Goal: Task Accomplishment & Management: Manage account settings

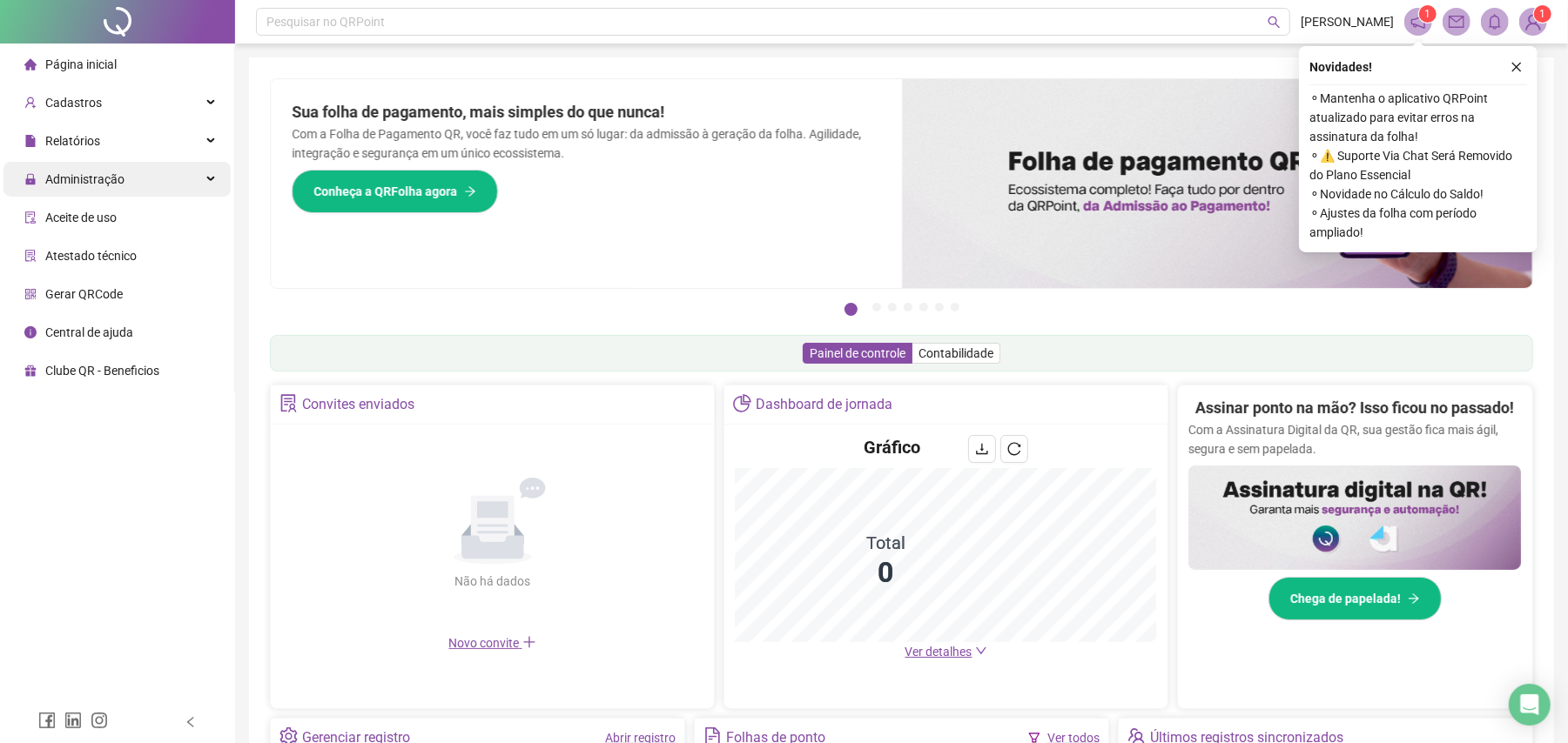
drag, startPoint x: 89, startPoint y: 183, endPoint x: 113, endPoint y: 182, distance: 24.0
click at [102, 182] on span "Administração" at bounding box center [84, 179] width 79 height 14
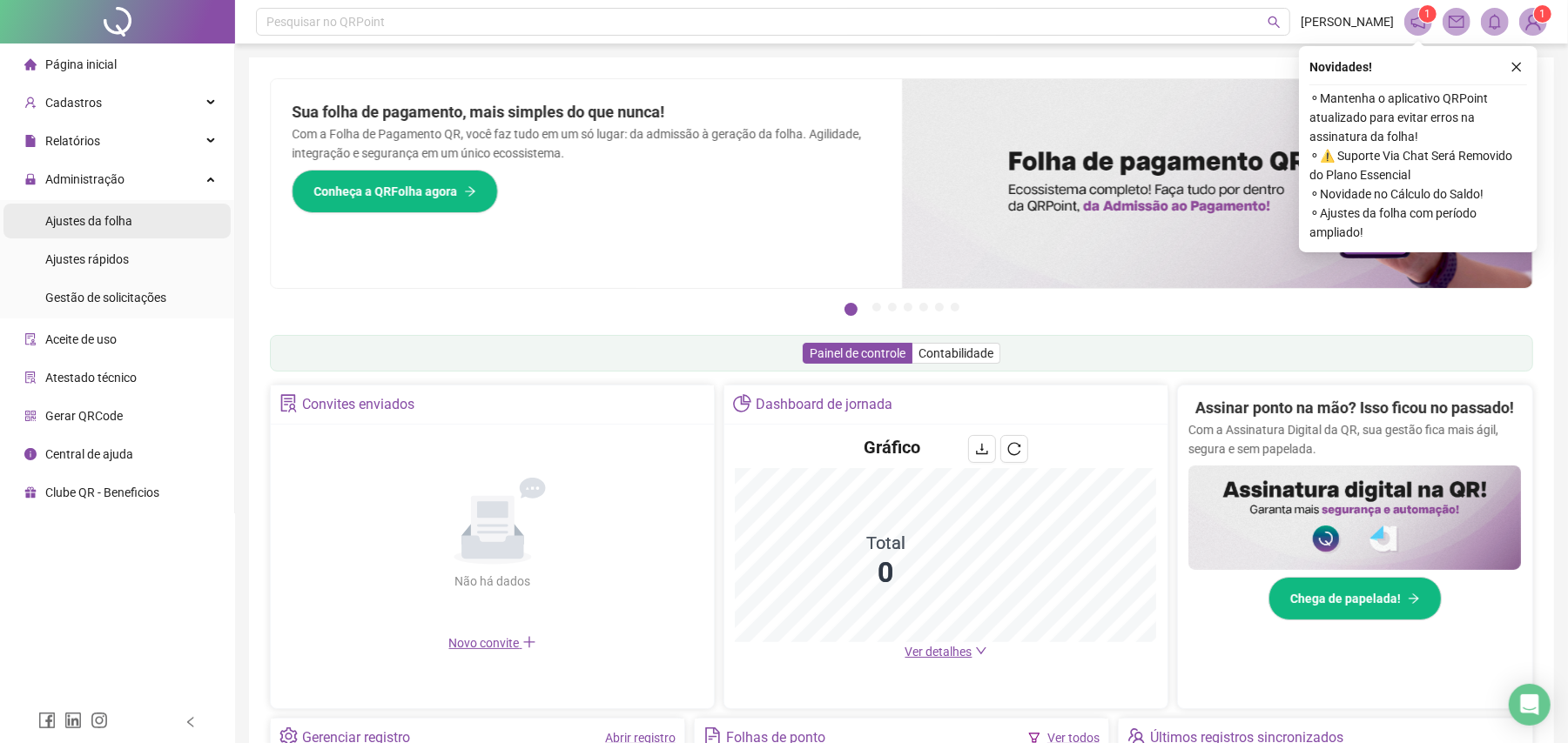
click at [115, 220] on span "Ajustes da folha" at bounding box center [88, 221] width 87 height 14
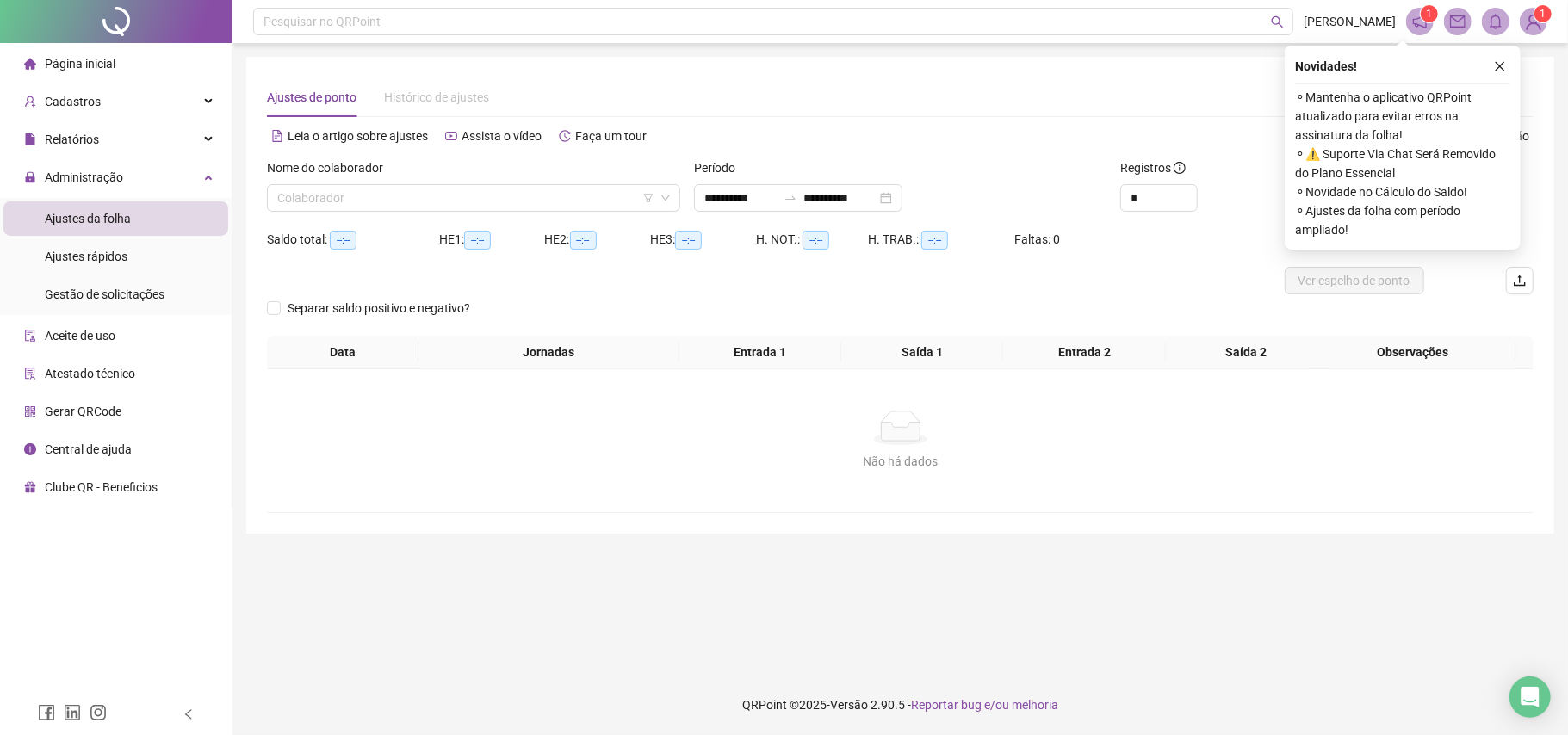
click at [490, 216] on div "Nome do colaborador Colaborador" at bounding box center [474, 191] width 428 height 67
click at [490, 207] on input "search" at bounding box center [466, 197] width 377 height 26
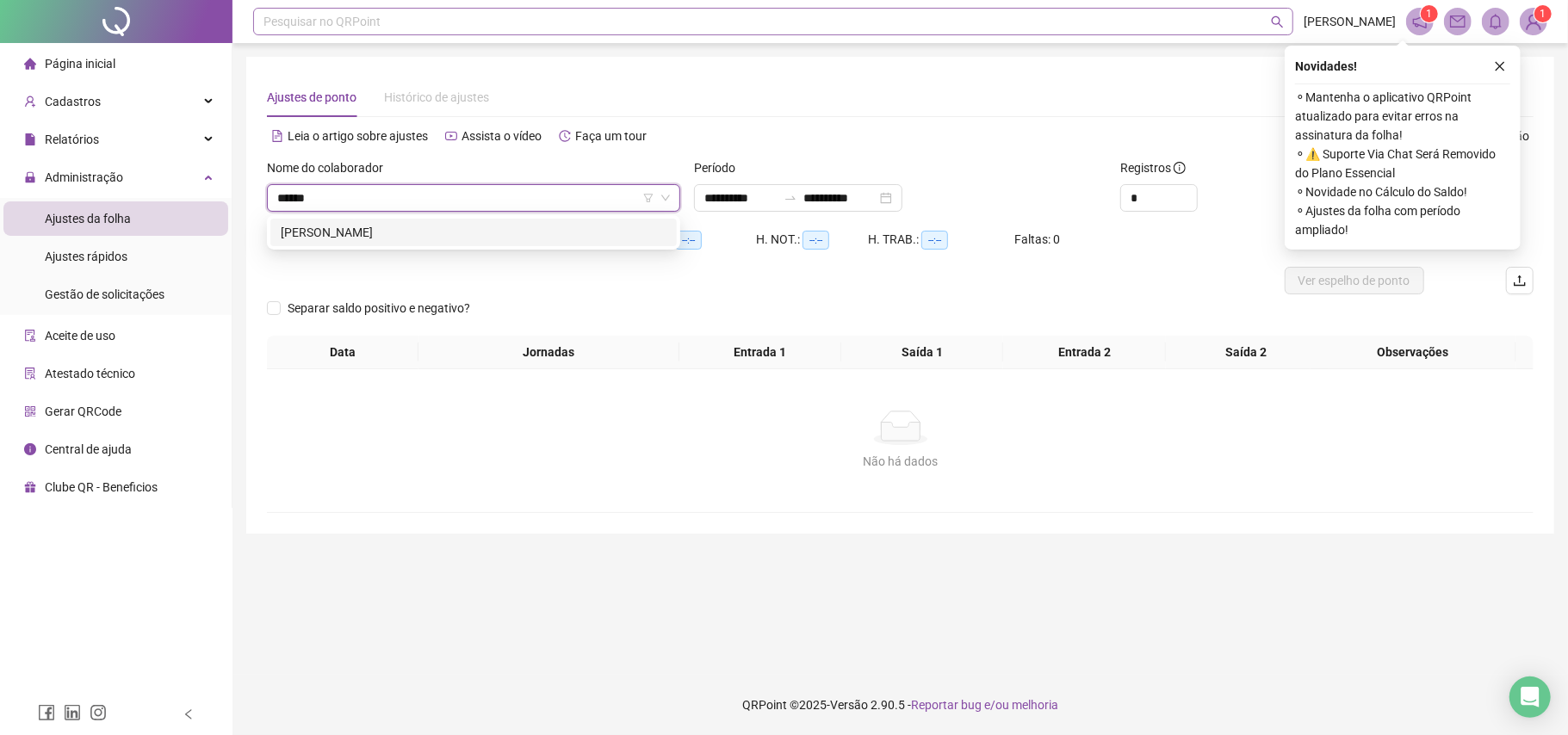
type input "*******"
click at [410, 236] on div "[PERSON_NAME]" at bounding box center [473, 233] width 386 height 19
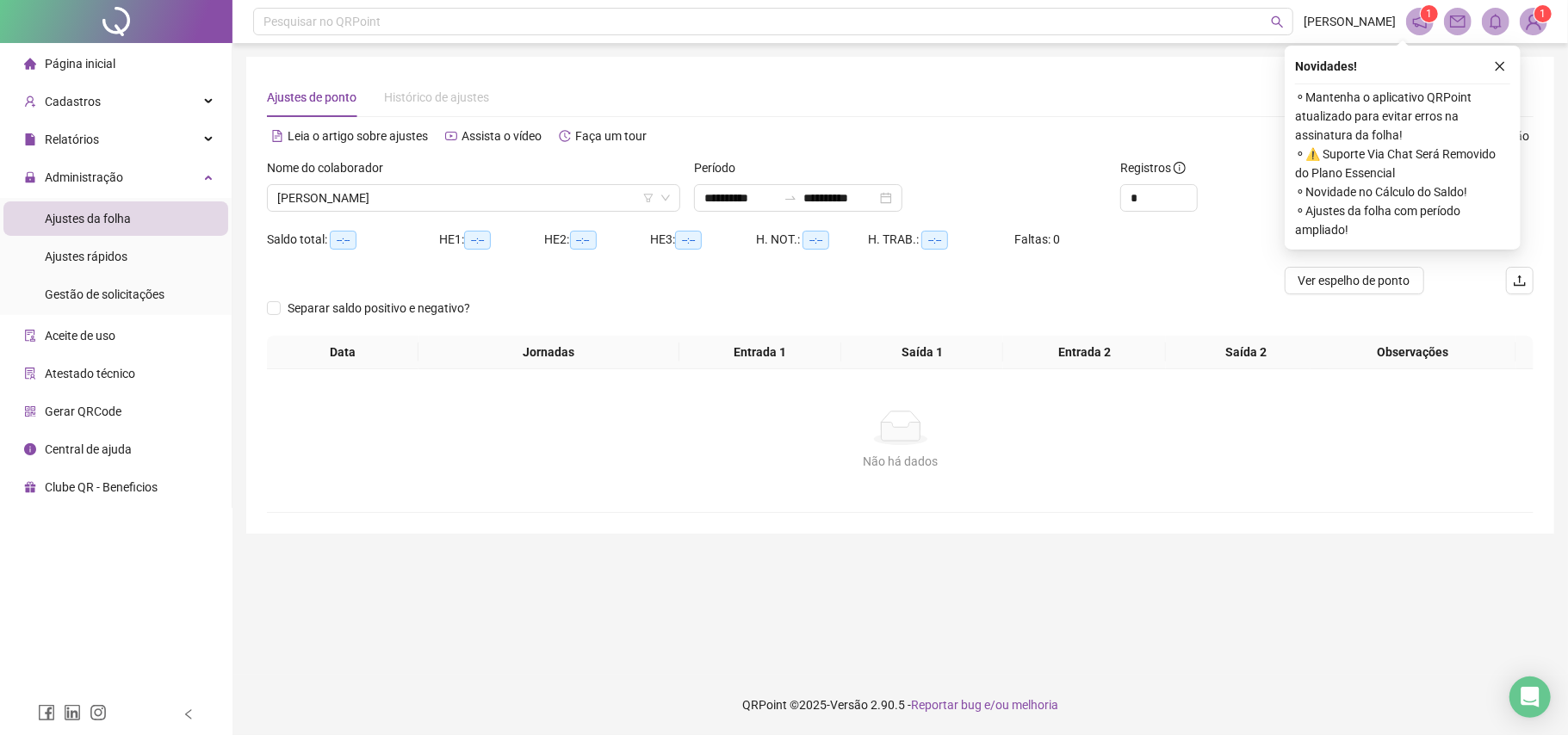
click at [1062, 93] on div "Ajustes de ponto Histórico de ajustes" at bounding box center [901, 97] width 1267 height 40
click at [1498, 62] on icon "close" at bounding box center [1500, 66] width 12 height 12
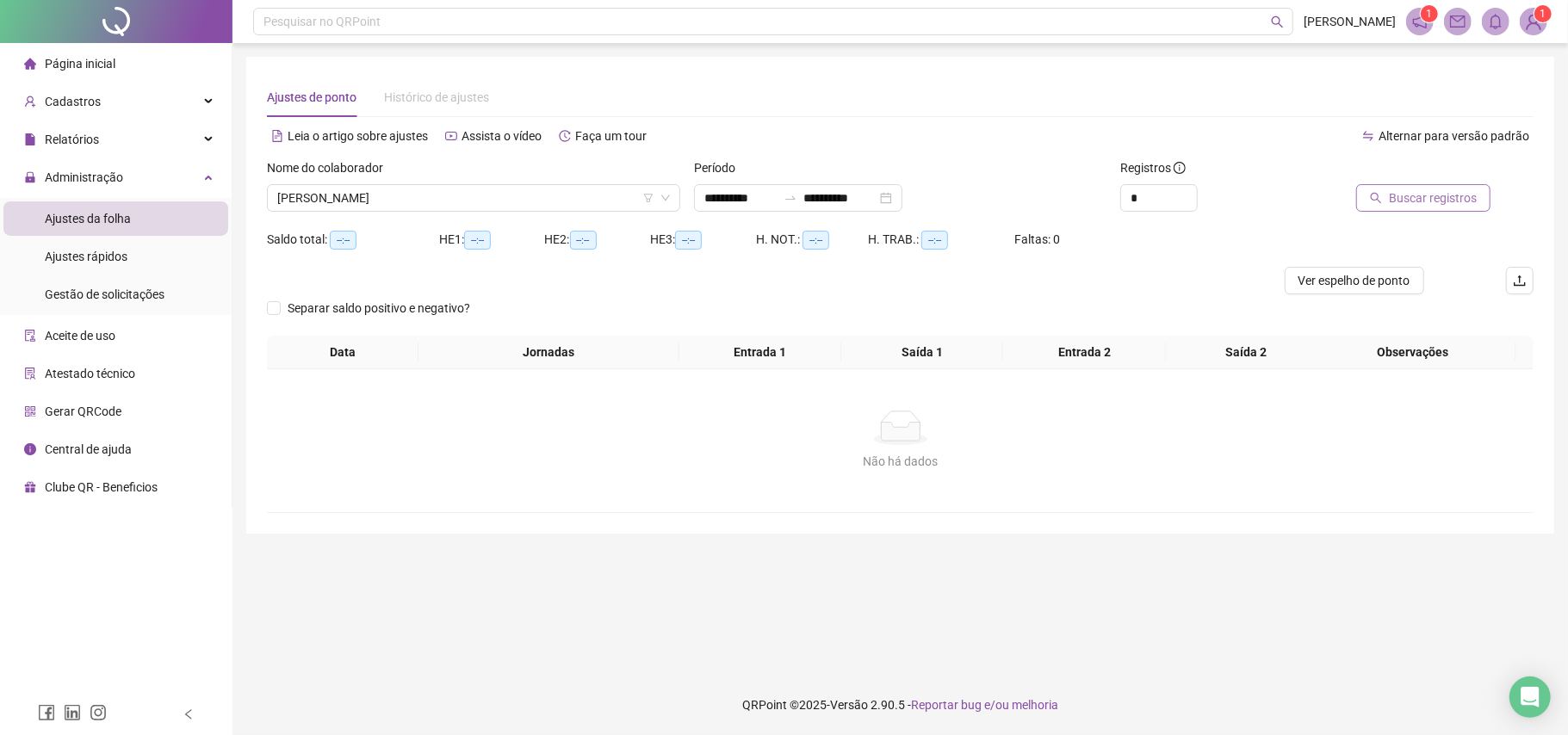
click at [1397, 205] on span "Buscar registros" at bounding box center [1433, 198] width 88 height 19
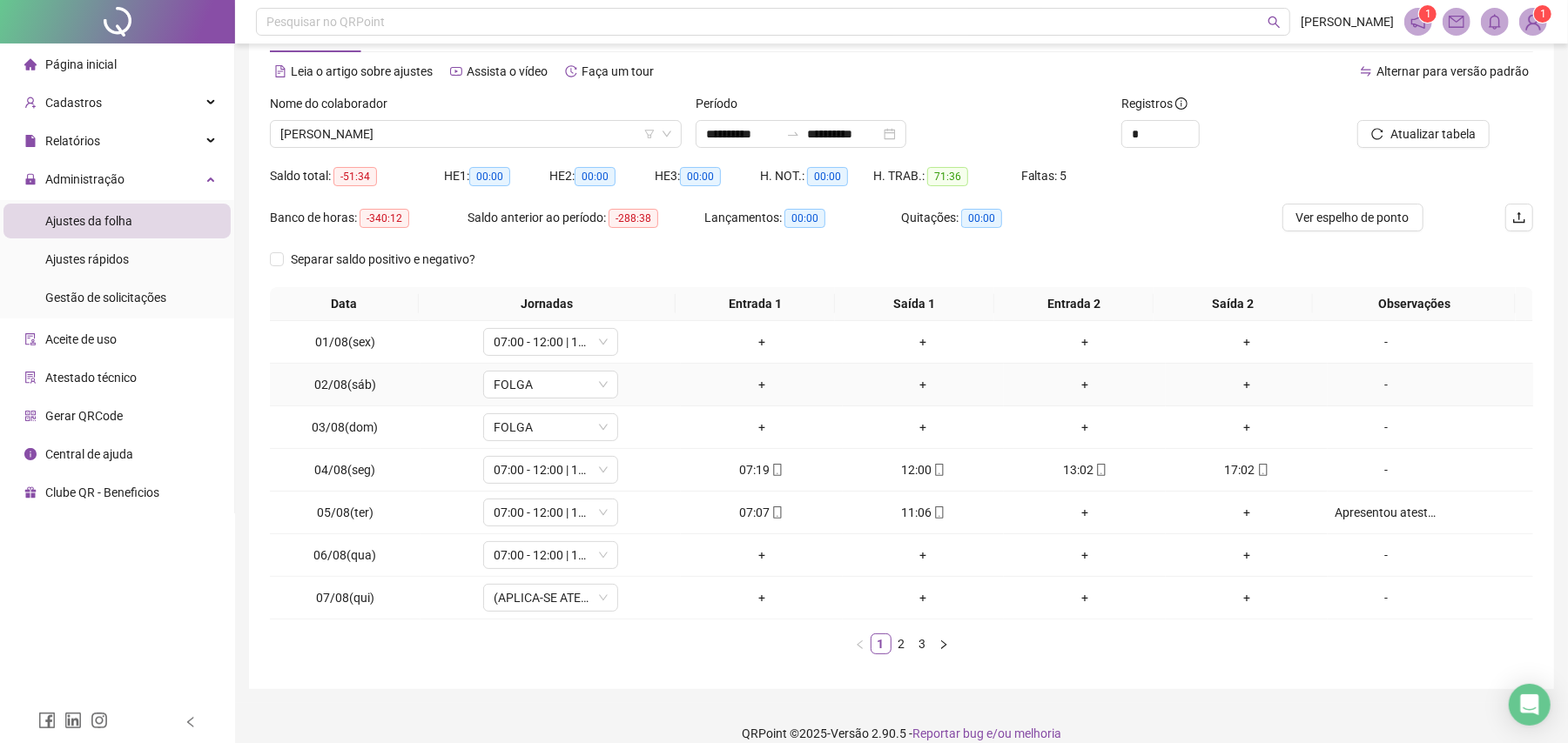
scroll to position [89, 0]
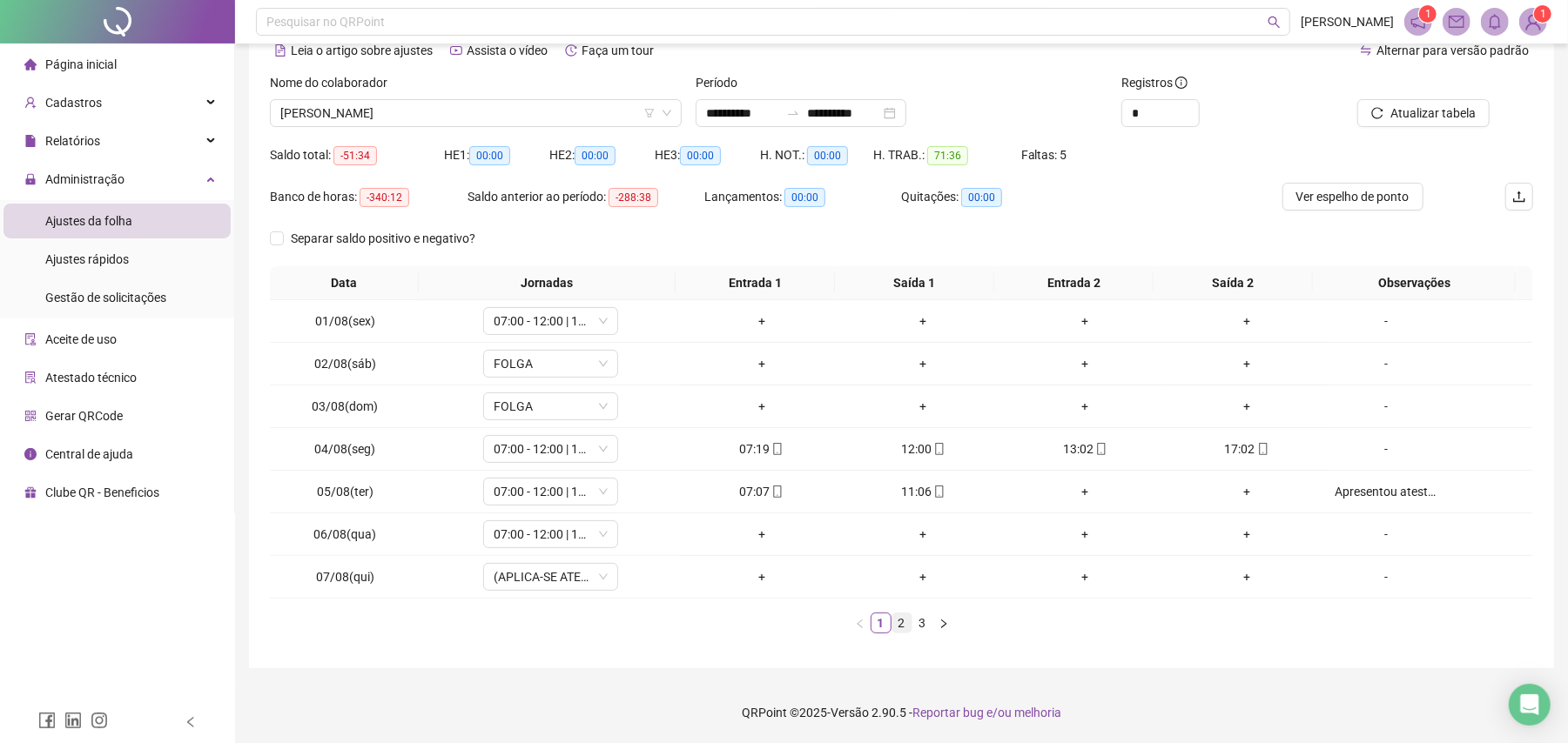
click at [909, 631] on link "2" at bounding box center [902, 624] width 20 height 20
click at [920, 625] on link "3" at bounding box center [923, 624] width 20 height 20
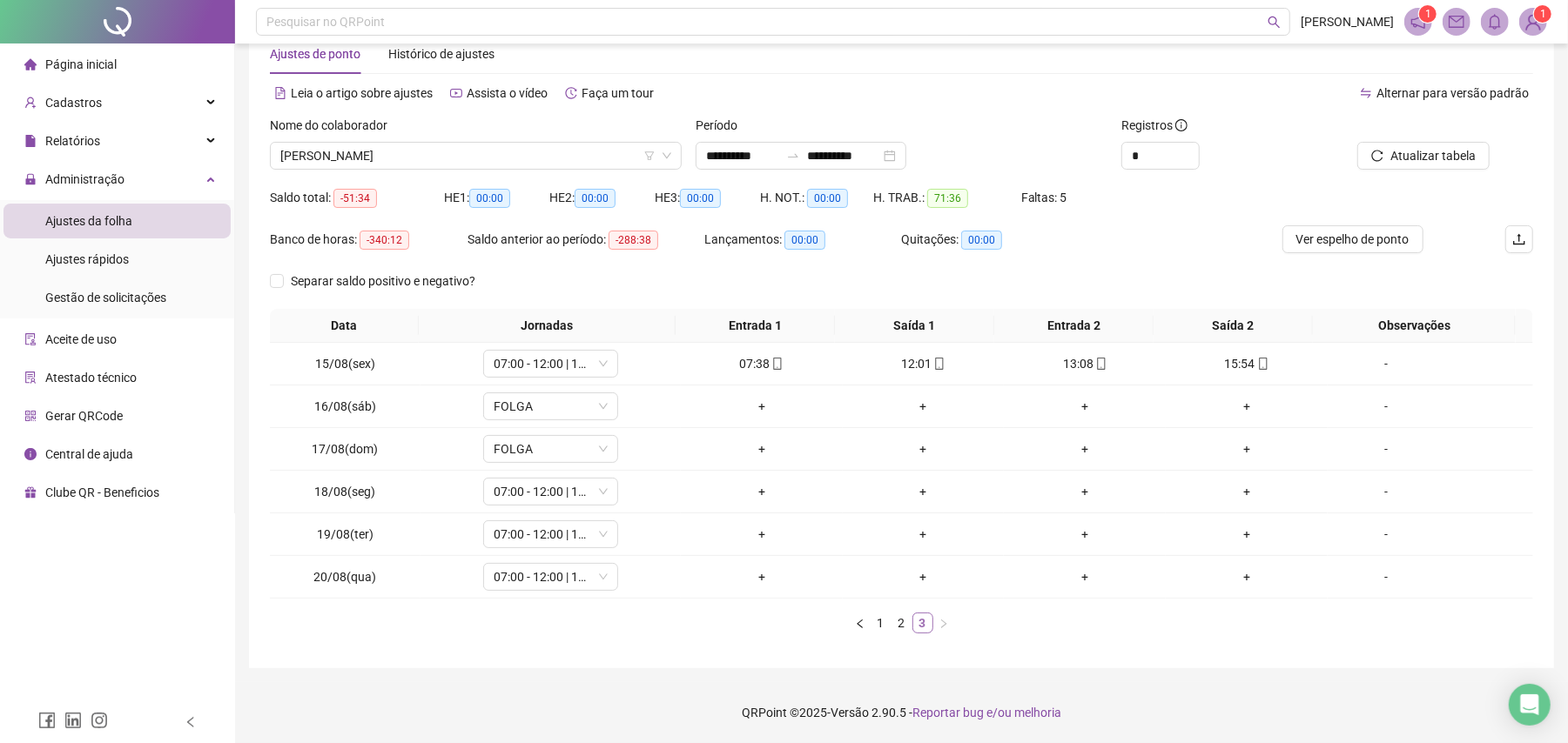
scroll to position [46, 0]
click at [934, 359] on icon "mobile" at bounding box center [939, 364] width 12 height 12
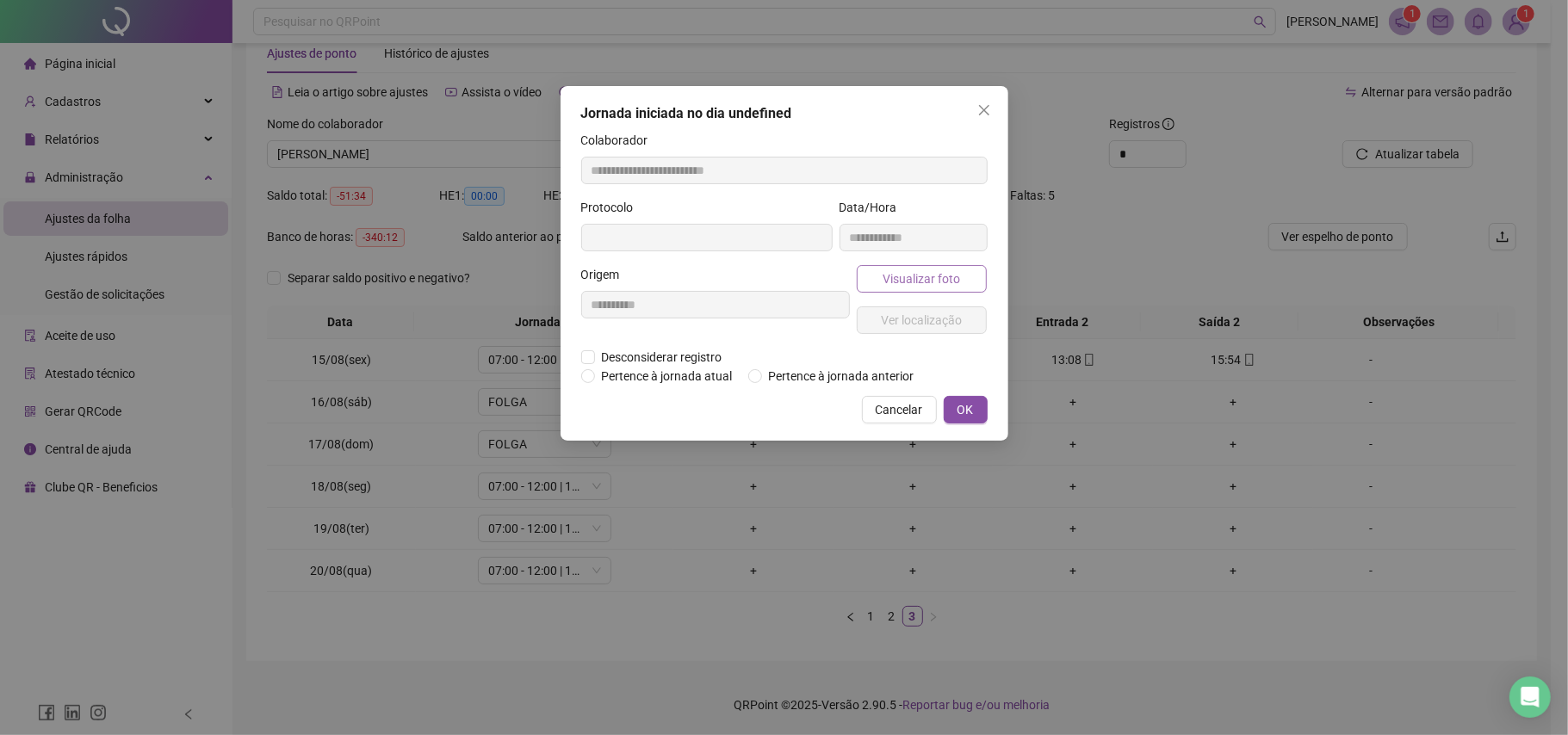
click at [921, 269] on button "Visualizar foto" at bounding box center [922, 279] width 131 height 27
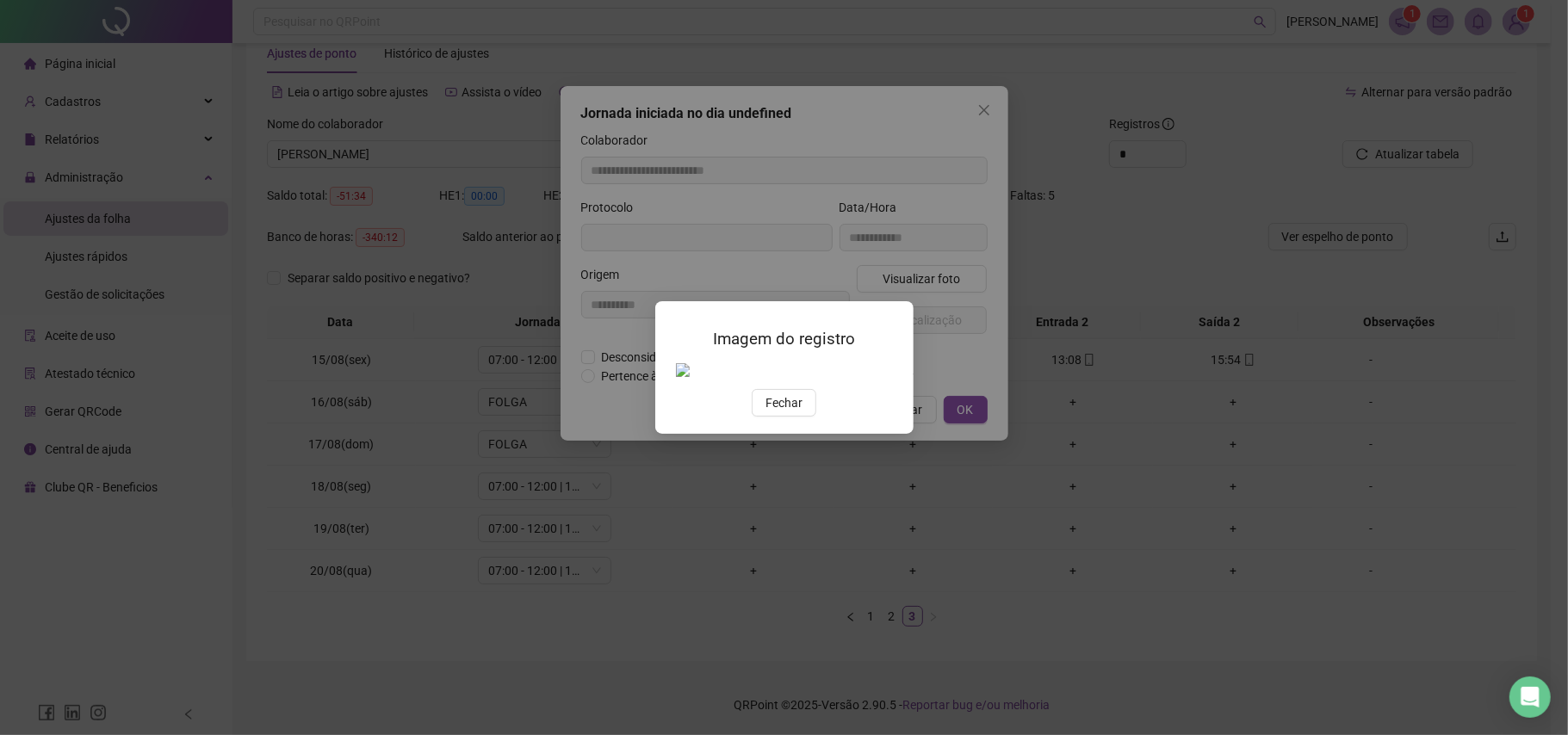
type input "**********"
click at [789, 413] on span "Fechar" at bounding box center [784, 403] width 37 height 19
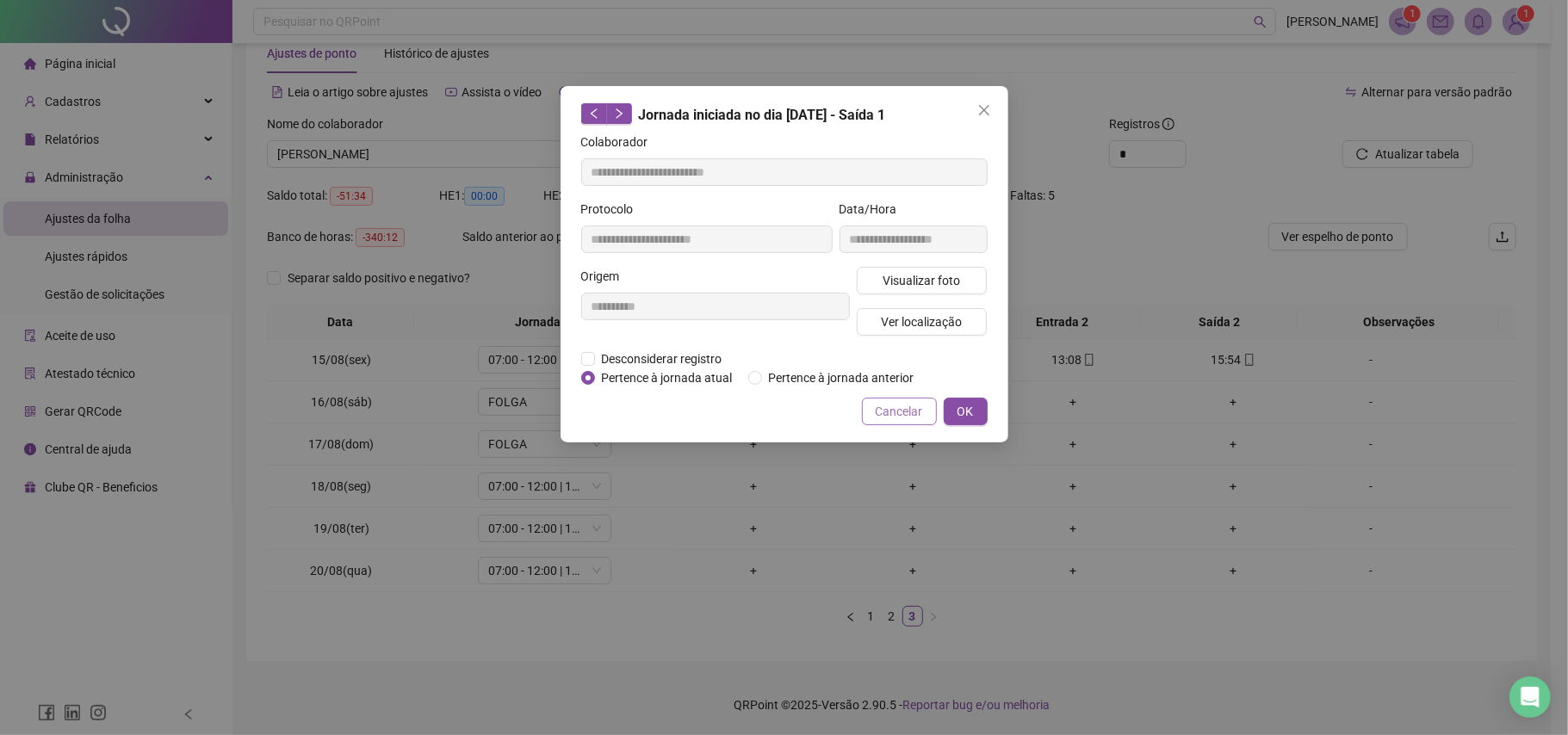
click at [885, 408] on span "Cancelar" at bounding box center [900, 412] width 47 height 19
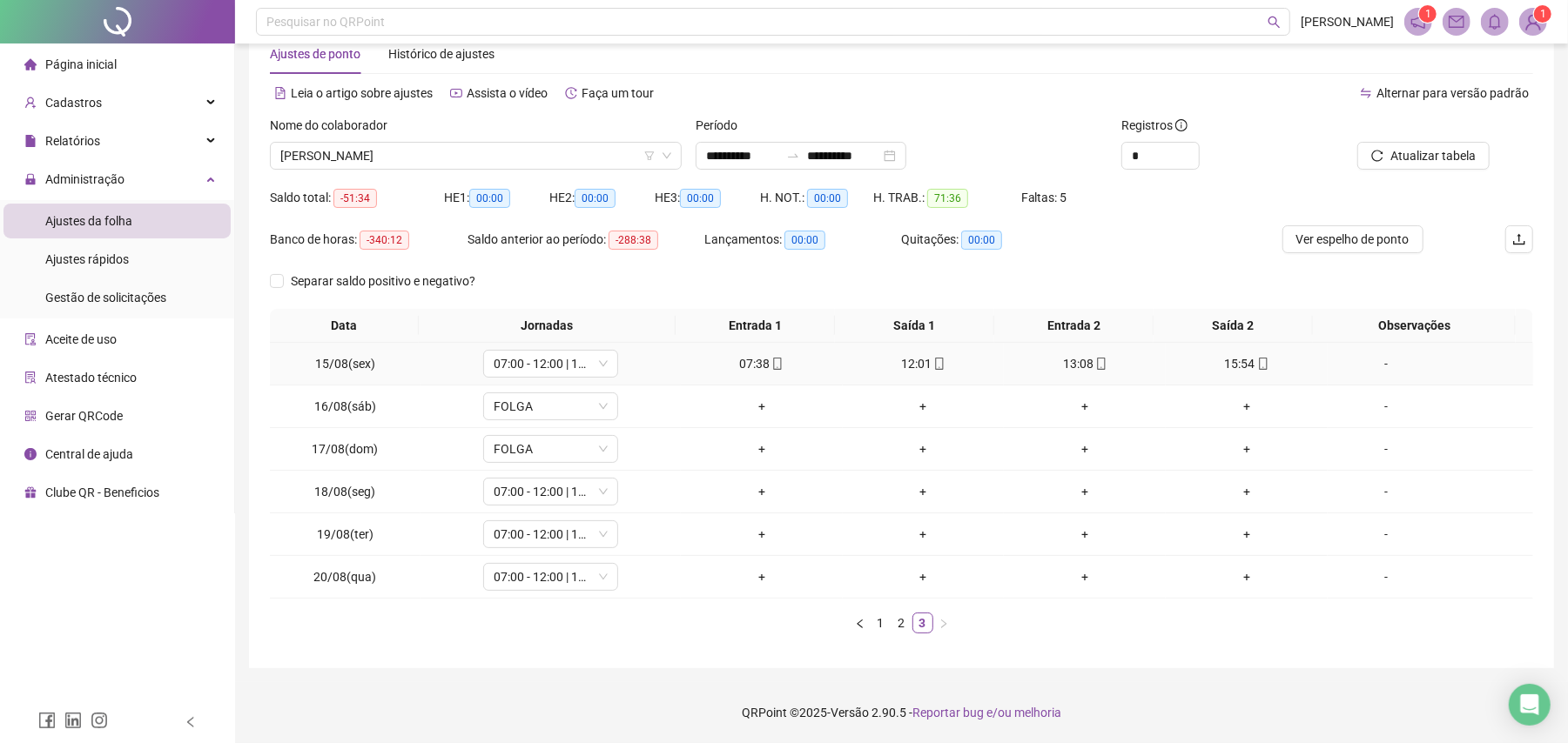
click at [1093, 362] on span "mobile" at bounding box center [1100, 364] width 14 height 12
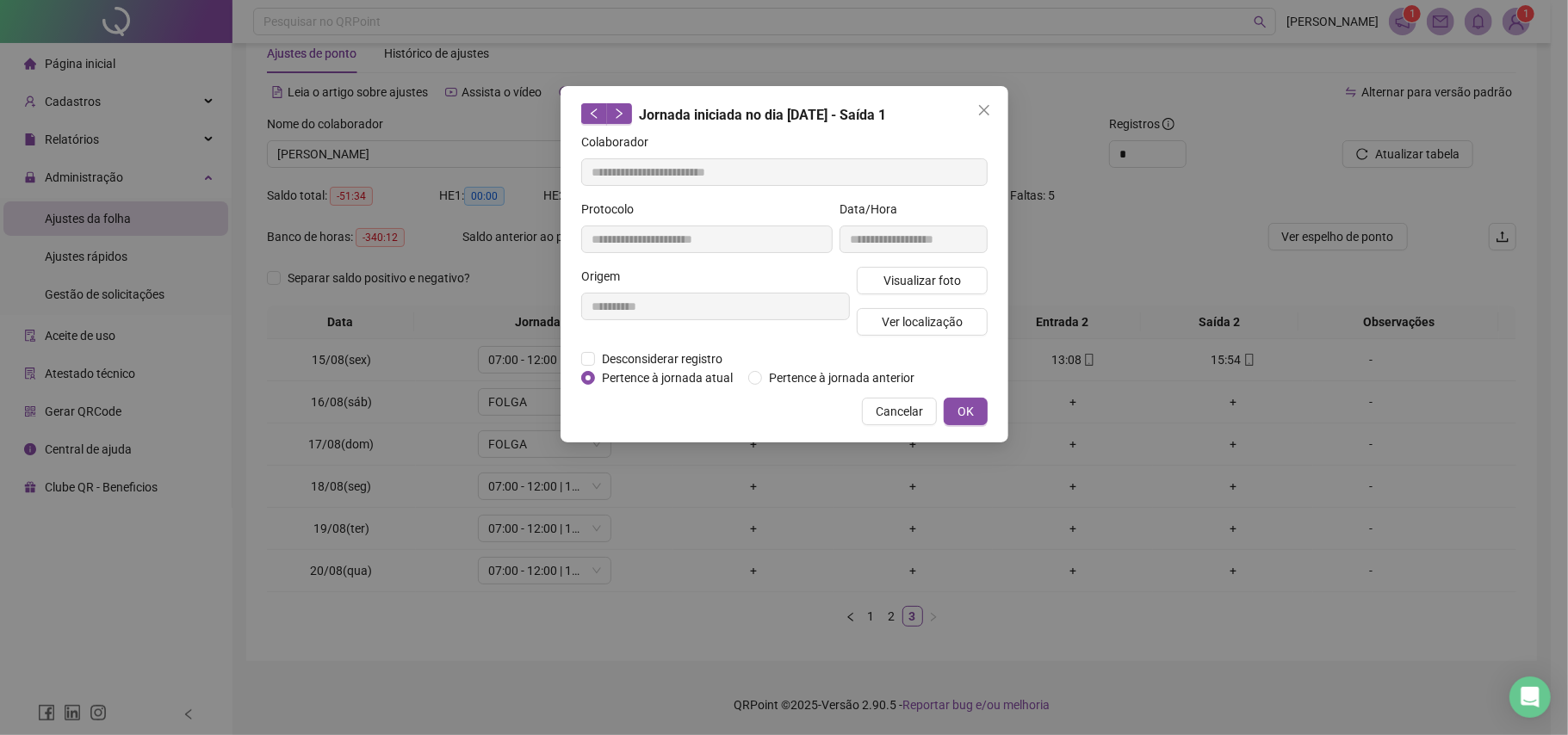
type input "**********"
click at [929, 286] on span "Visualizar foto" at bounding box center [922, 280] width 77 height 19
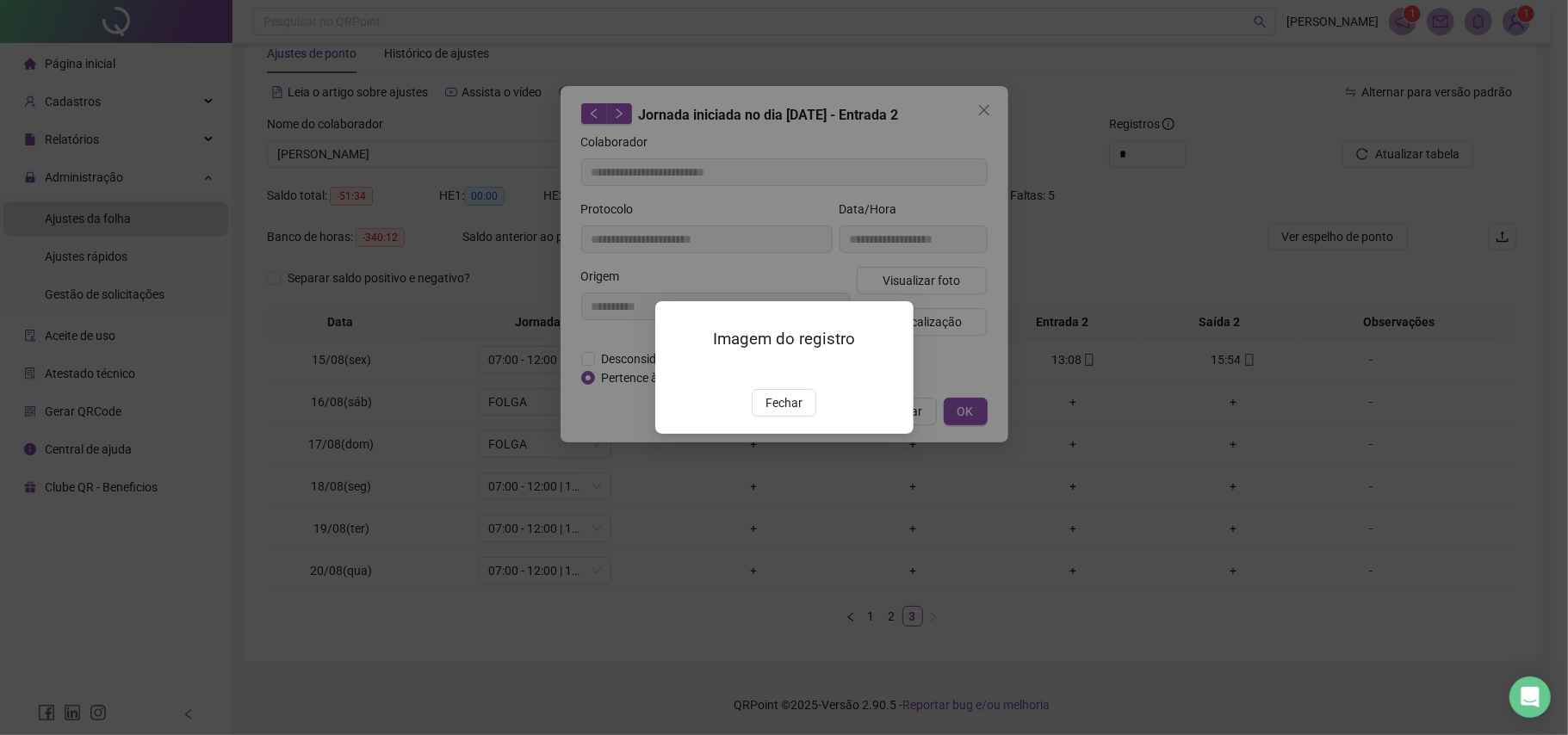
click at [676, 370] on img at bounding box center [676, 370] width 0 height 0
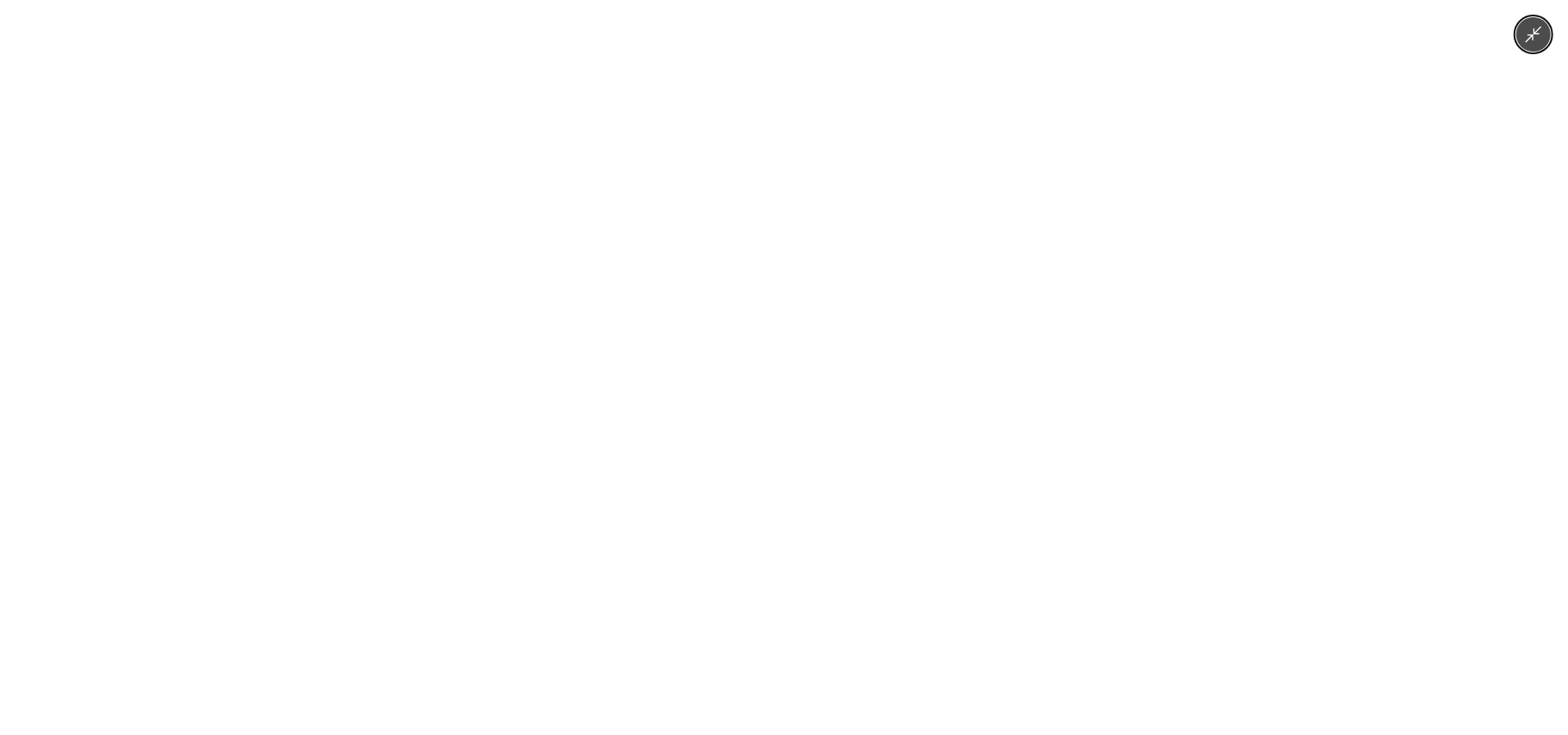
click at [1467, 81] on div at bounding box center [784, 368] width 1568 height 735
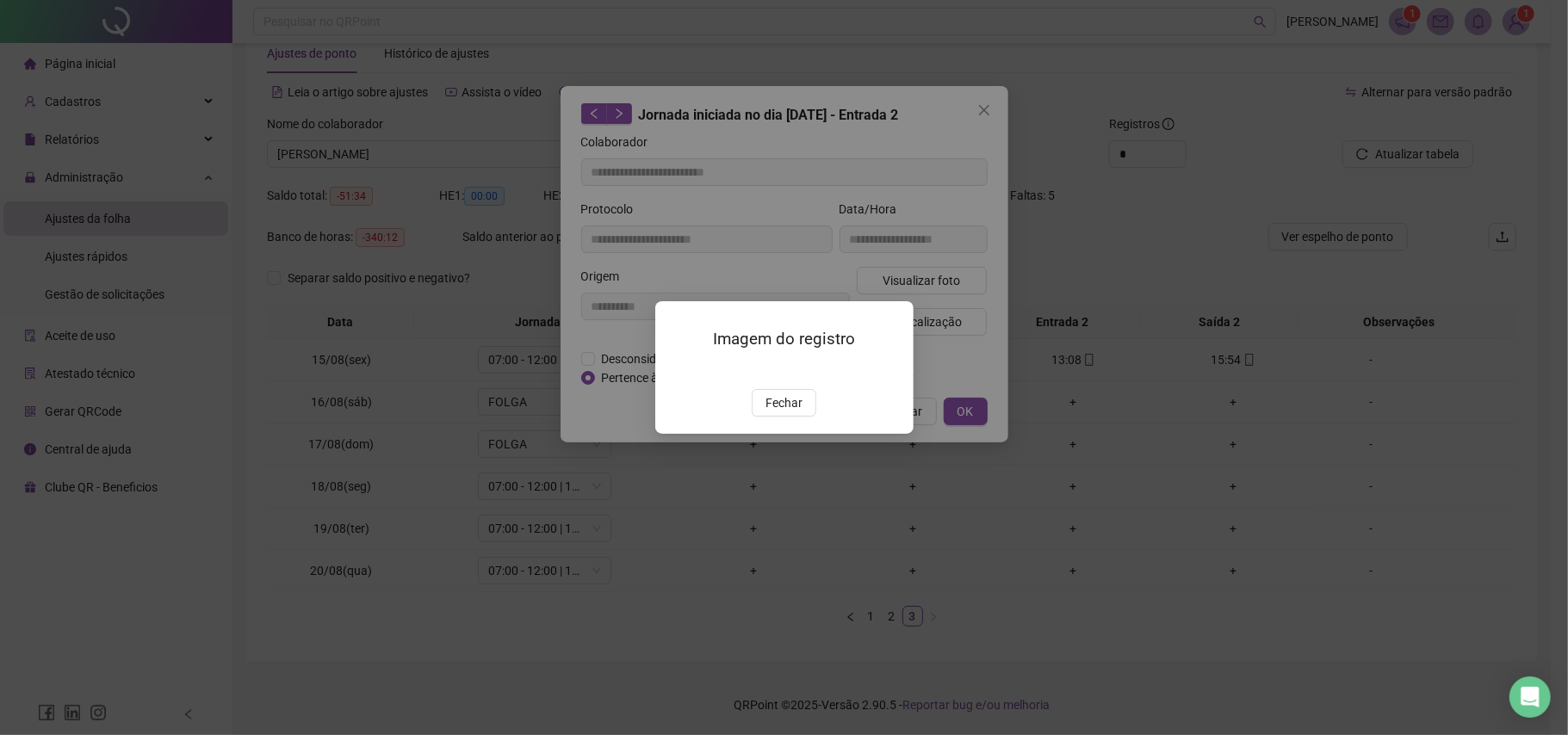
click at [806, 417] on button "Fechar" at bounding box center [784, 402] width 65 height 27
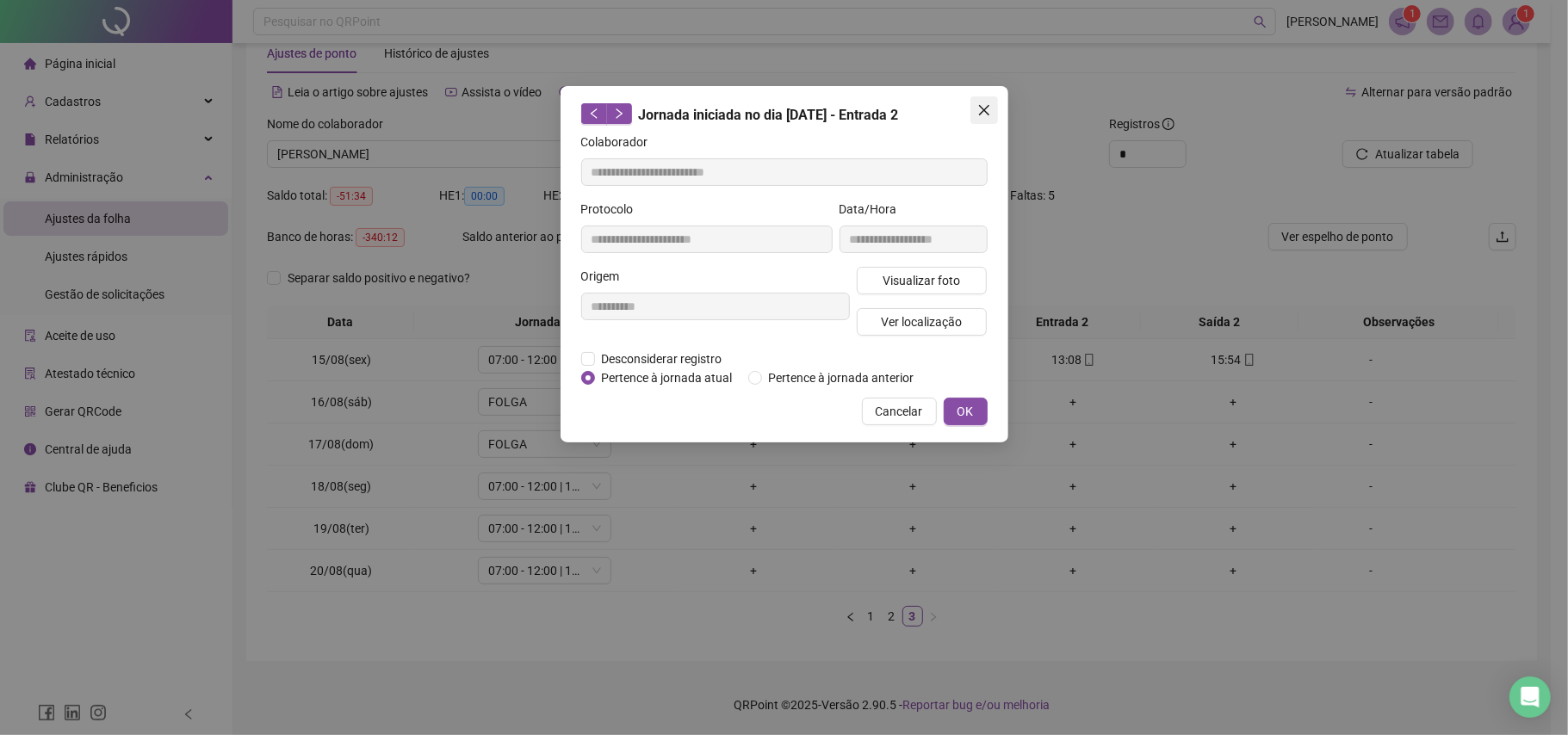
click at [987, 114] on icon "close" at bounding box center [985, 110] width 14 height 14
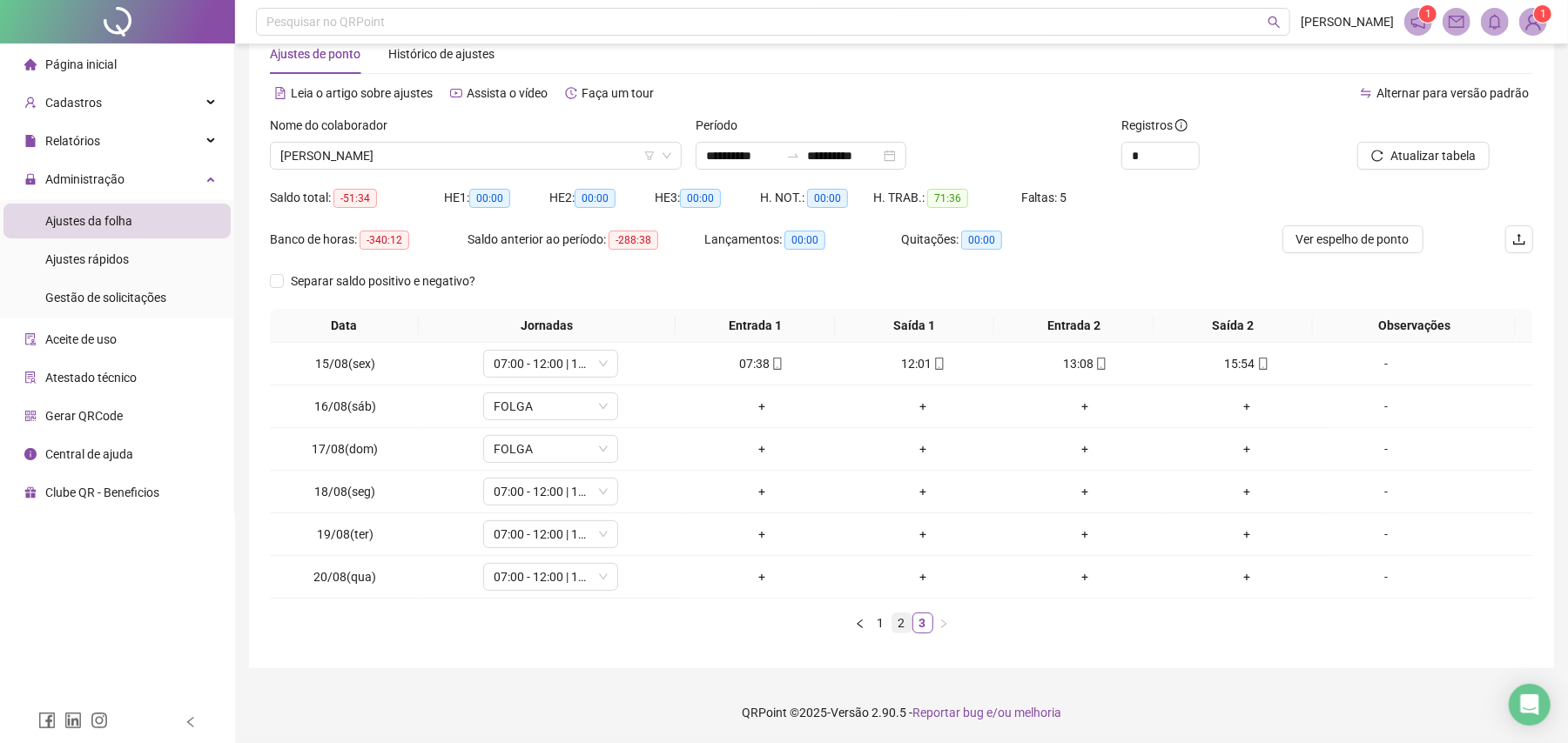
click at [896, 625] on link "2" at bounding box center [902, 624] width 20 height 20
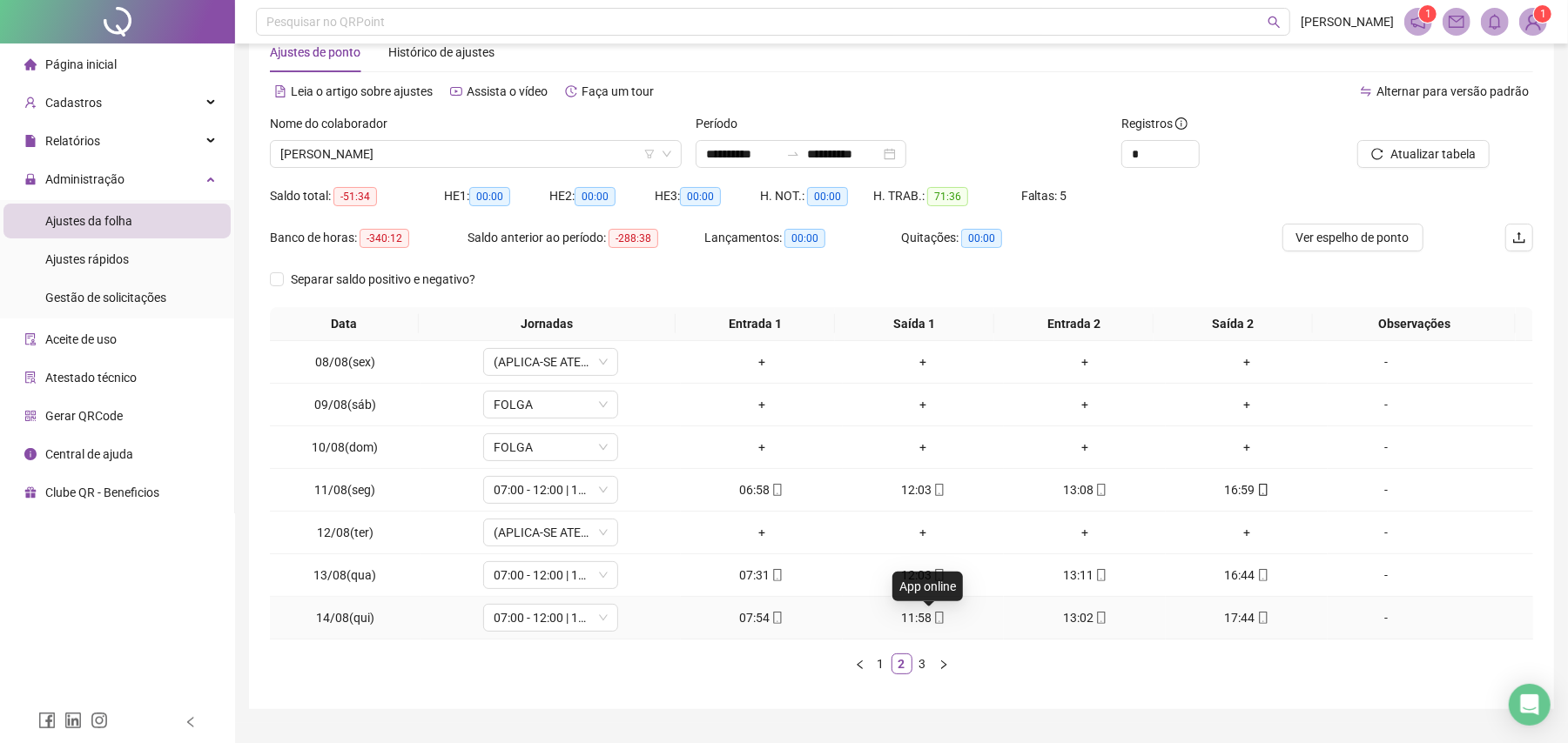
click at [934, 622] on icon "mobile" at bounding box center [939, 618] width 12 height 12
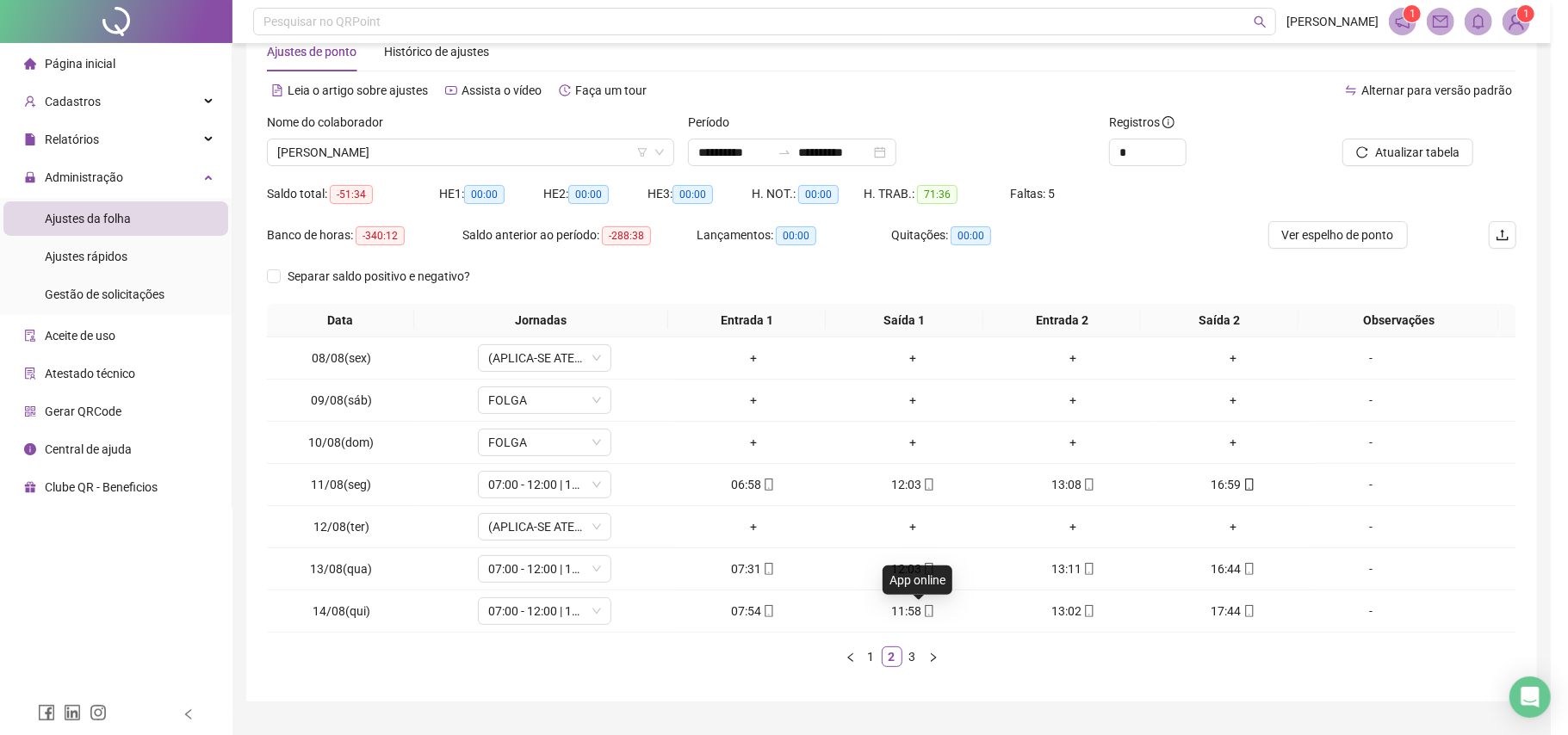
type input "**********"
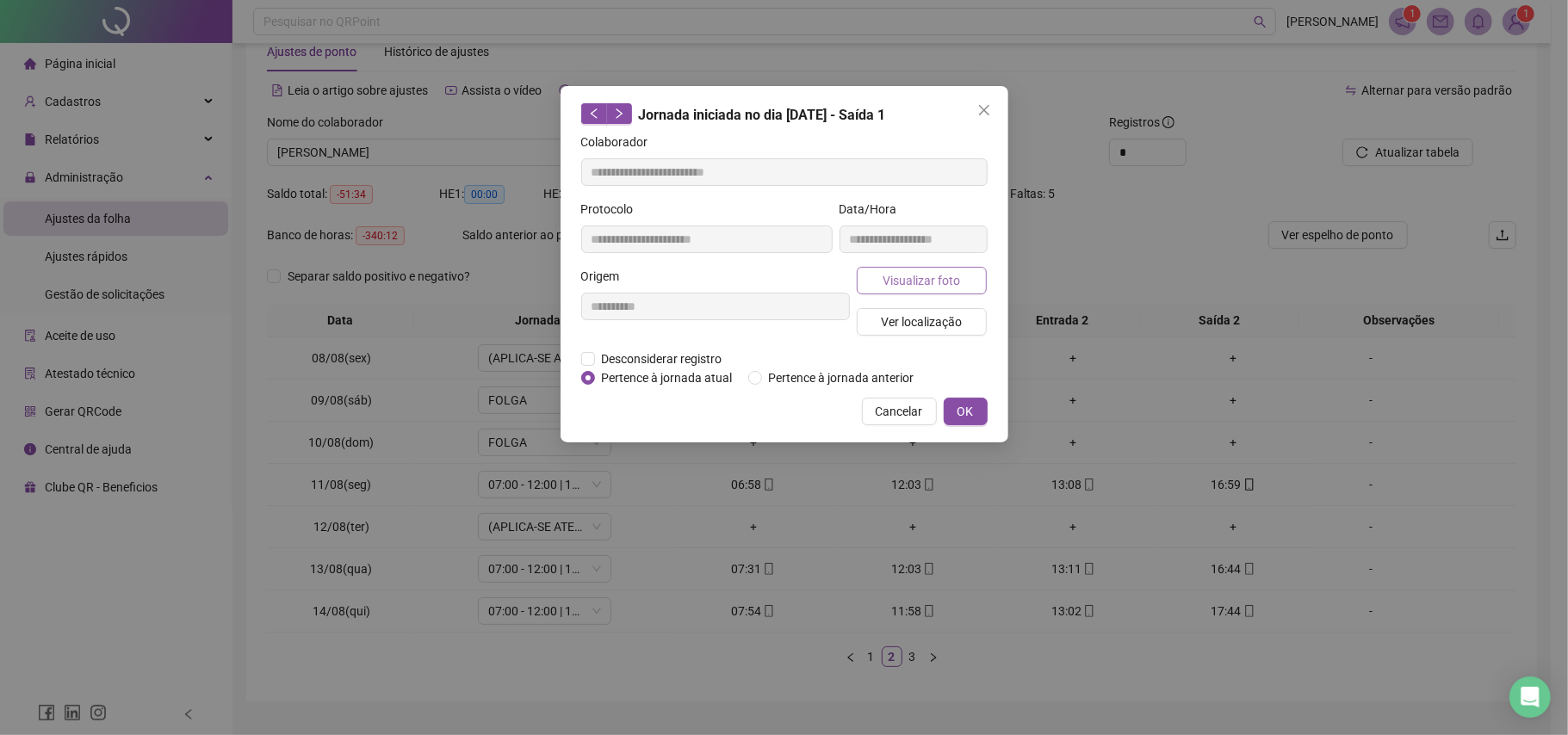
click at [932, 280] on span "Visualizar foto" at bounding box center [922, 280] width 77 height 19
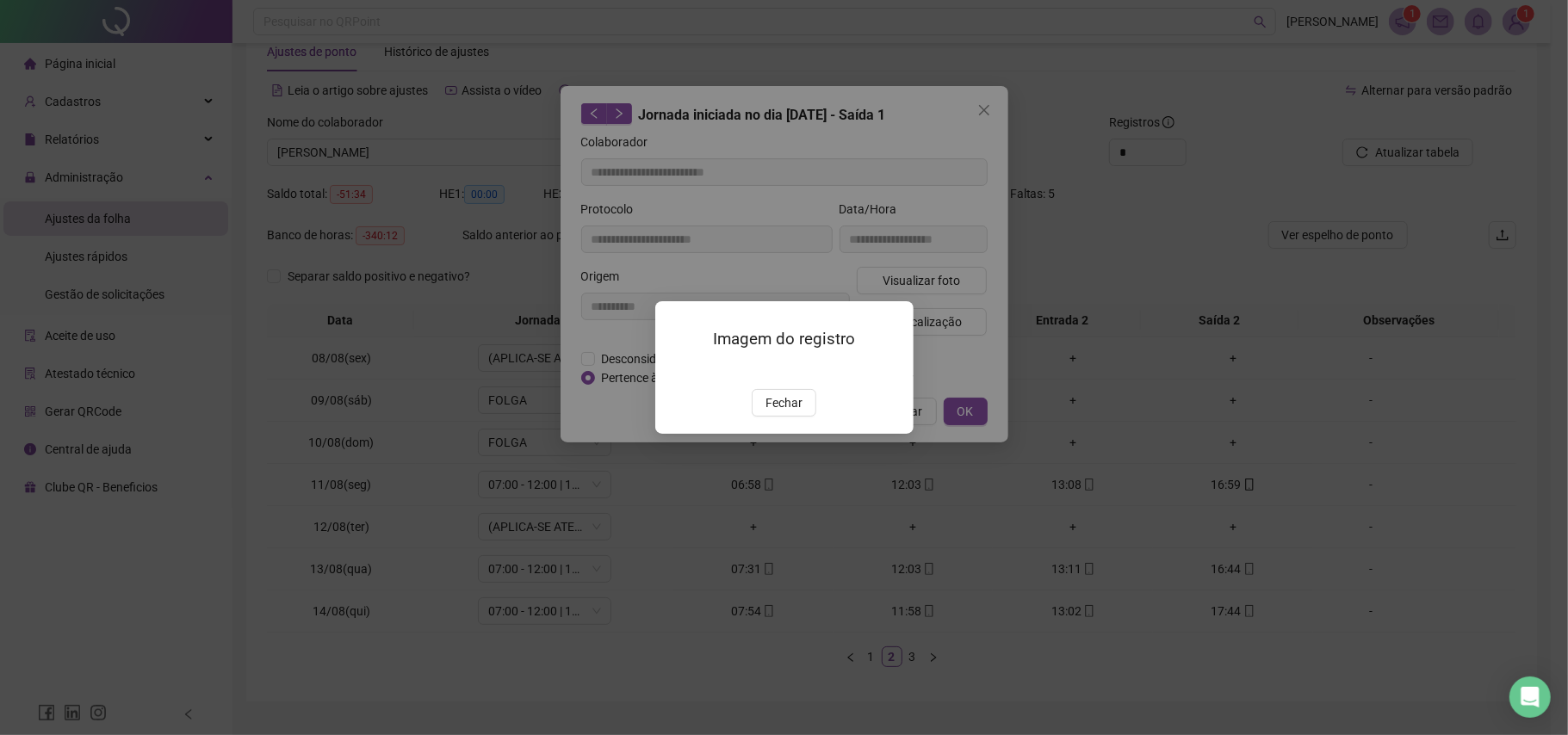
click at [676, 370] on img at bounding box center [676, 370] width 0 height 0
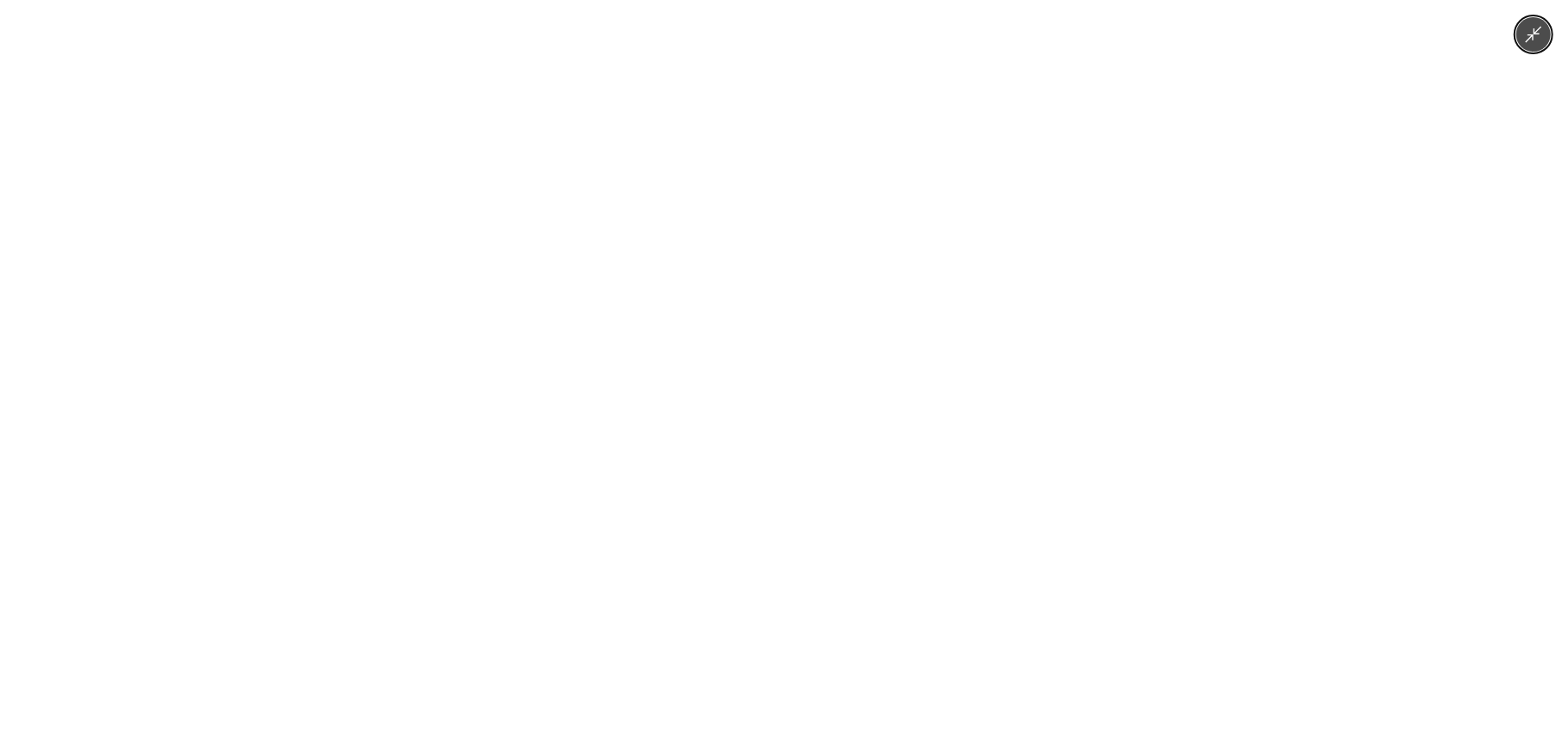
click at [1362, 124] on div at bounding box center [784, 368] width 1568 height 735
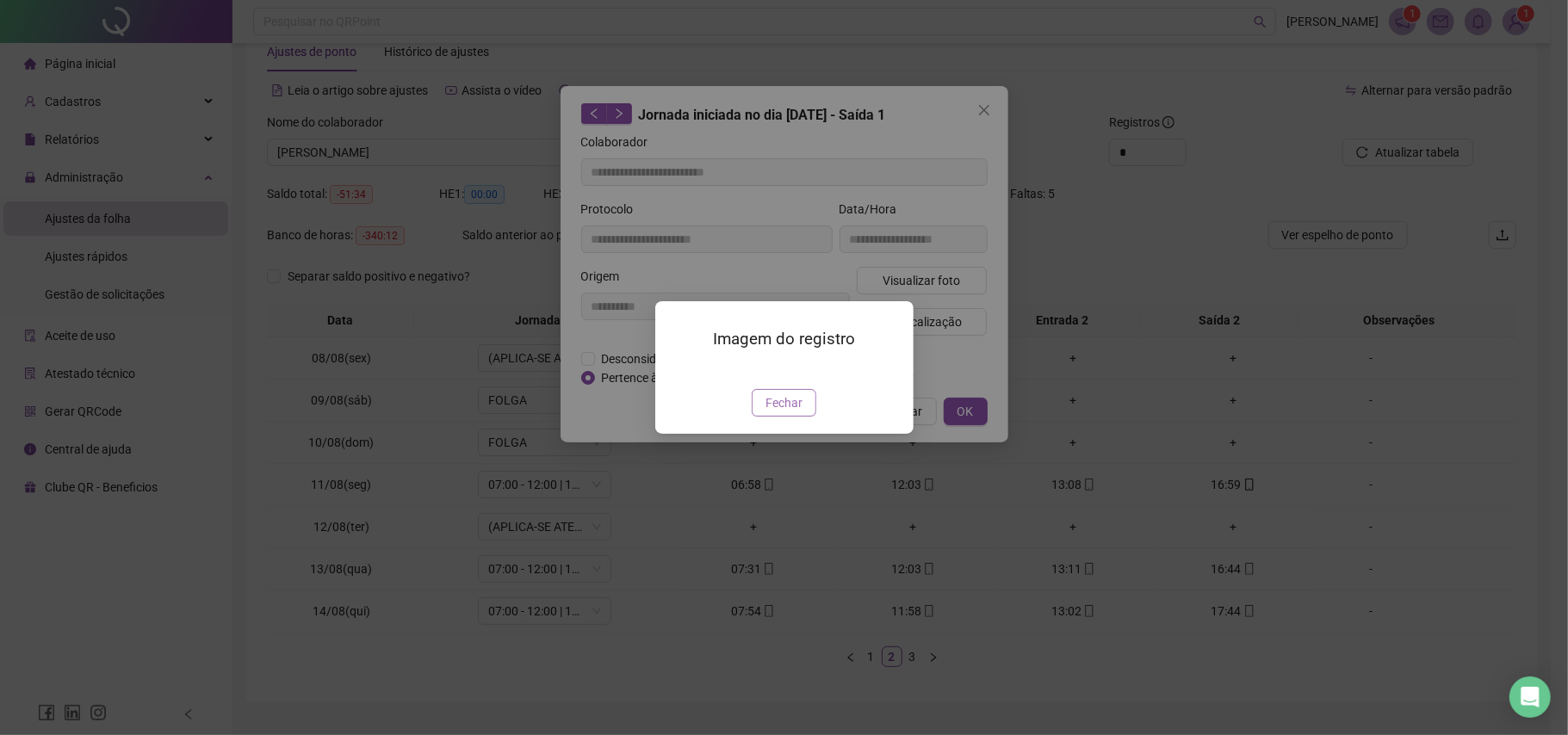
click at [792, 413] on span "Fechar" at bounding box center [784, 403] width 37 height 19
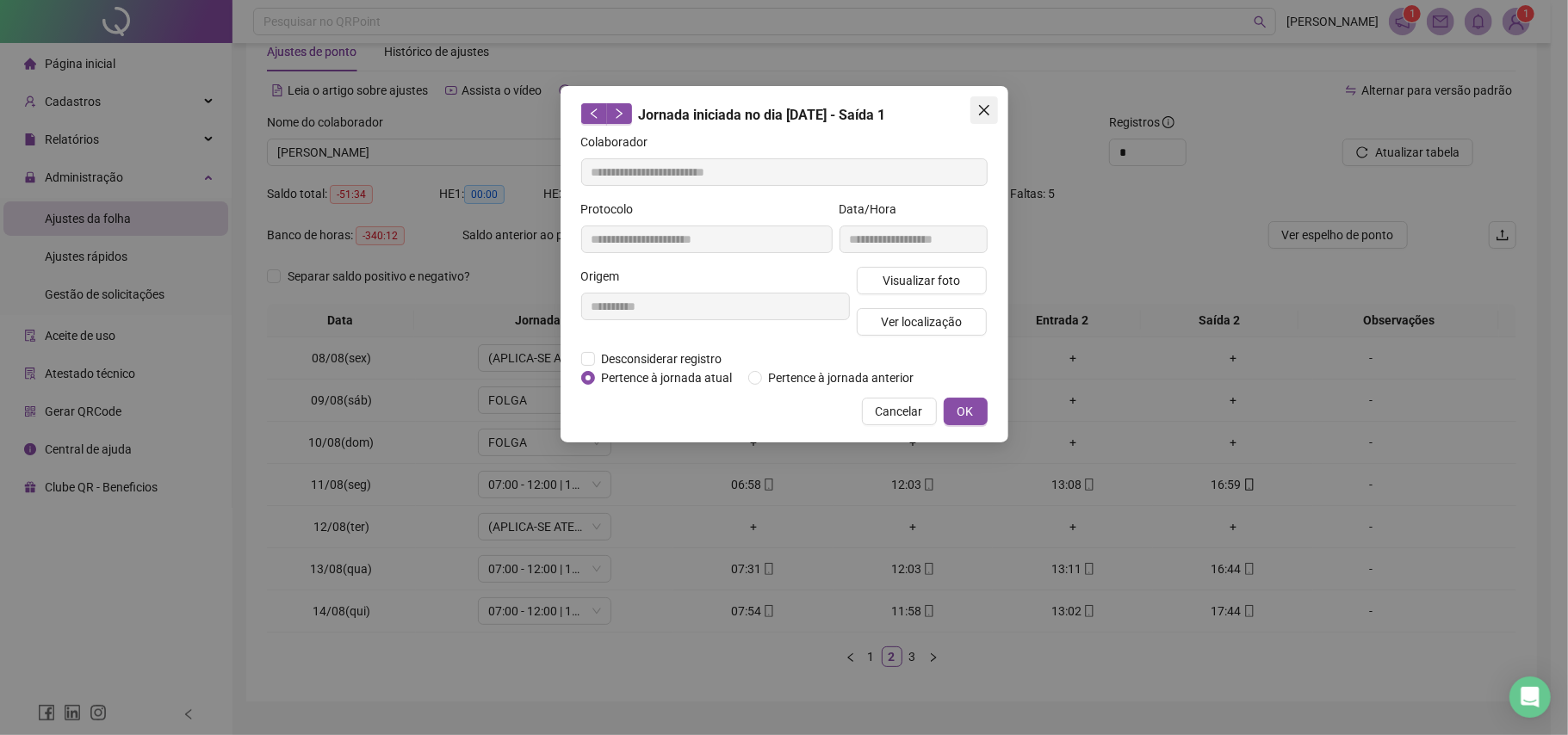
click at [990, 118] on button "Close" at bounding box center [984, 110] width 27 height 27
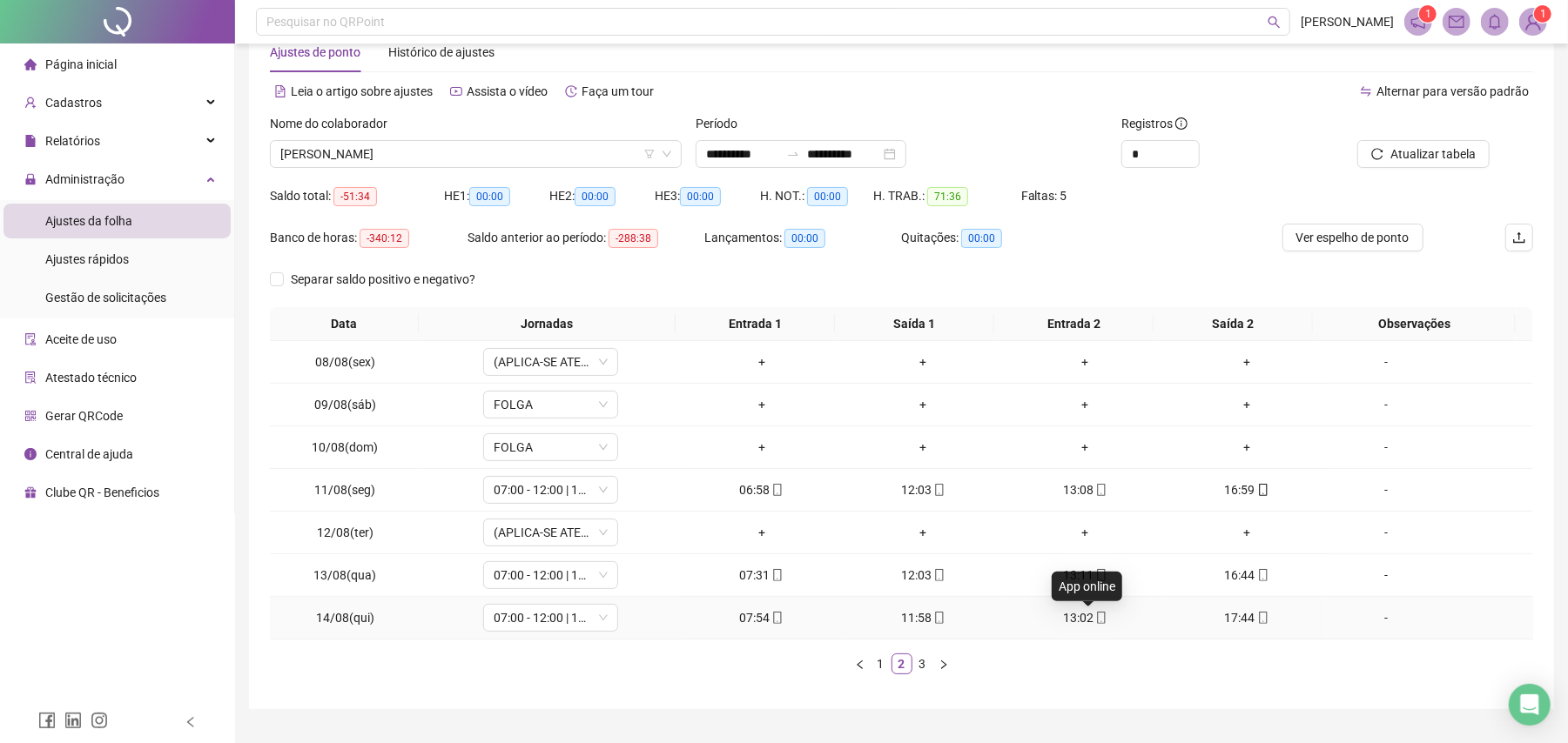
click at [1095, 615] on div "13:02" at bounding box center [1084, 618] width 148 height 20
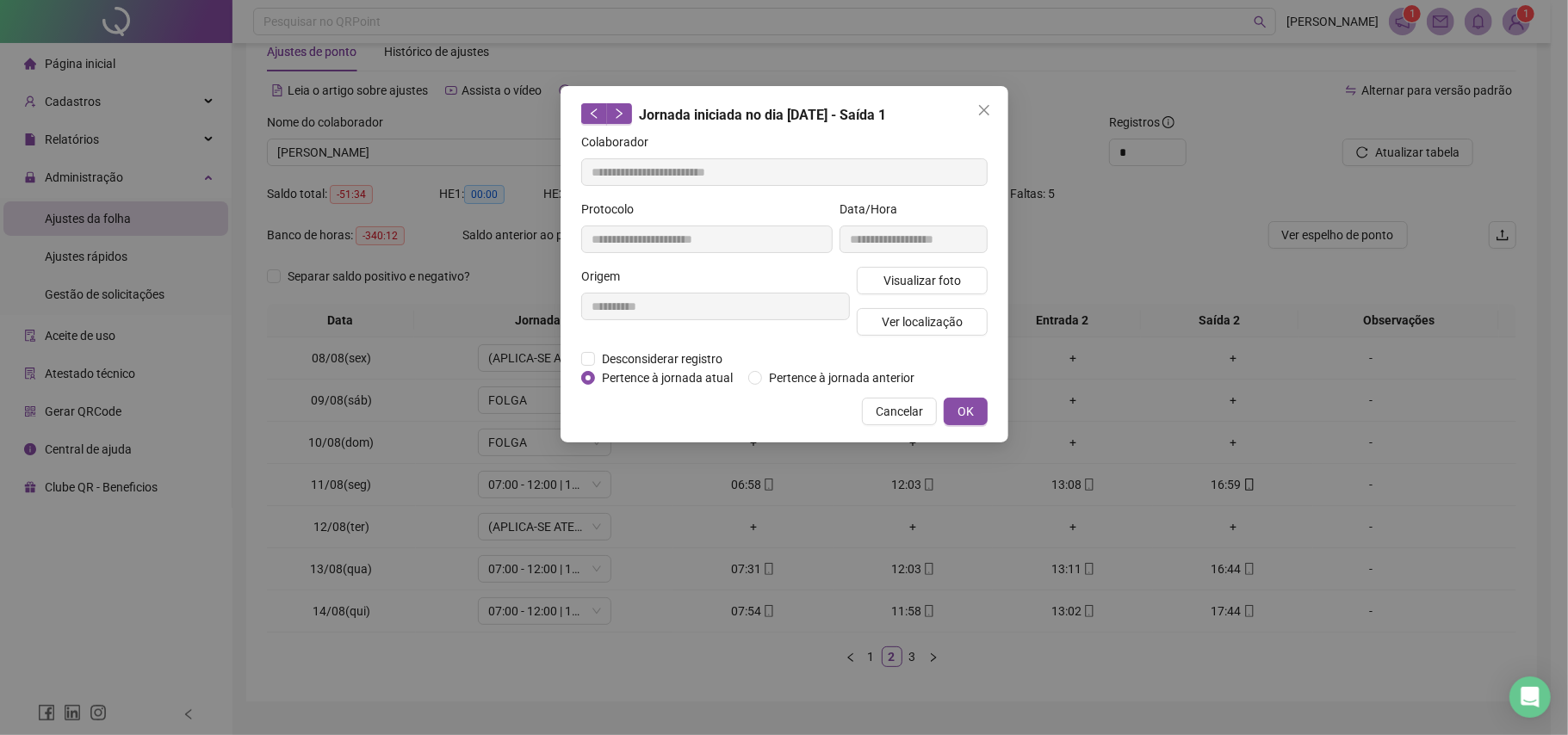
type input "**********"
click at [909, 274] on span "Visualizar foto" at bounding box center [922, 280] width 77 height 19
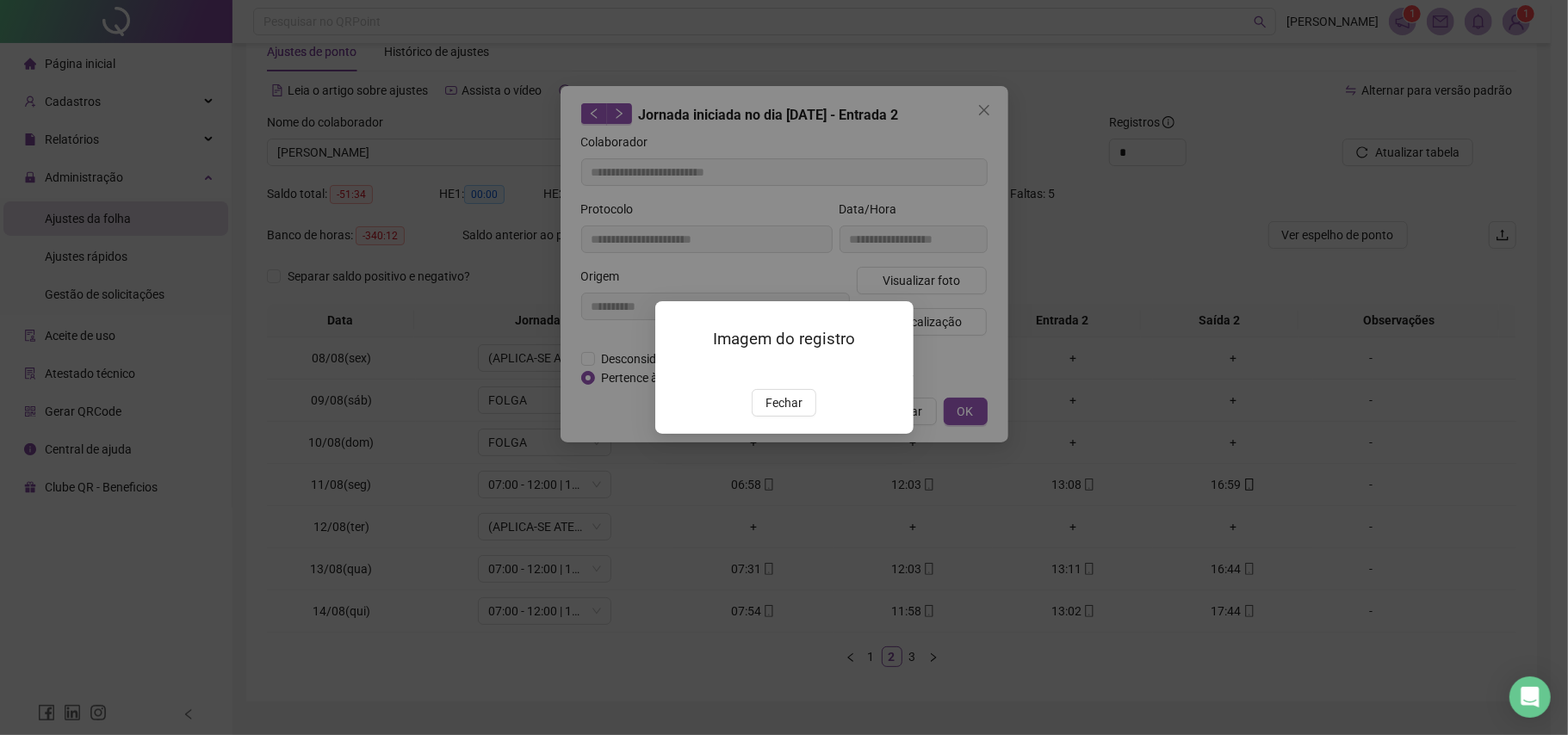
click at [676, 370] on img at bounding box center [676, 370] width 0 height 0
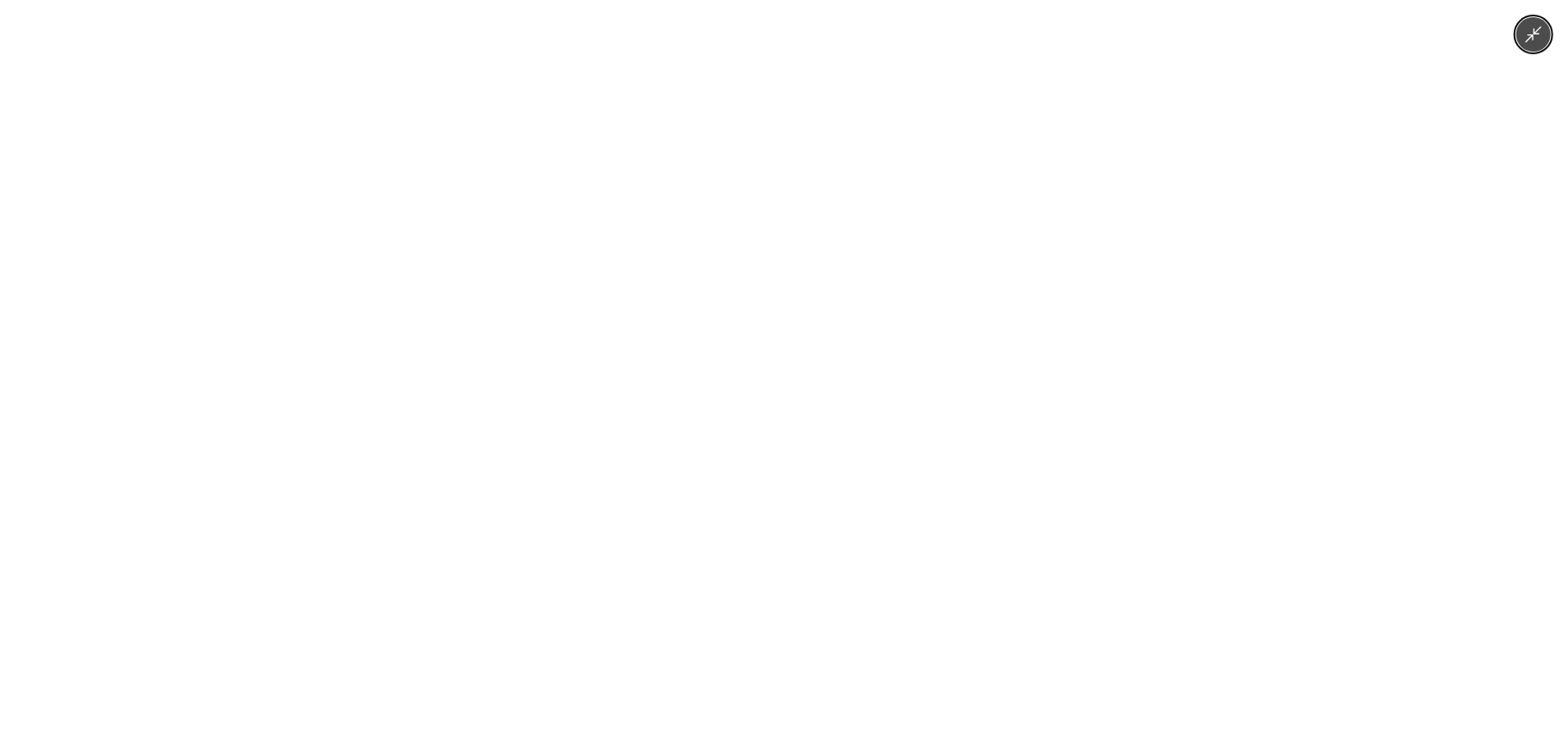
click at [1018, 210] on img at bounding box center [784, 368] width 552 height 735
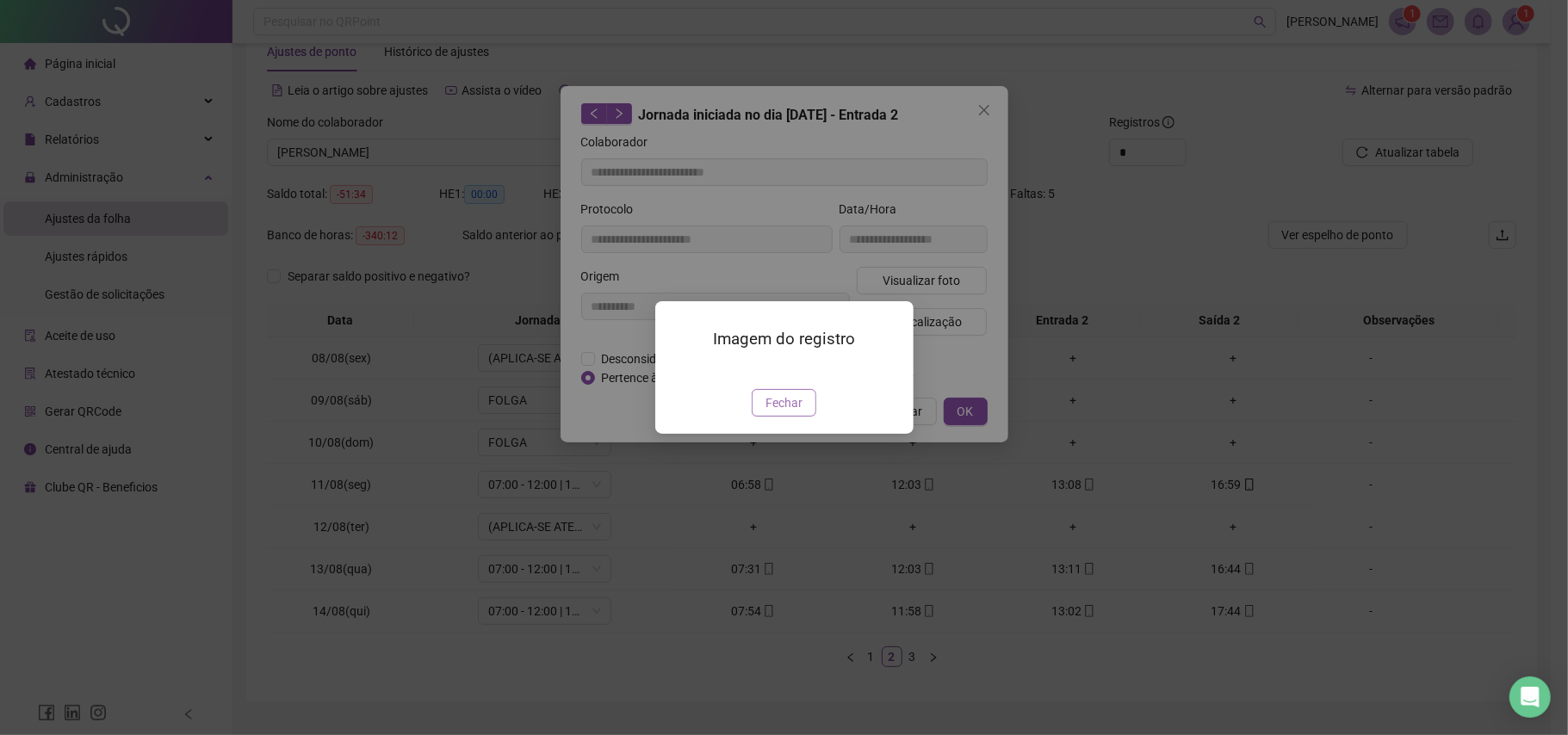
click at [789, 413] on span "Fechar" at bounding box center [784, 403] width 37 height 19
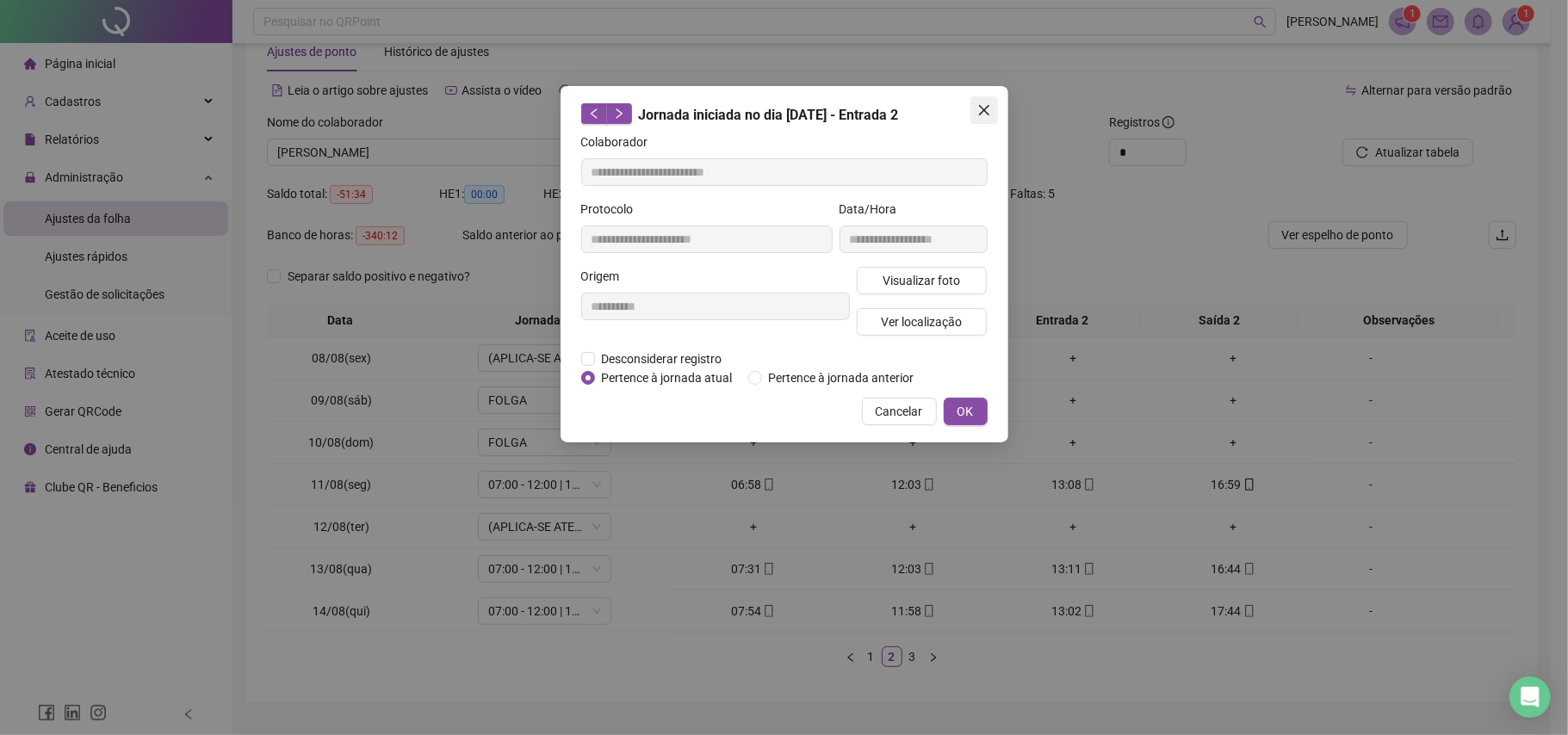
click at [983, 114] on icon "close" at bounding box center [985, 110] width 14 height 14
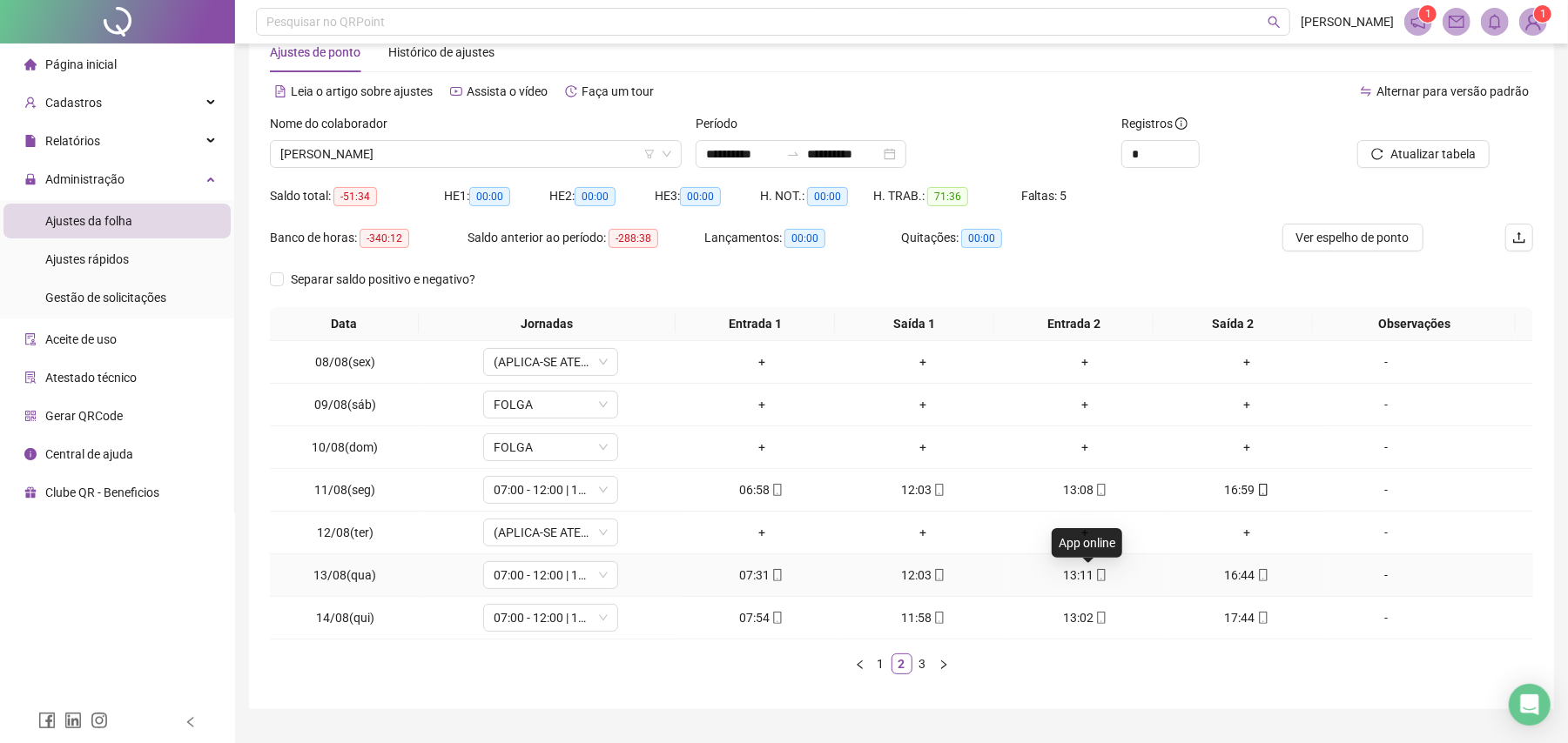
click at [1095, 576] on icon "mobile" at bounding box center [1101, 575] width 12 height 12
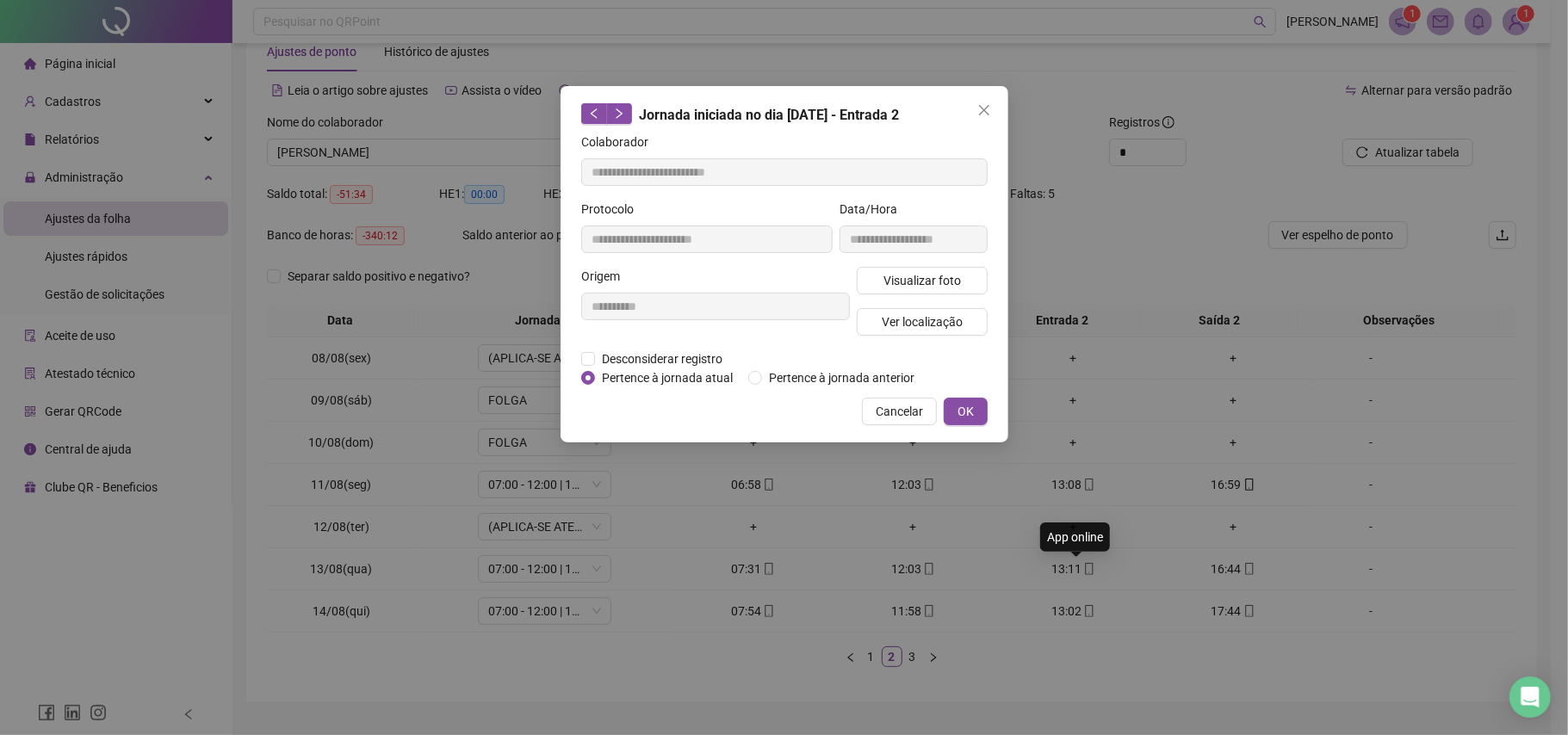
type input "**********"
click at [944, 274] on span "Visualizar foto" at bounding box center [922, 280] width 77 height 19
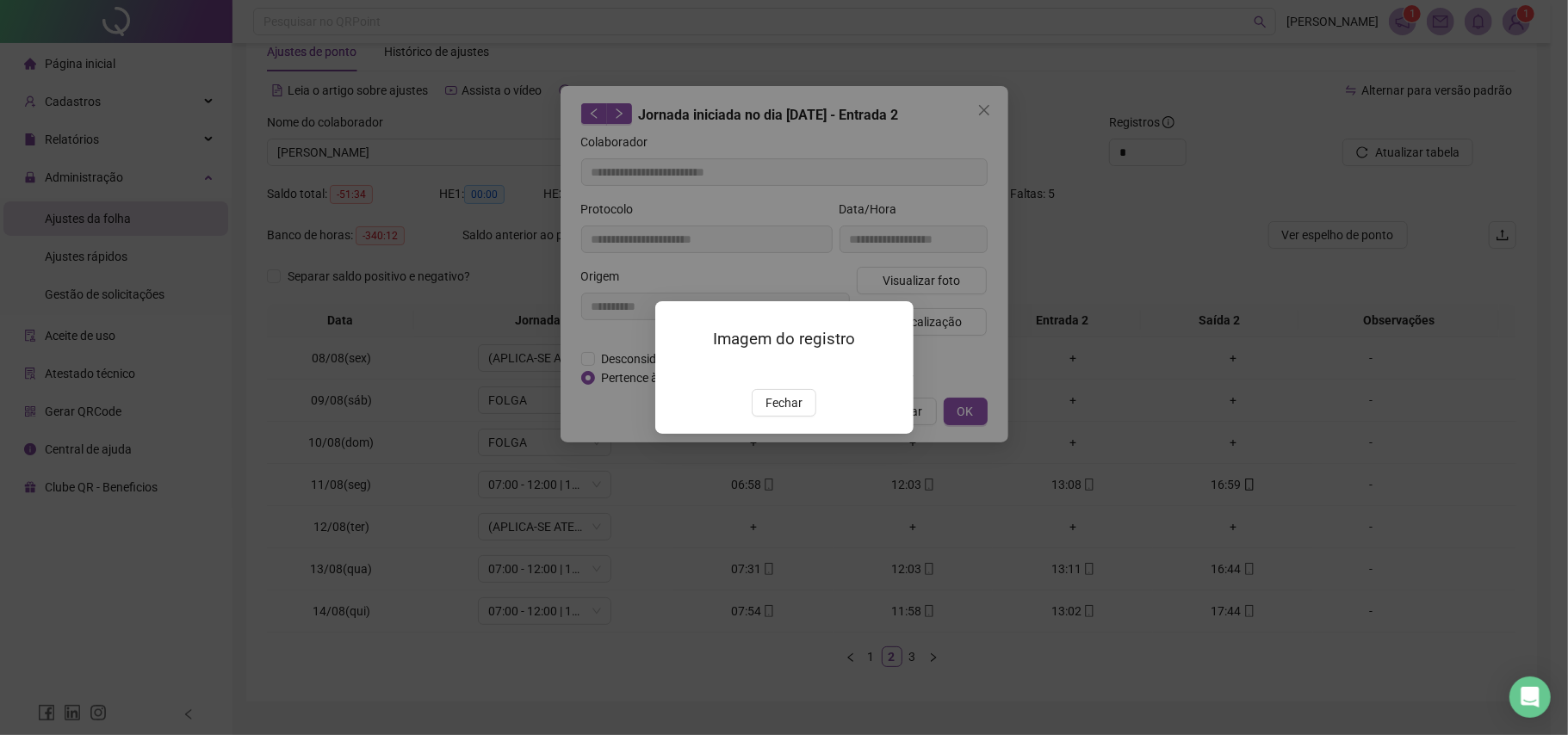
click at [676, 370] on img at bounding box center [676, 370] width 0 height 0
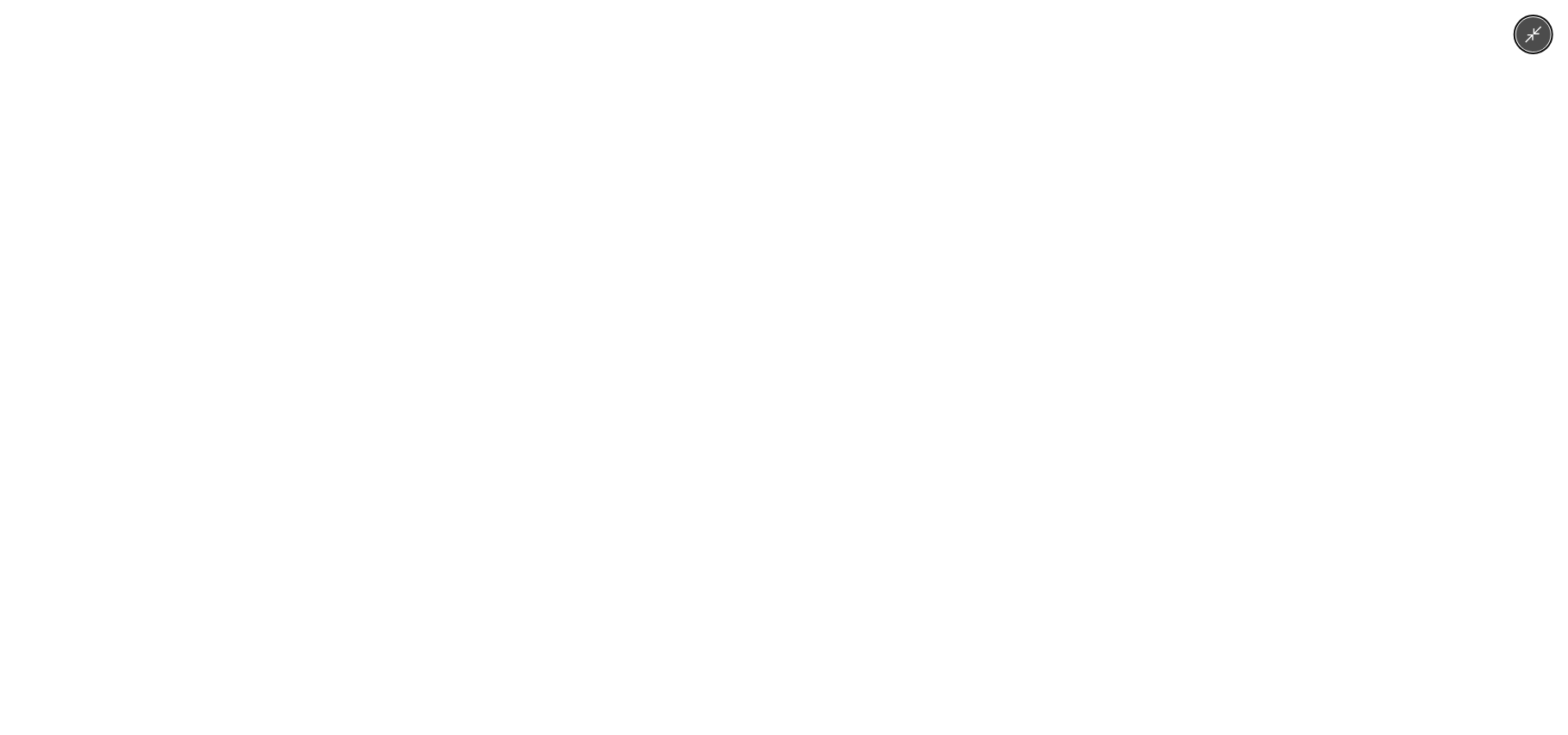
click at [1222, 408] on div at bounding box center [784, 368] width 1568 height 735
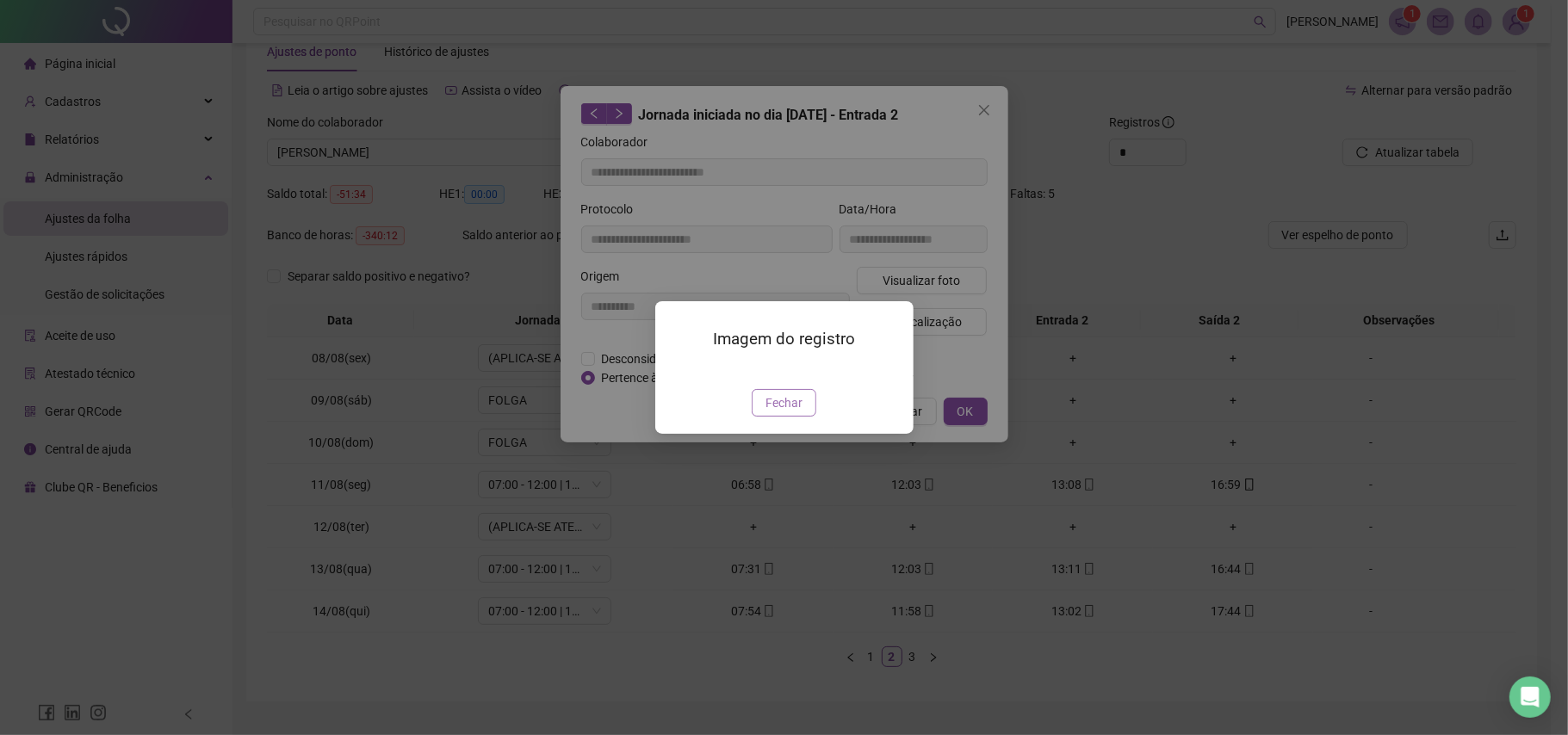
click at [790, 413] on span "Fechar" at bounding box center [784, 403] width 37 height 19
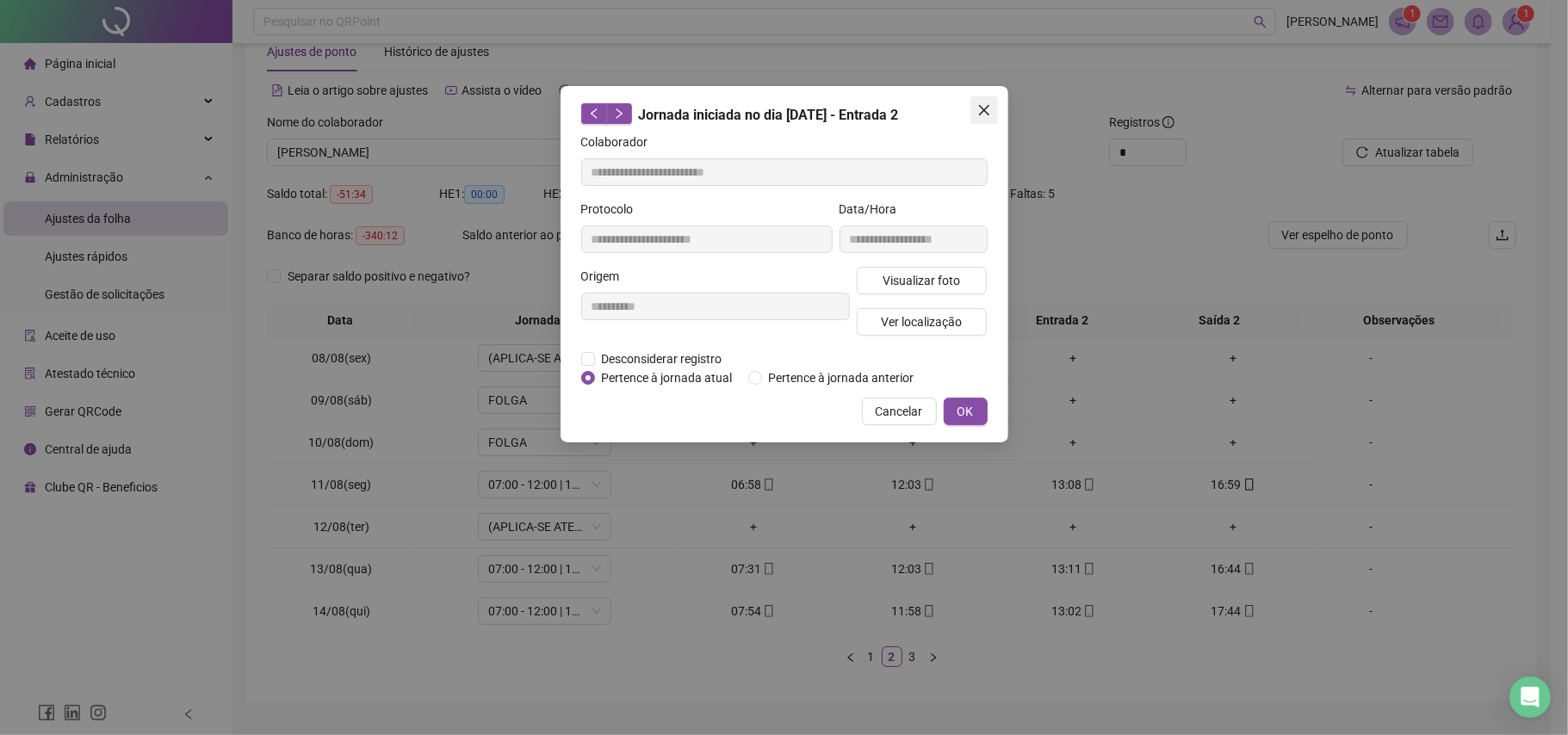
click at [982, 115] on icon "close" at bounding box center [985, 110] width 14 height 14
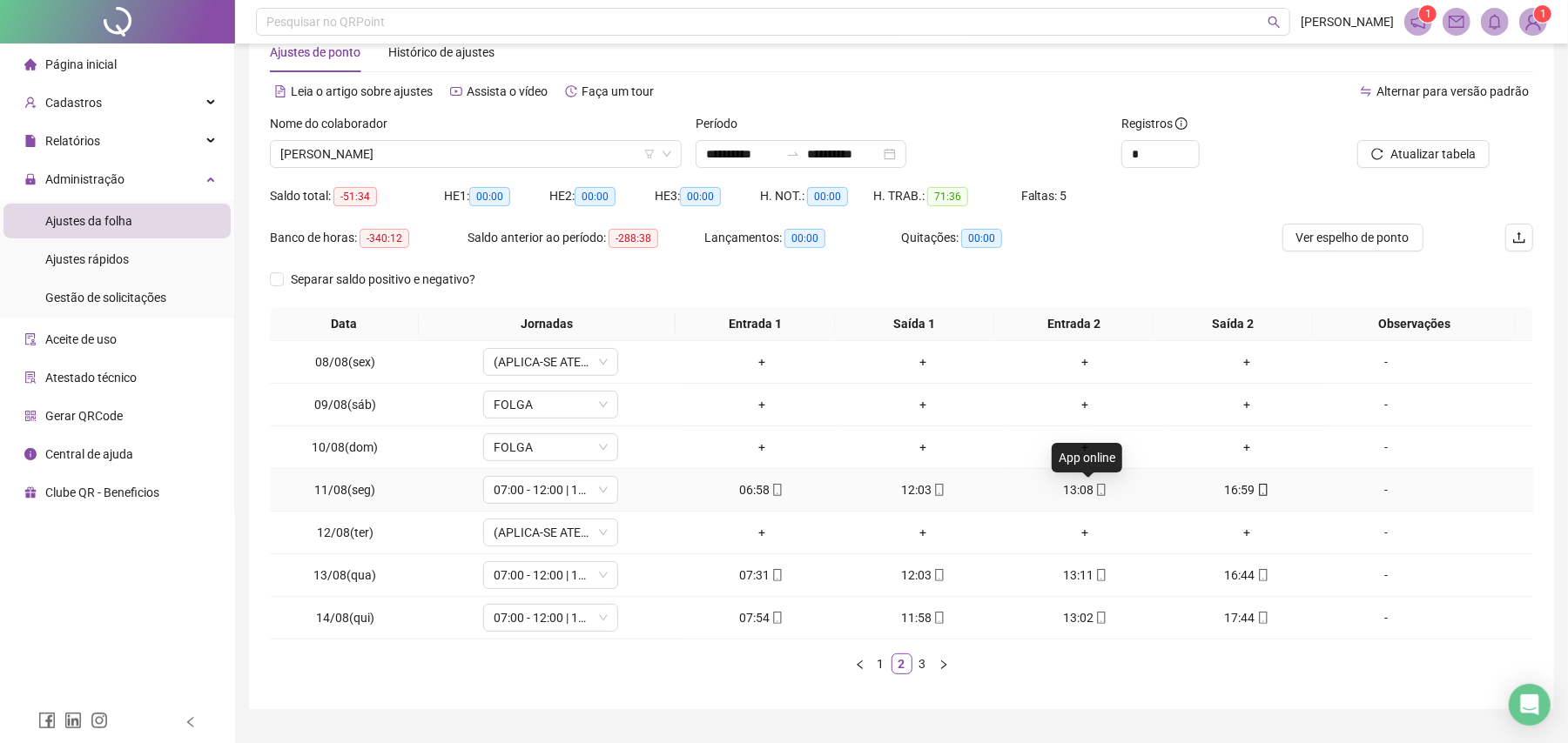
click at [1095, 492] on icon "mobile" at bounding box center [1101, 490] width 12 height 12
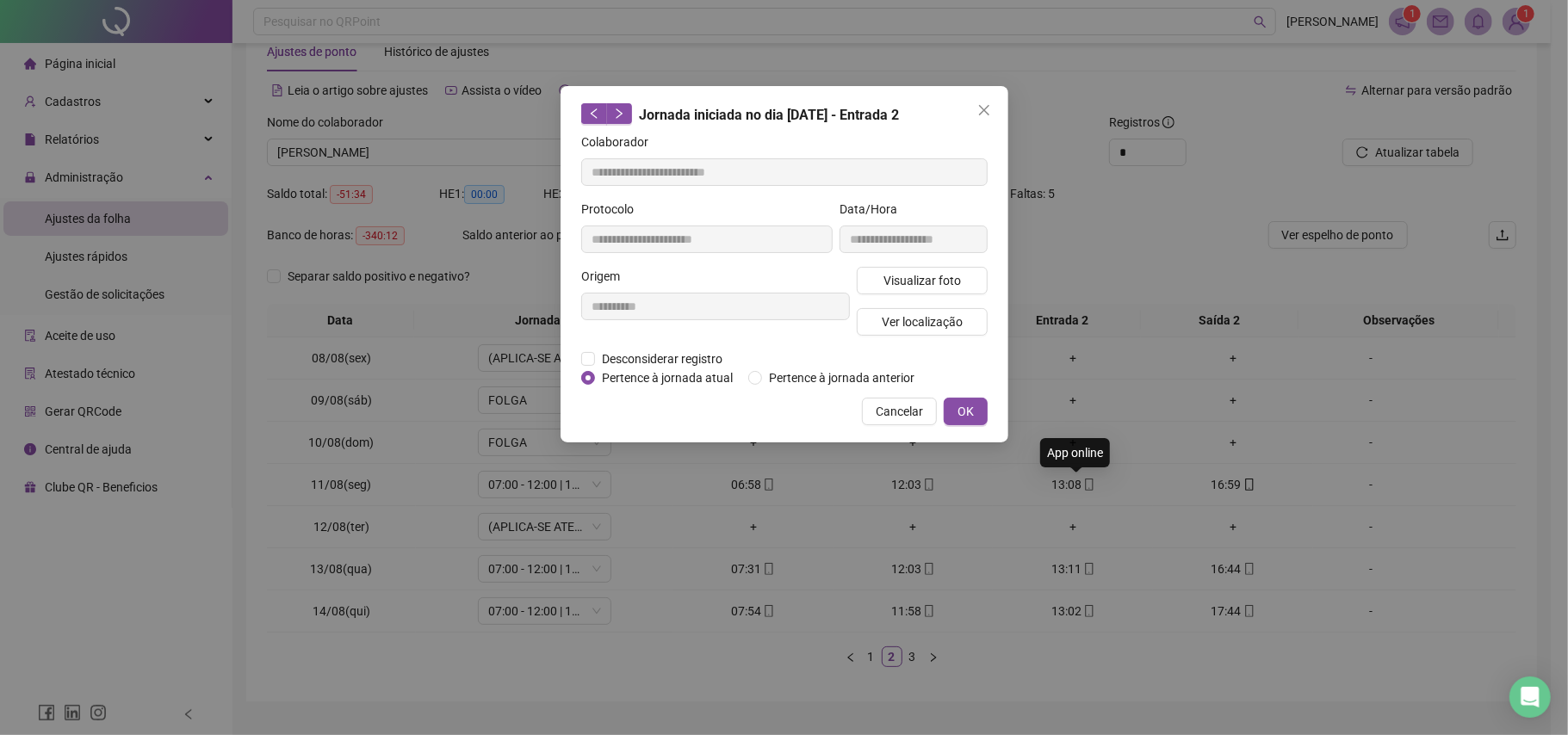
type input "**********"
click at [924, 284] on span "Visualizar foto" at bounding box center [922, 280] width 77 height 19
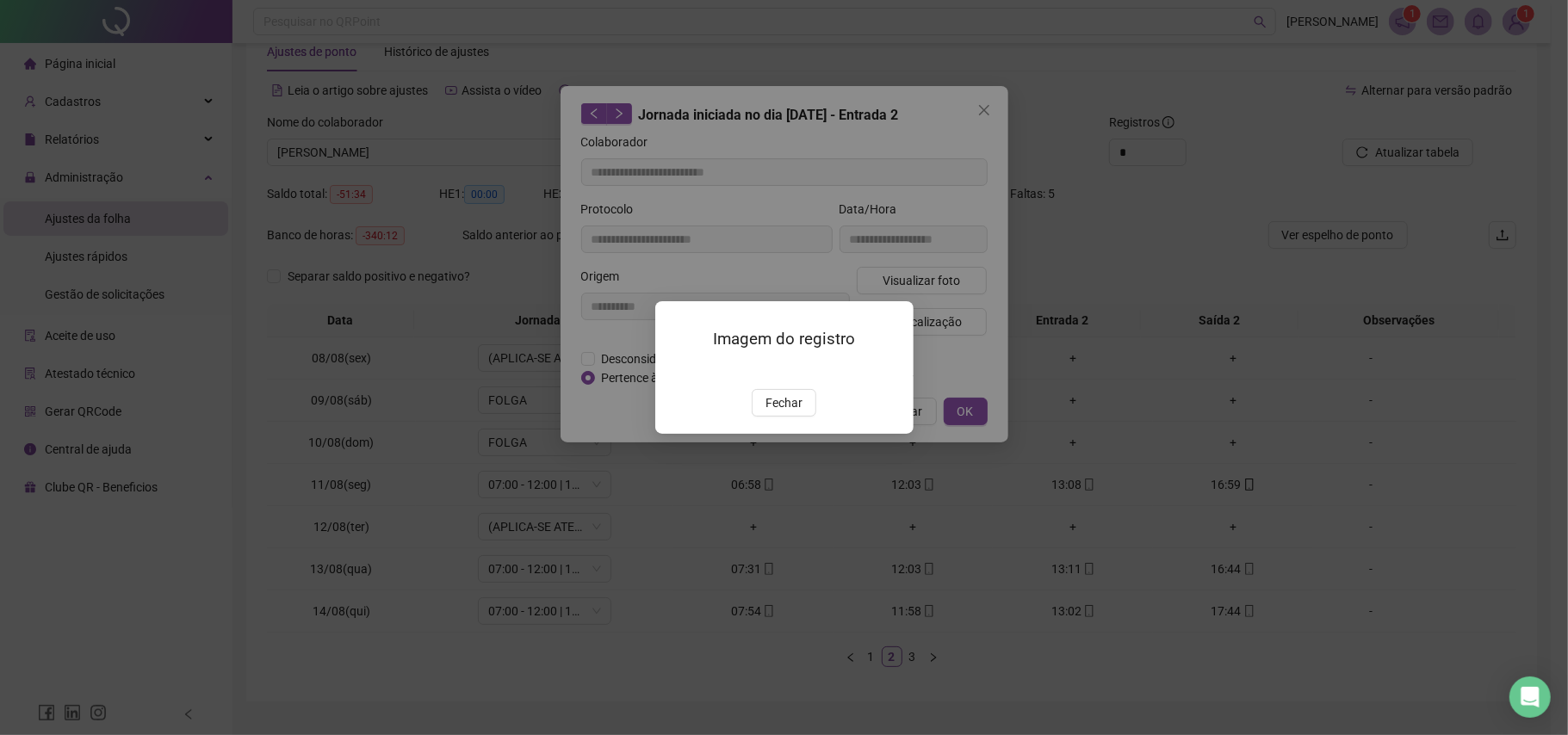
click at [676, 370] on img at bounding box center [676, 370] width 0 height 0
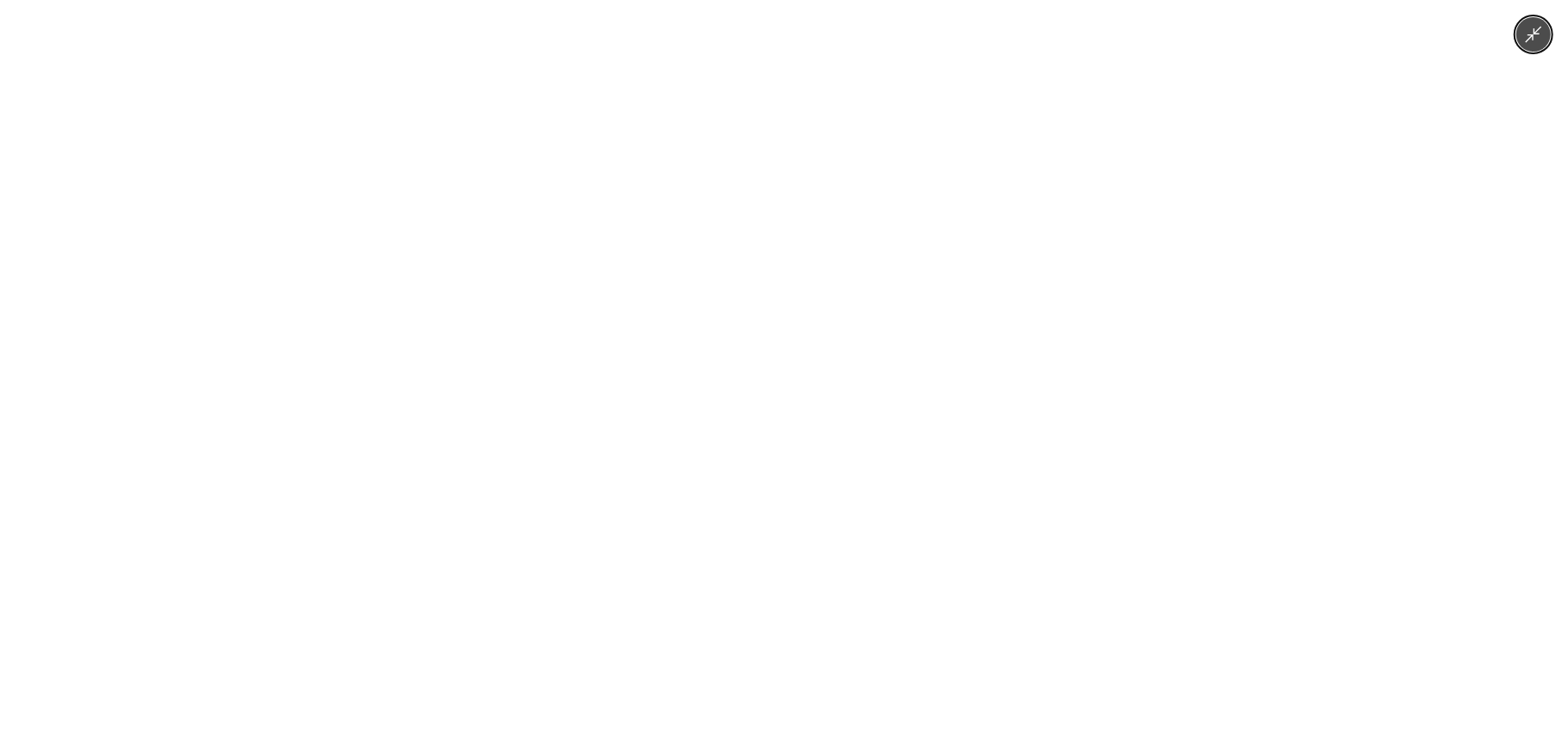
click at [1358, 129] on div at bounding box center [784, 368] width 1568 height 735
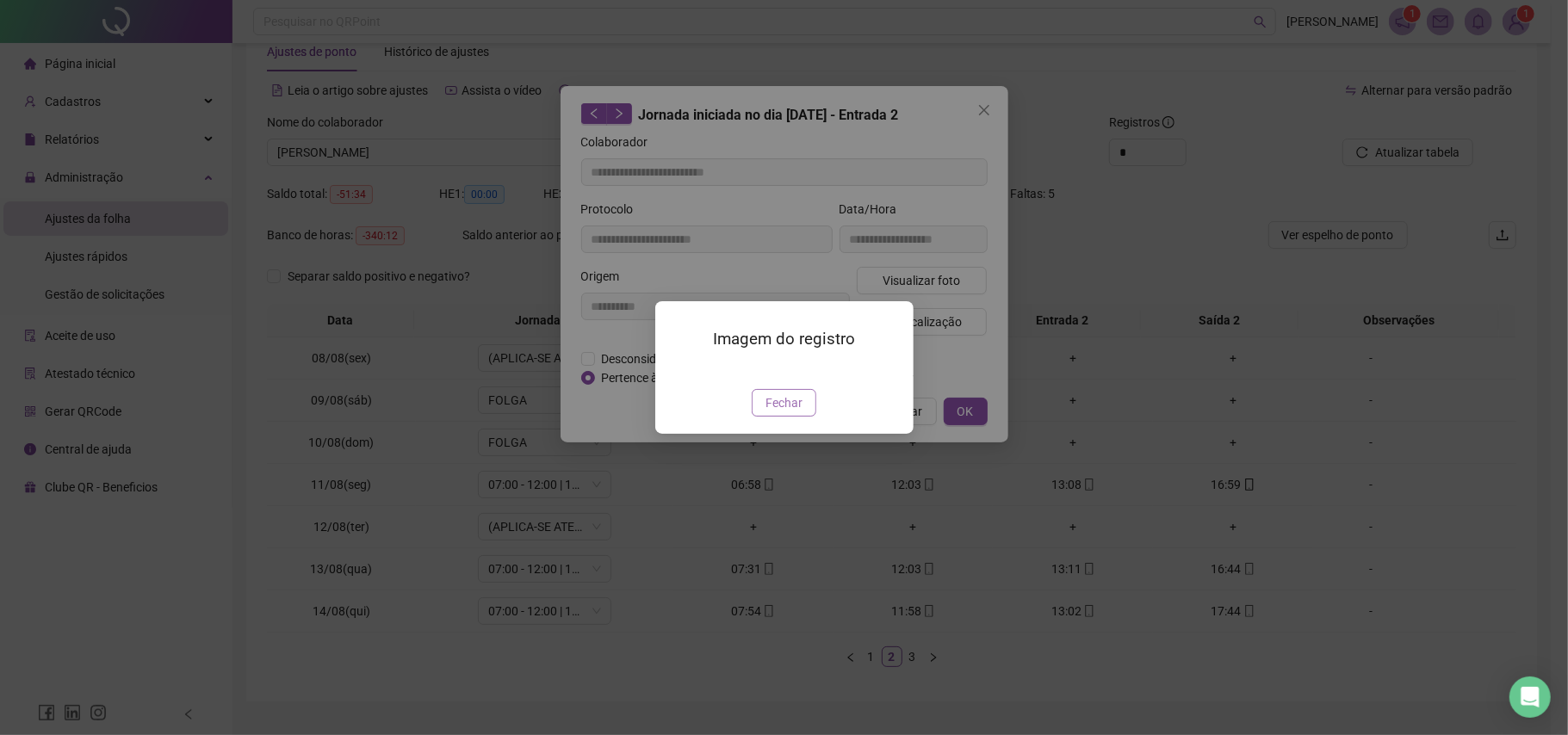
click at [792, 413] on span "Fechar" at bounding box center [784, 403] width 37 height 19
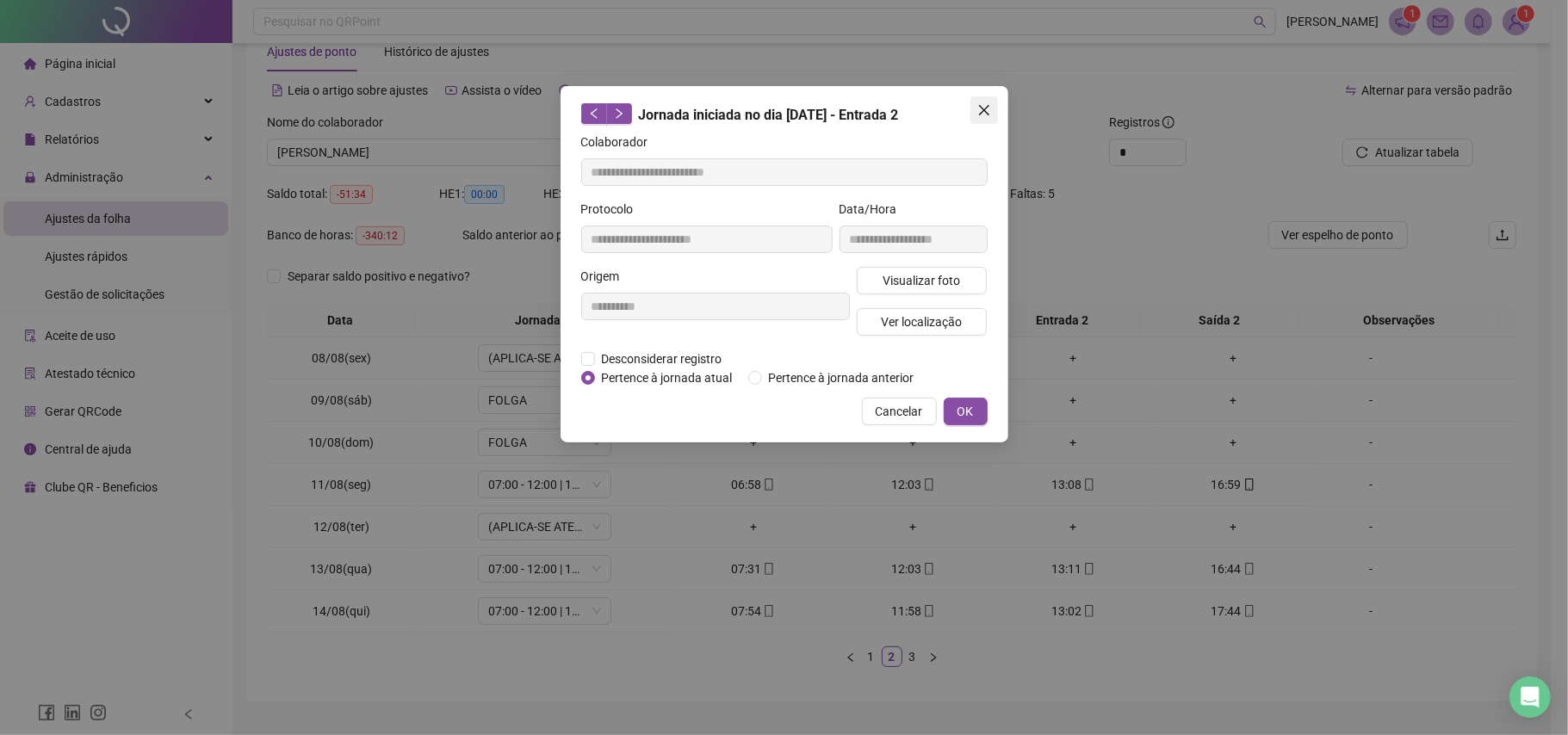
click at [987, 111] on icon "close" at bounding box center [985, 110] width 14 height 14
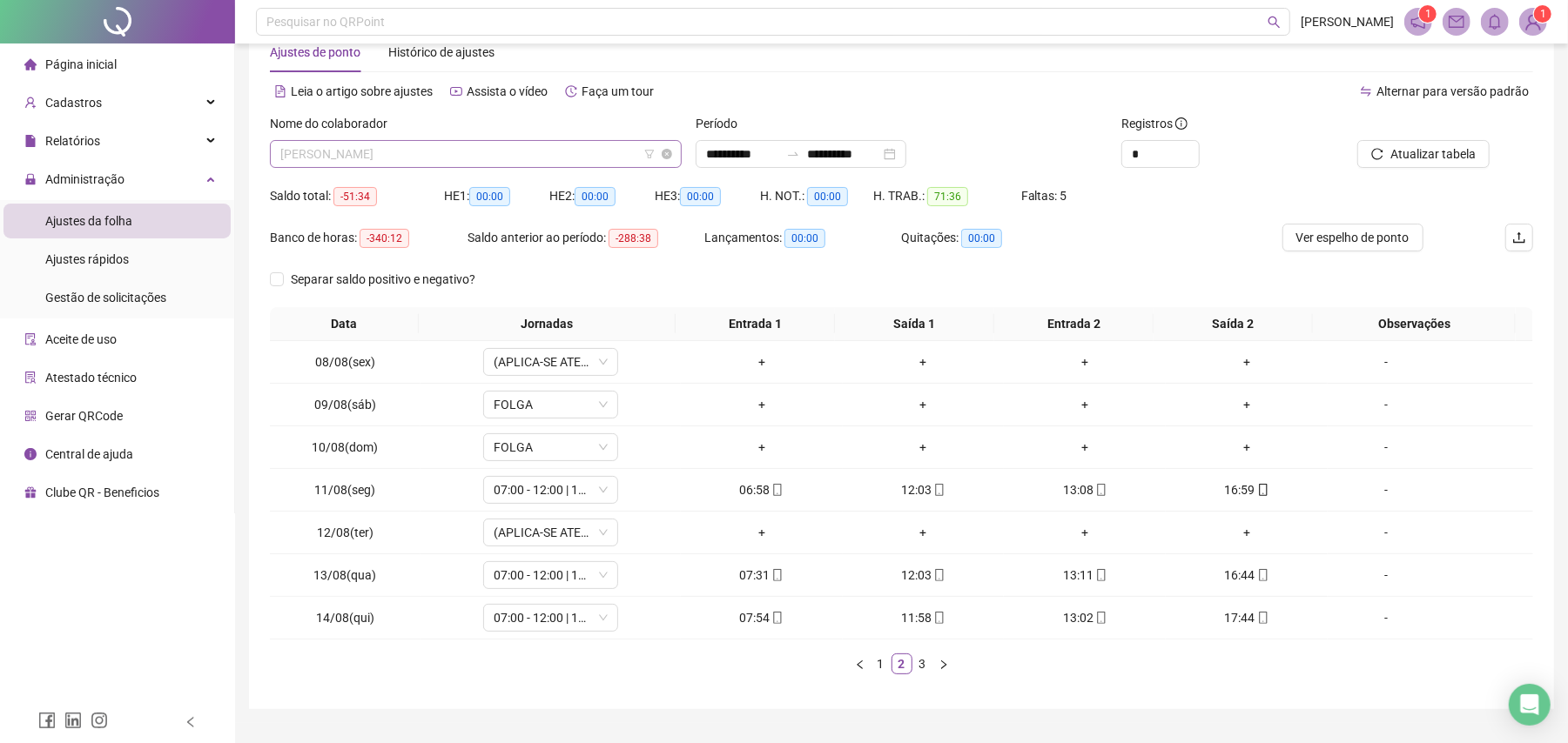
click at [535, 145] on span "[PERSON_NAME]" at bounding box center [476, 153] width 391 height 26
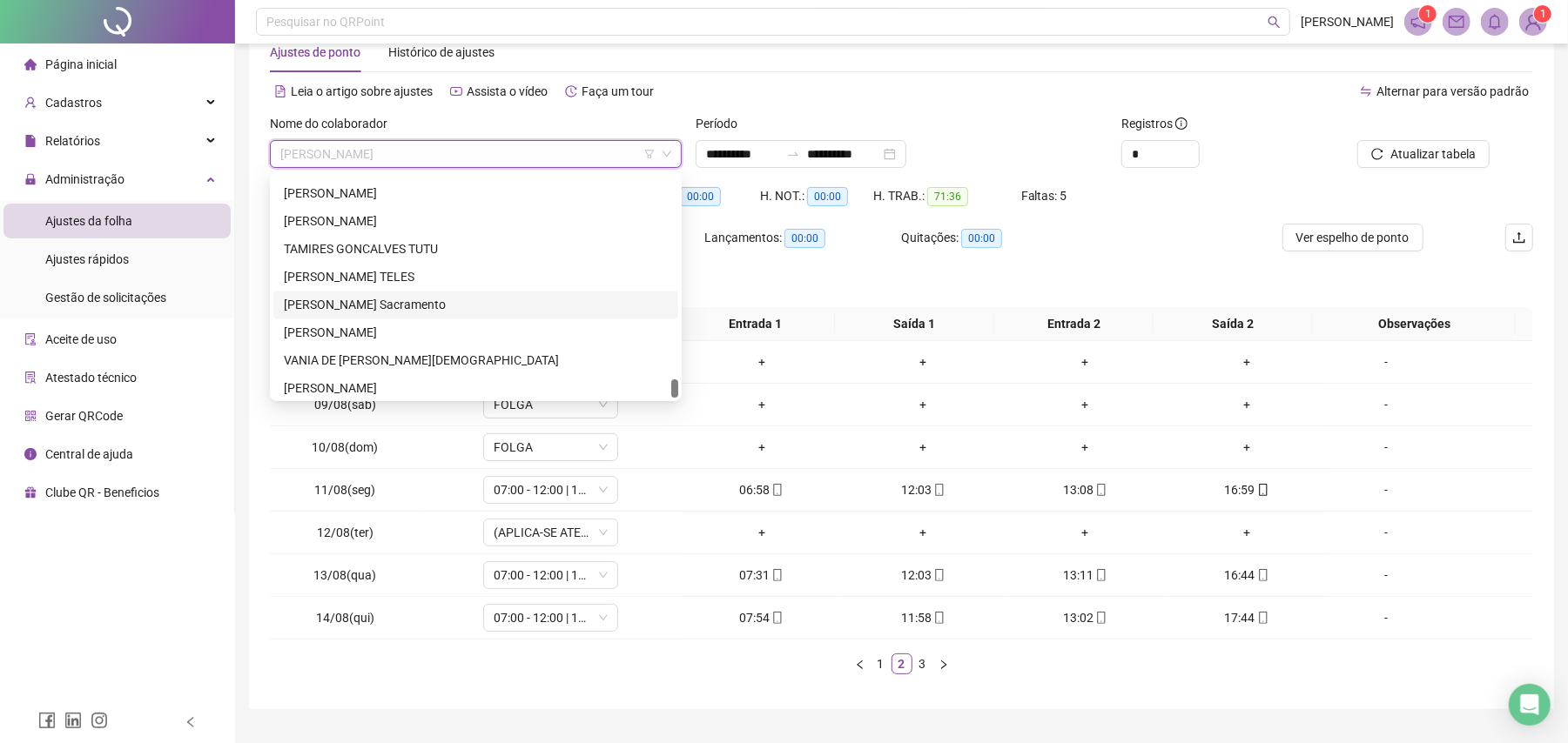
scroll to position [2451, 0]
click at [354, 372] on div "[PERSON_NAME]" at bounding box center [476, 383] width 405 height 27
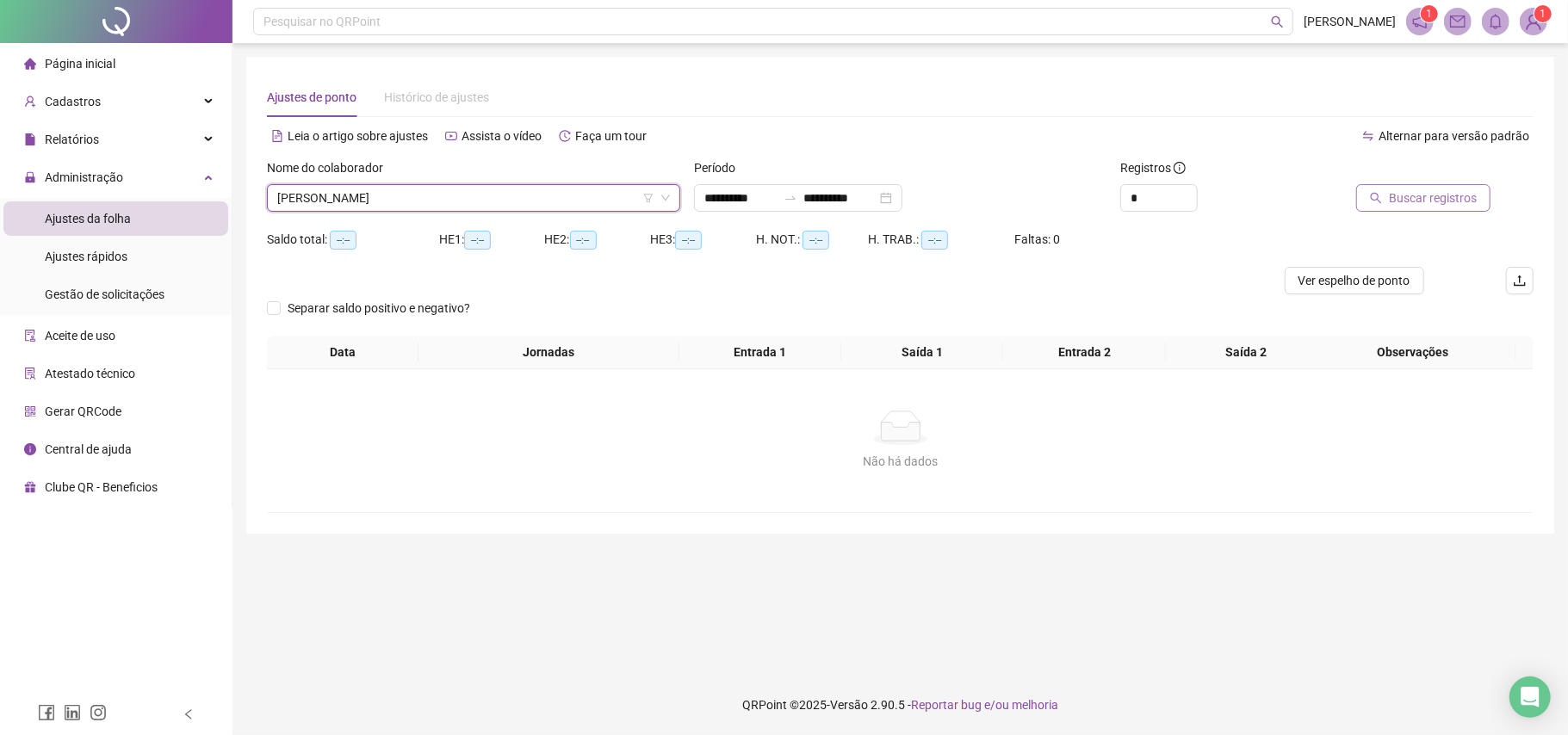
click at [1420, 193] on span "Buscar registros" at bounding box center [1433, 198] width 88 height 19
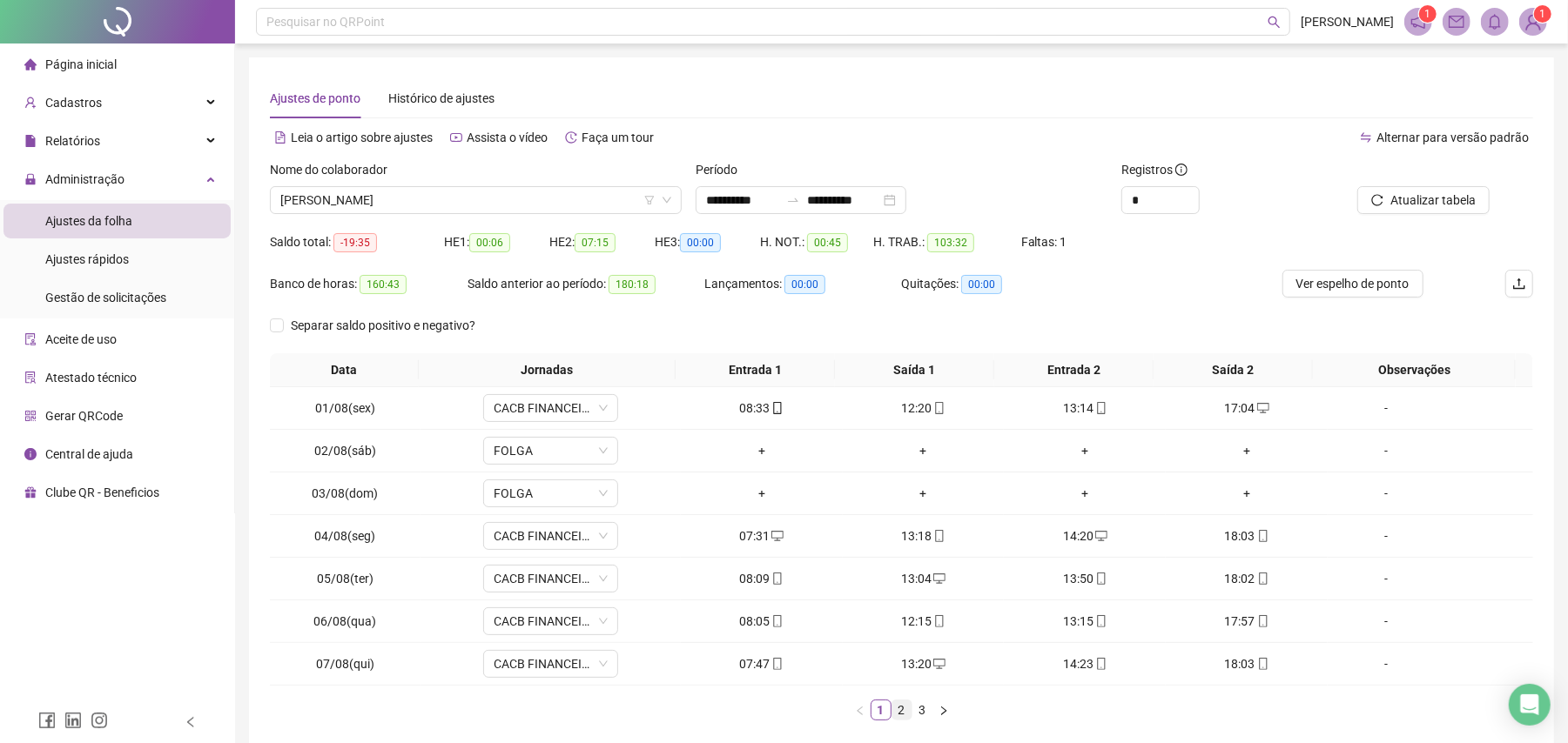
click at [901, 712] on link "2" at bounding box center [902, 711] width 20 height 20
click at [923, 711] on link "3" at bounding box center [923, 711] width 20 height 20
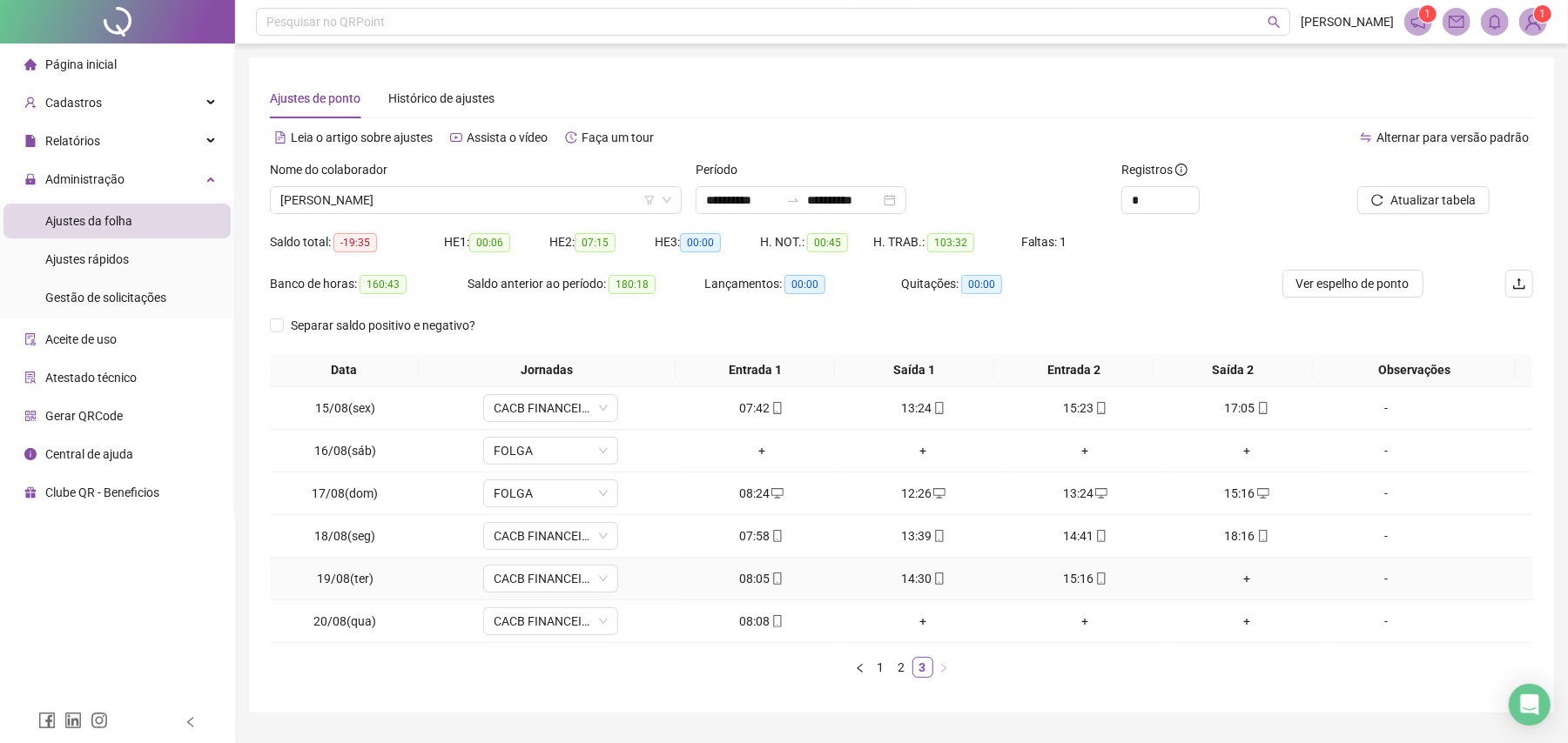
click at [1230, 578] on div "+" at bounding box center [1245, 579] width 148 height 20
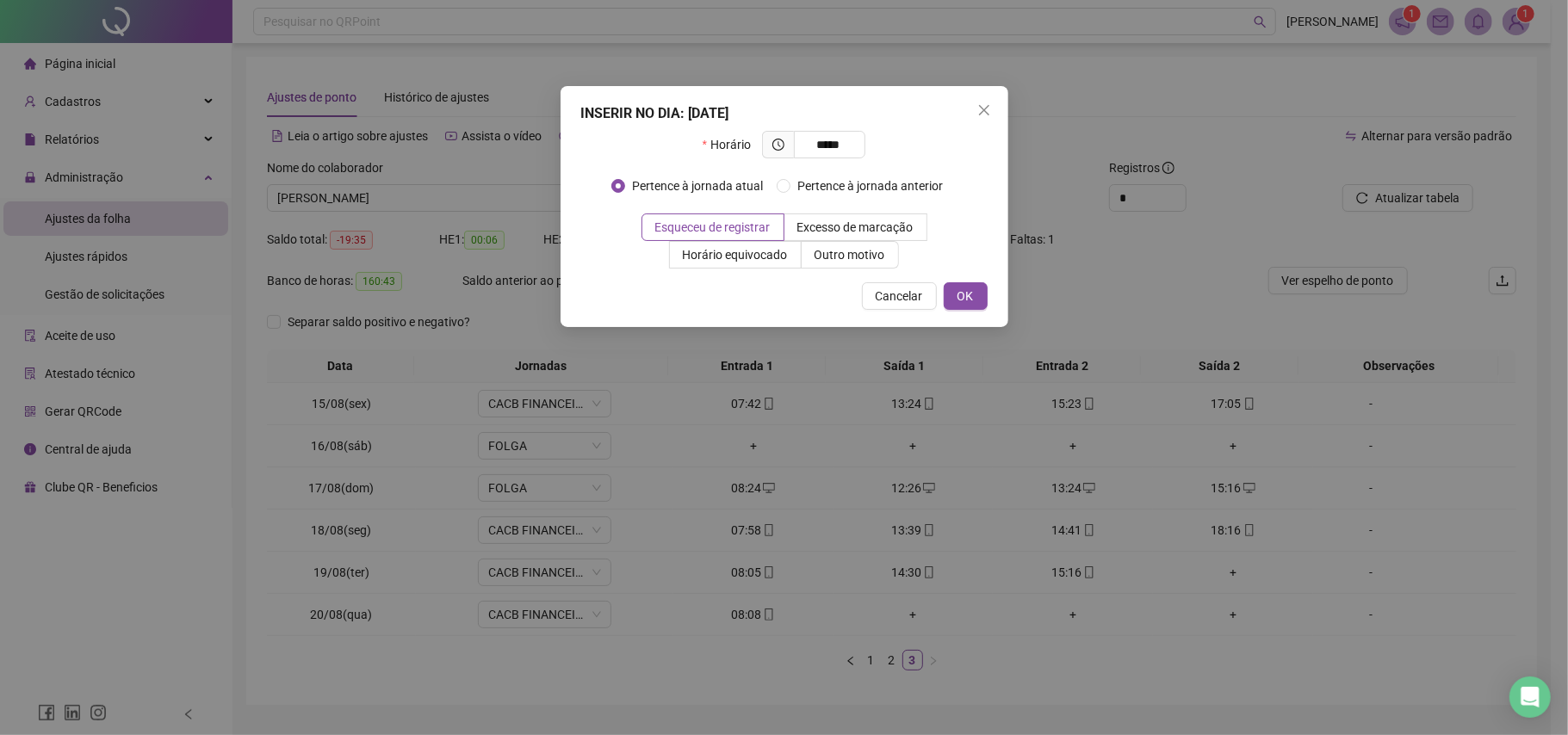
type input "*****"
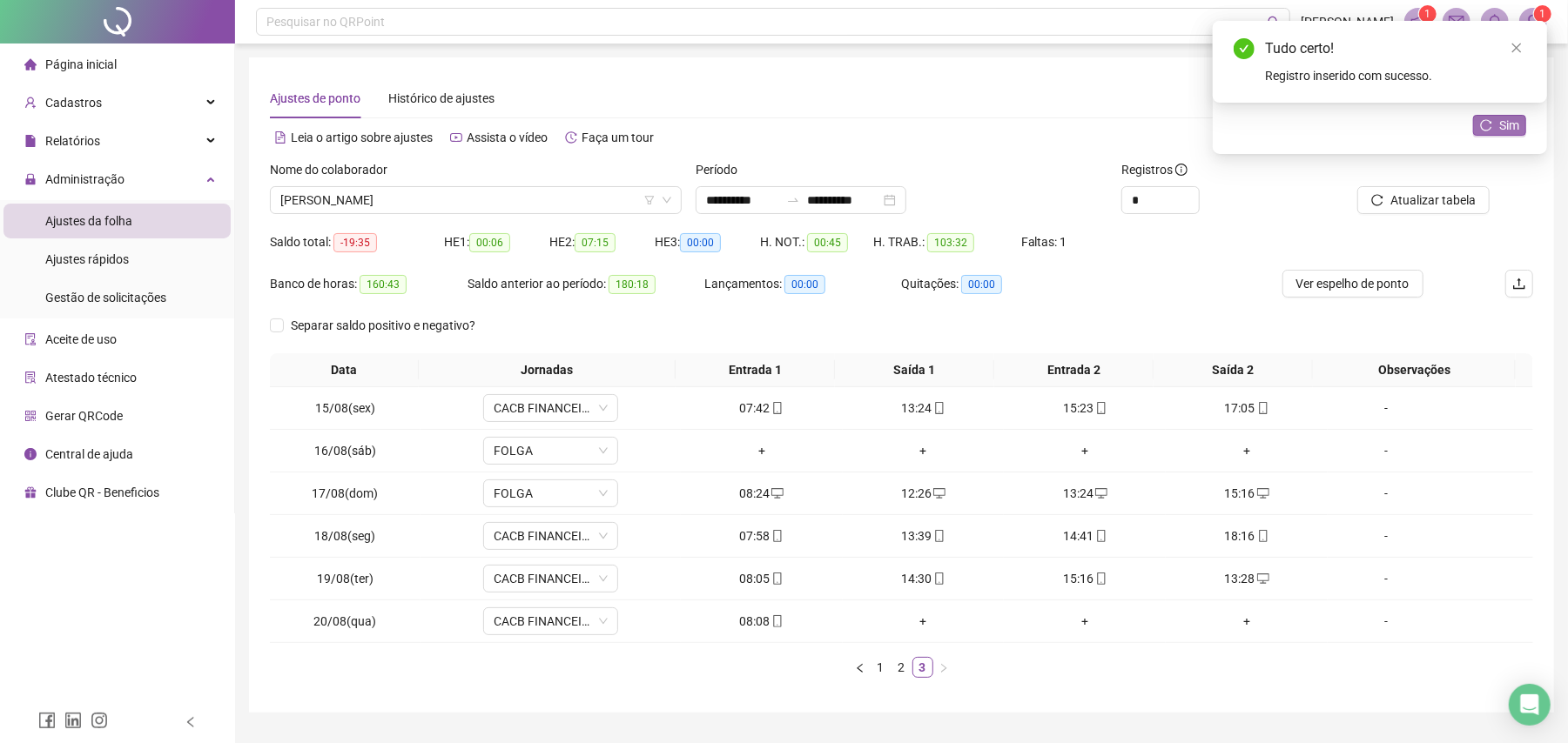
click at [1513, 126] on span "Sim" at bounding box center [1508, 125] width 20 height 20
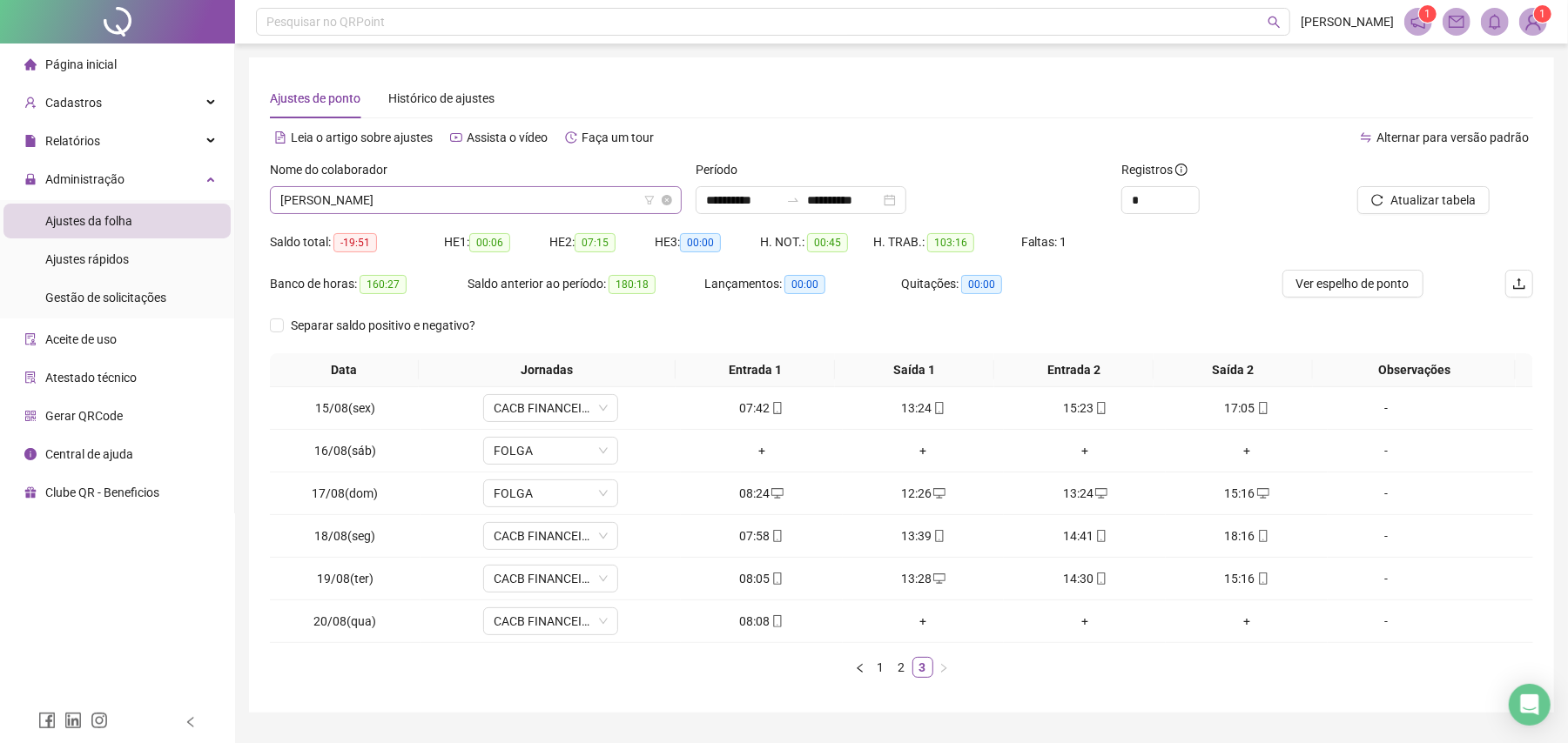
click at [422, 210] on span "[PERSON_NAME]" at bounding box center [476, 199] width 391 height 26
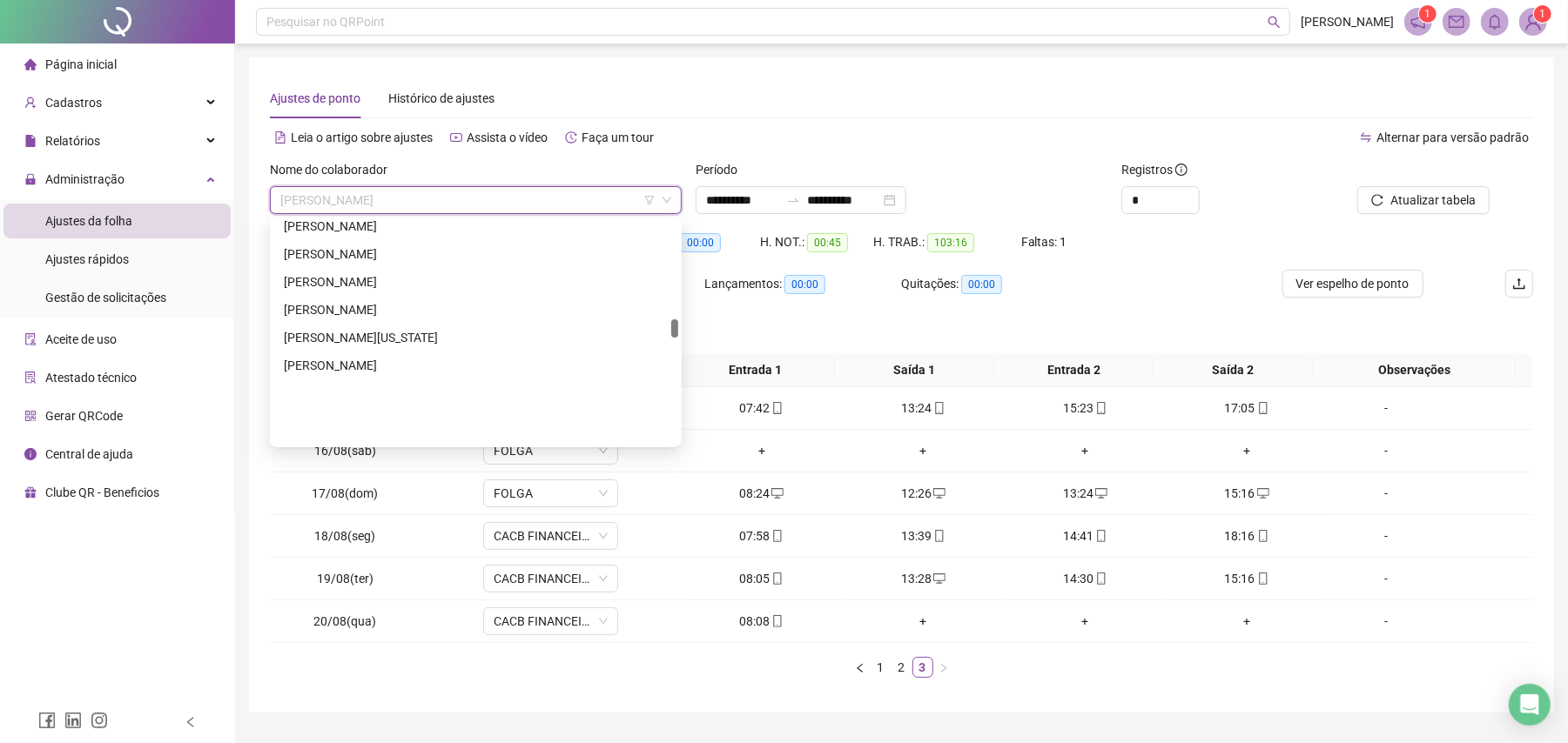
scroll to position [1174, 0]
click at [321, 252] on div "[PERSON_NAME]" at bounding box center [475, 259] width 384 height 20
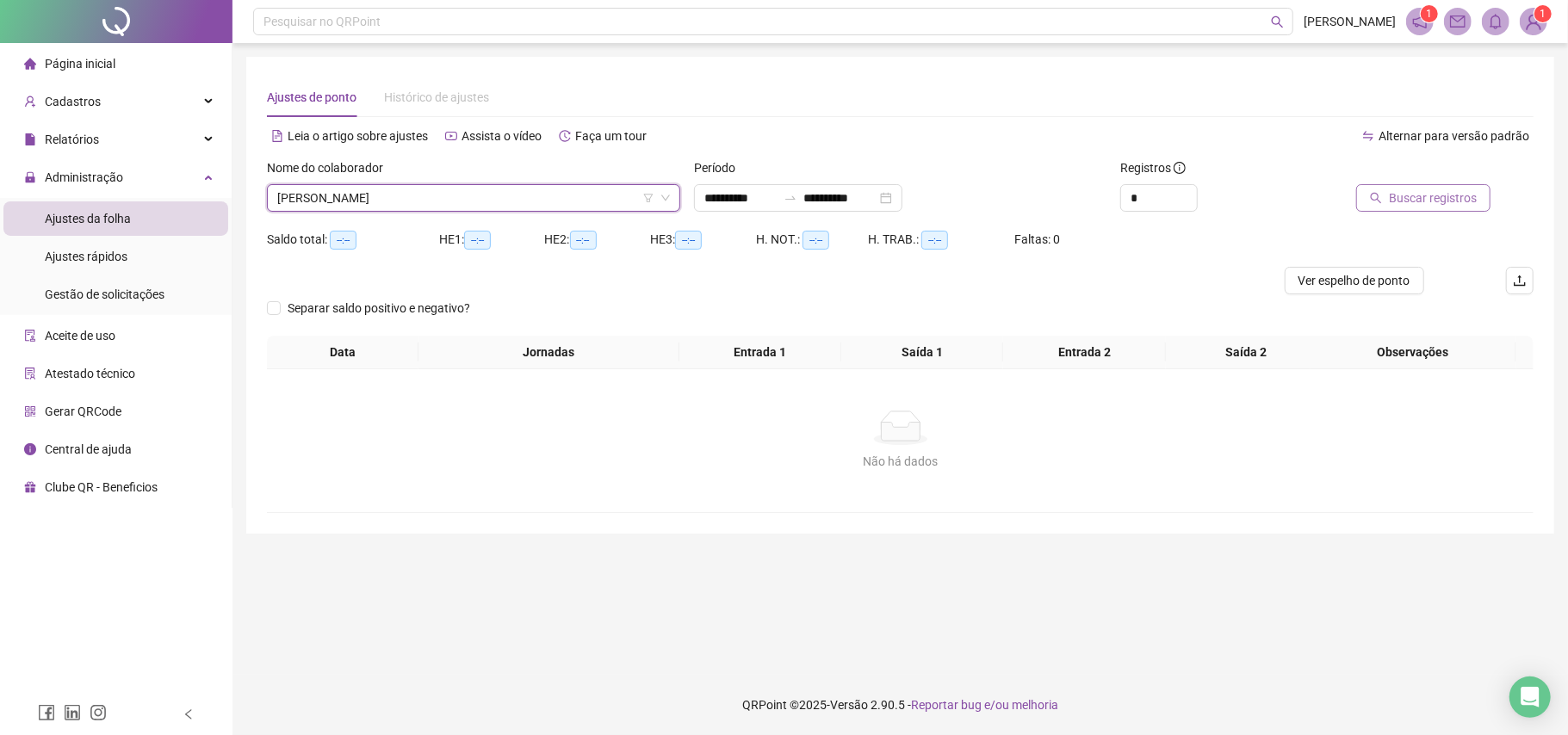
click at [1475, 201] on span "Buscar registros" at bounding box center [1433, 198] width 88 height 19
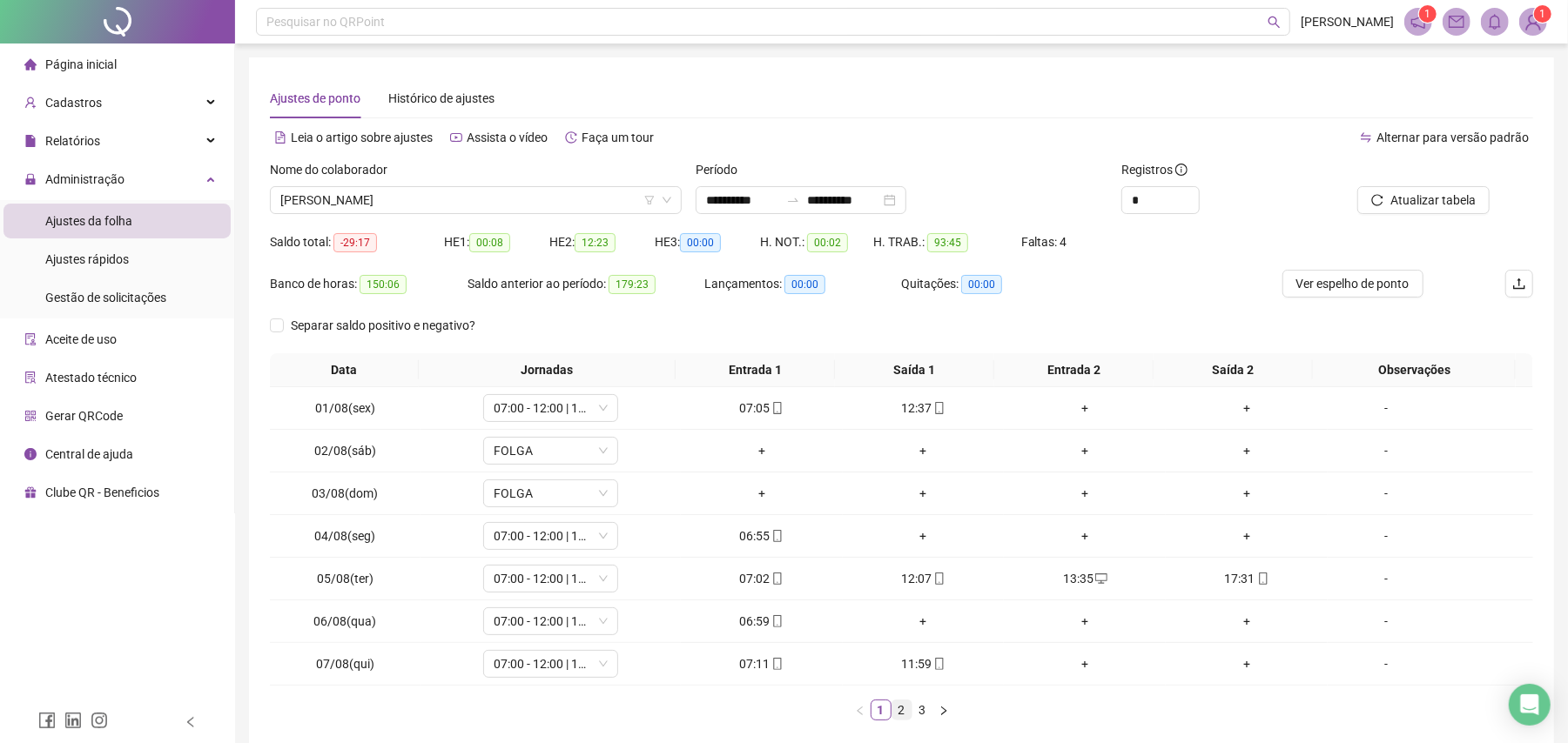
click at [907, 714] on link "2" at bounding box center [902, 711] width 20 height 20
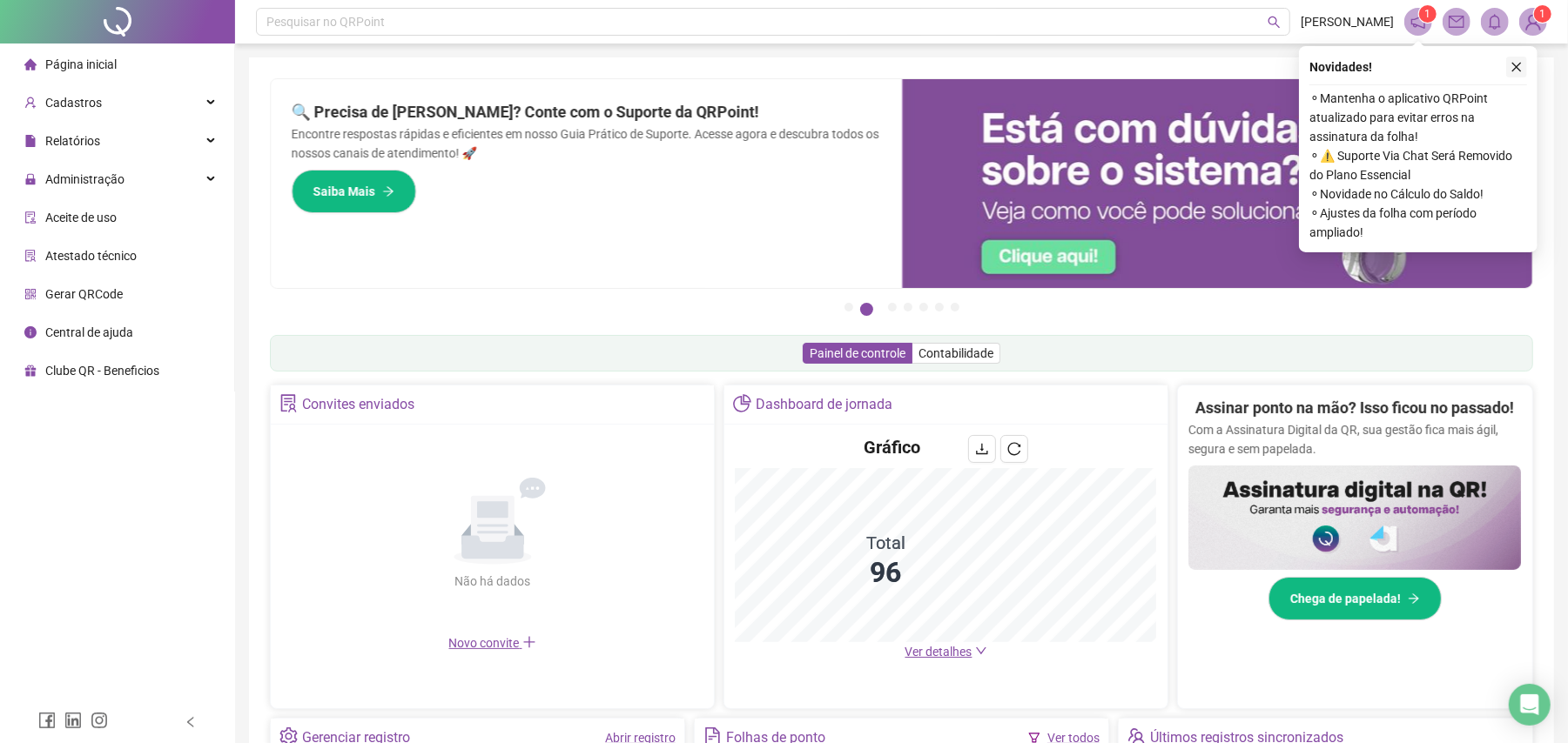
click at [1515, 69] on icon "close" at bounding box center [1516, 66] width 12 height 12
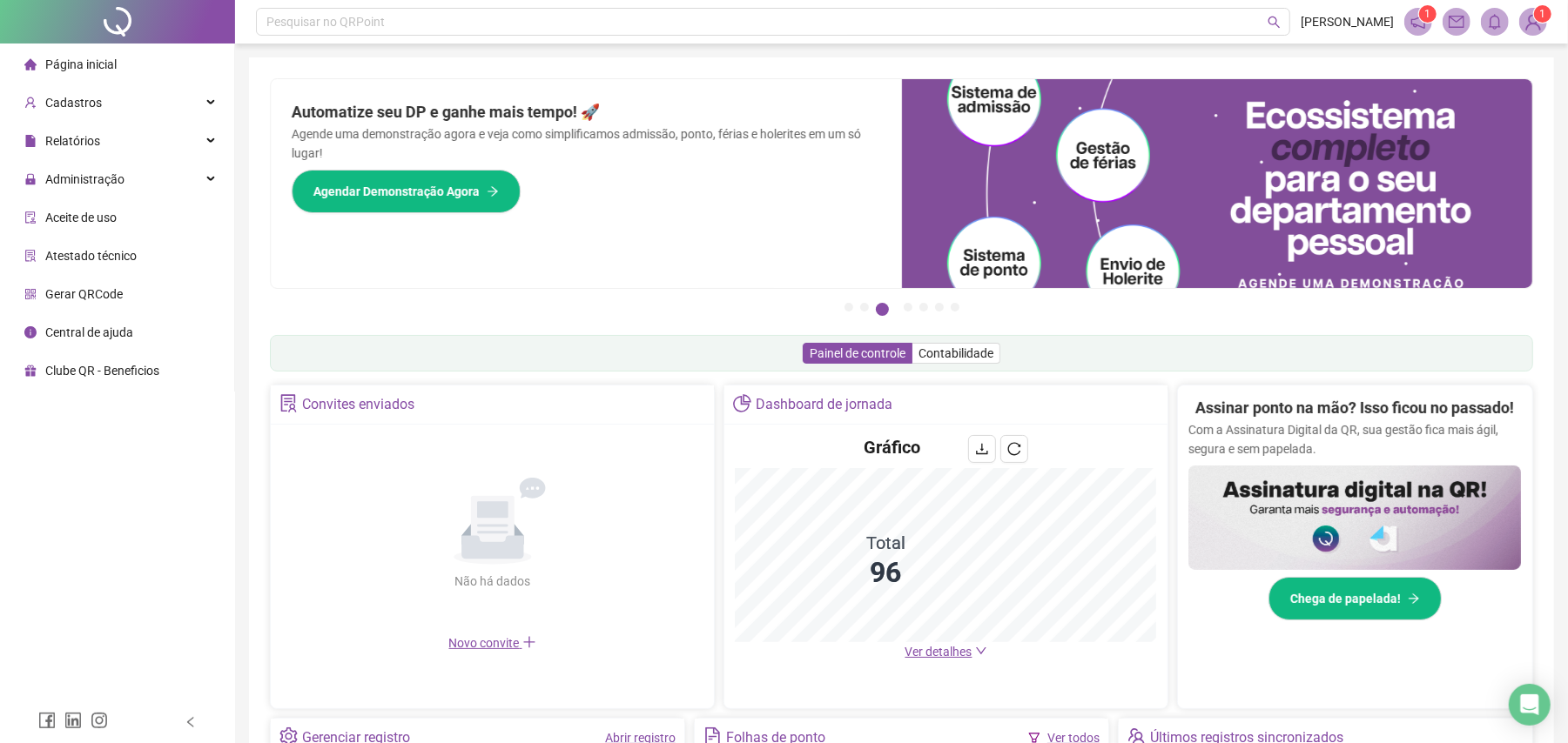
click at [948, 659] on span "Ver detalhes" at bounding box center [938, 652] width 67 height 14
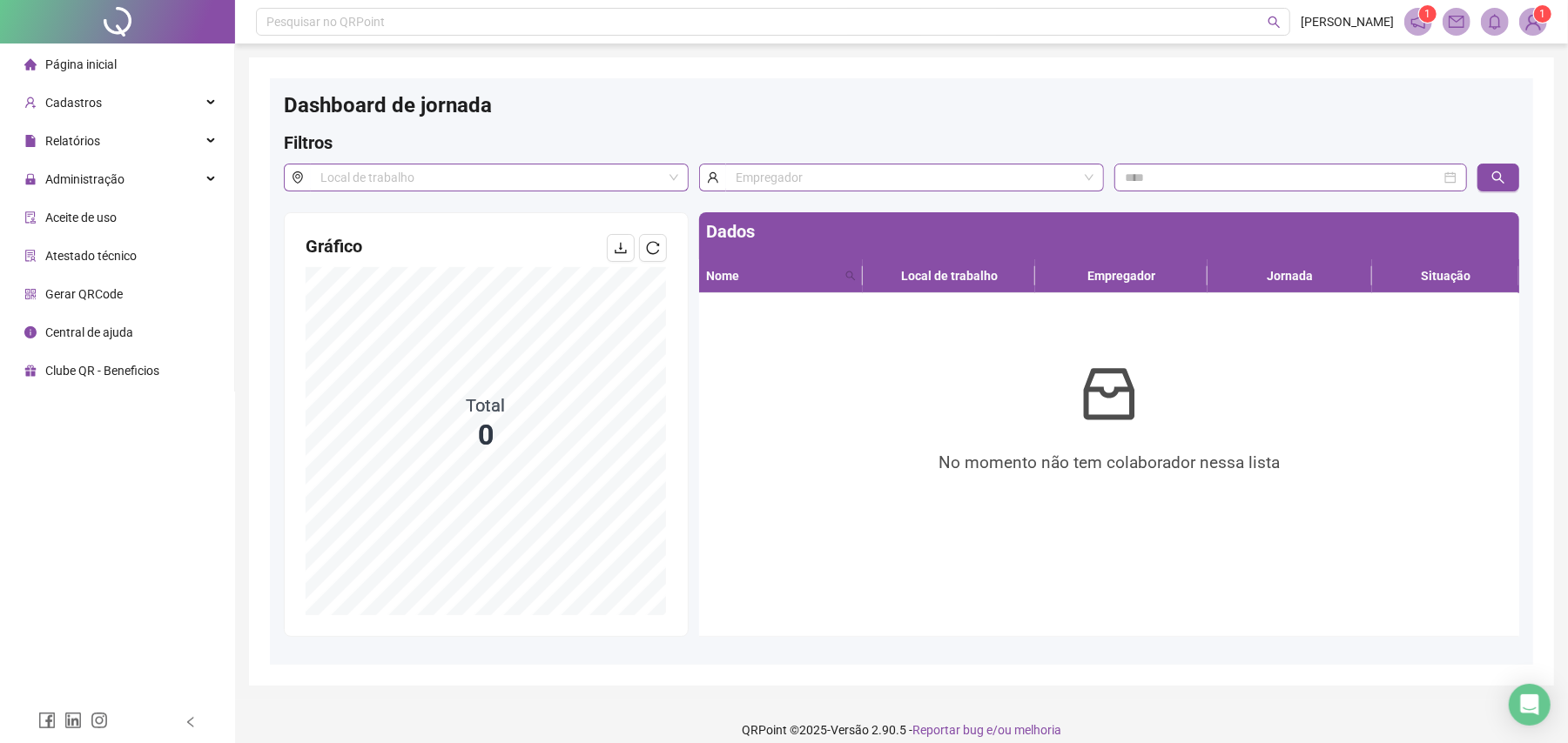
click at [120, 67] on li "Página inicial" at bounding box center [117, 65] width 227 height 35
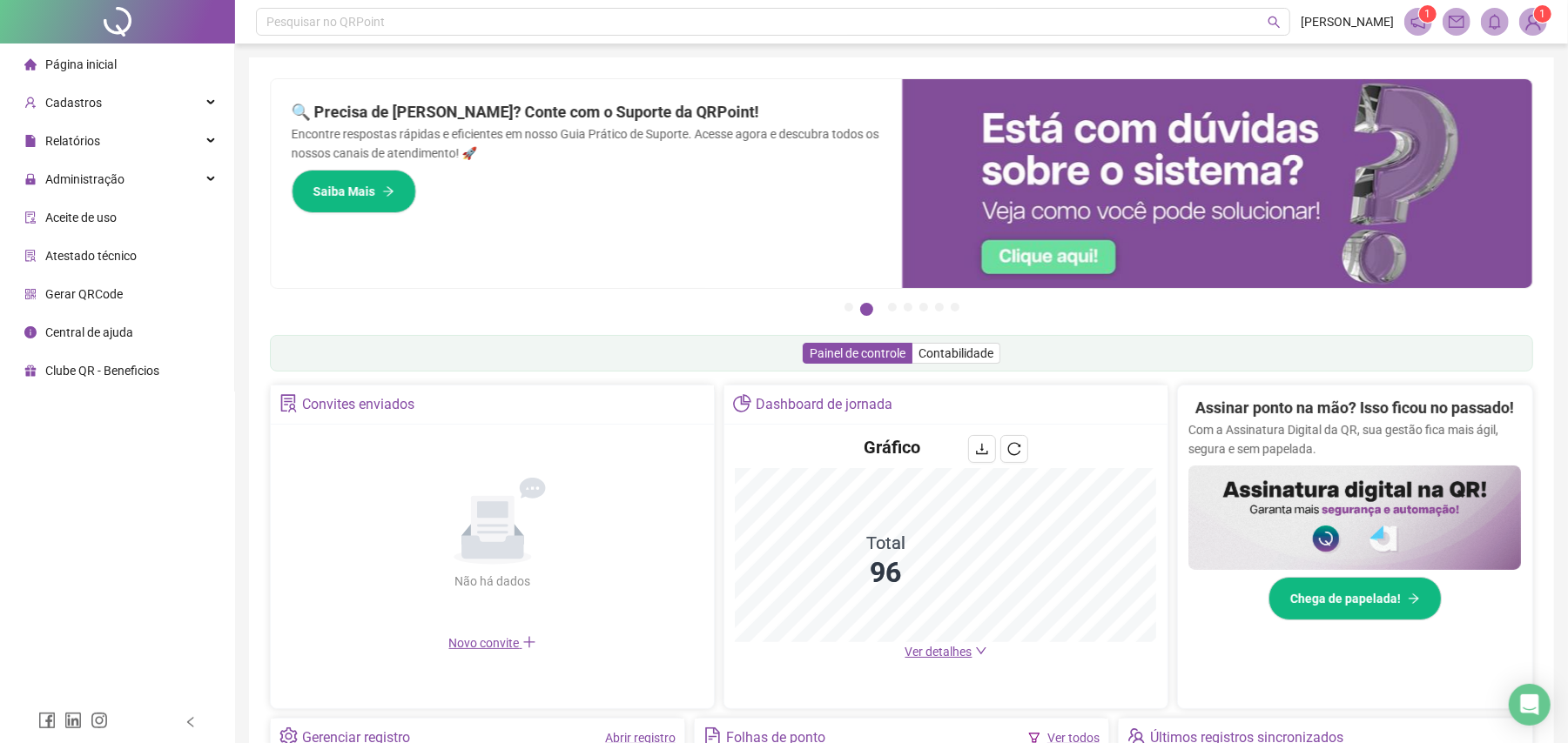
click at [962, 662] on span "Ver detalhes" at bounding box center [946, 652] width 82 height 20
click at [965, 655] on span "Ver detalhes" at bounding box center [938, 652] width 67 height 14
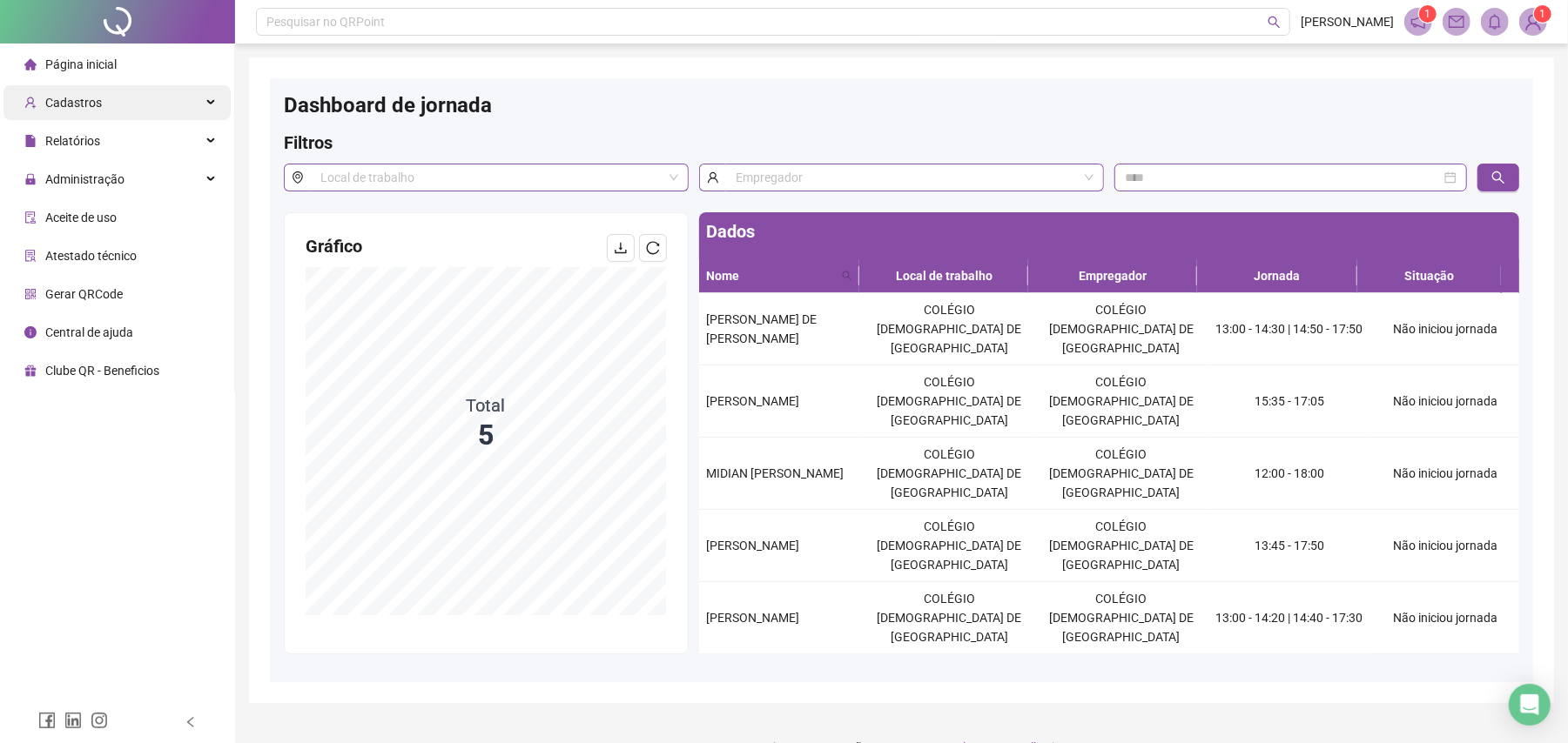
click at [116, 102] on div "Cadastros" at bounding box center [117, 103] width 227 height 35
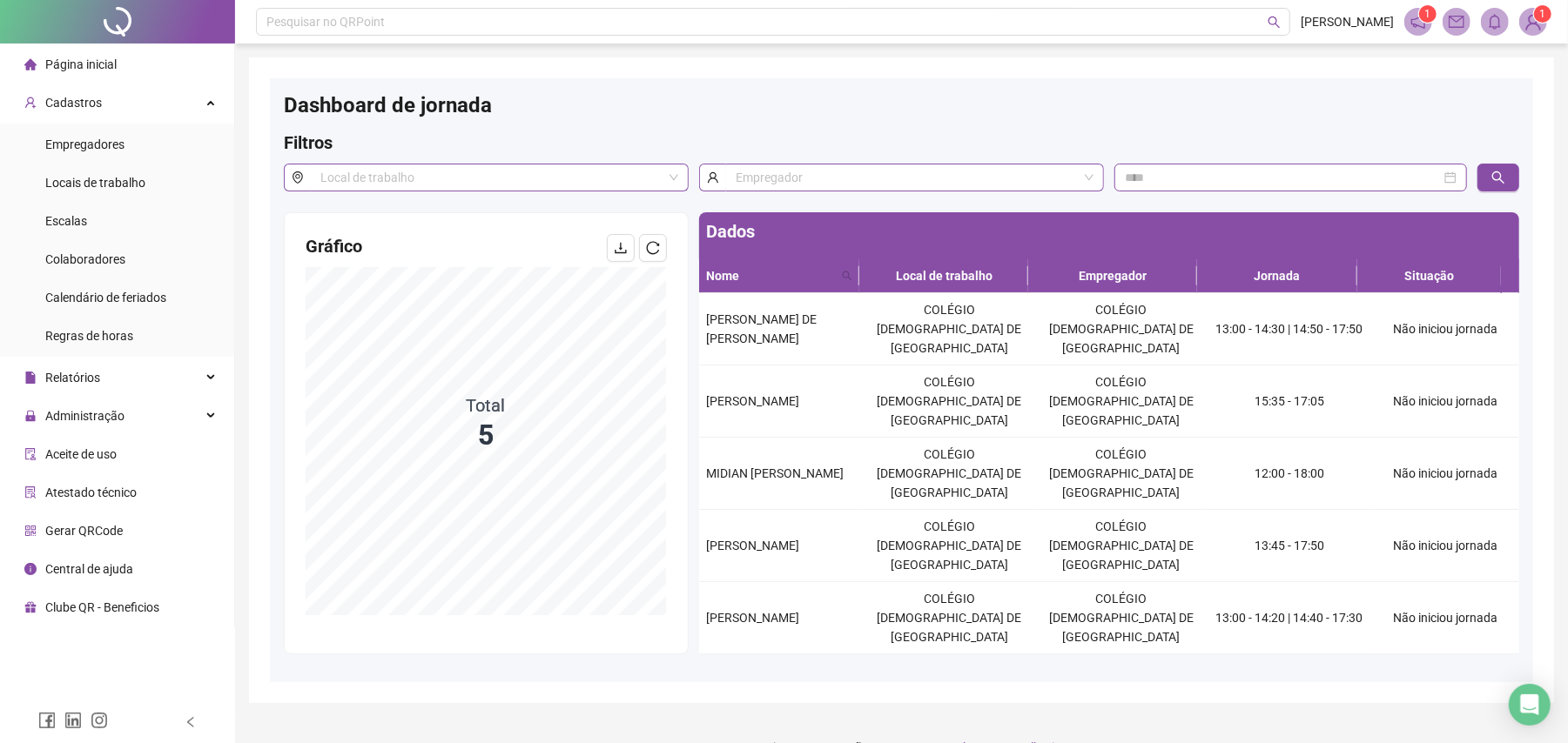
click at [115, 53] on div "Página inicial" at bounding box center [70, 65] width 92 height 35
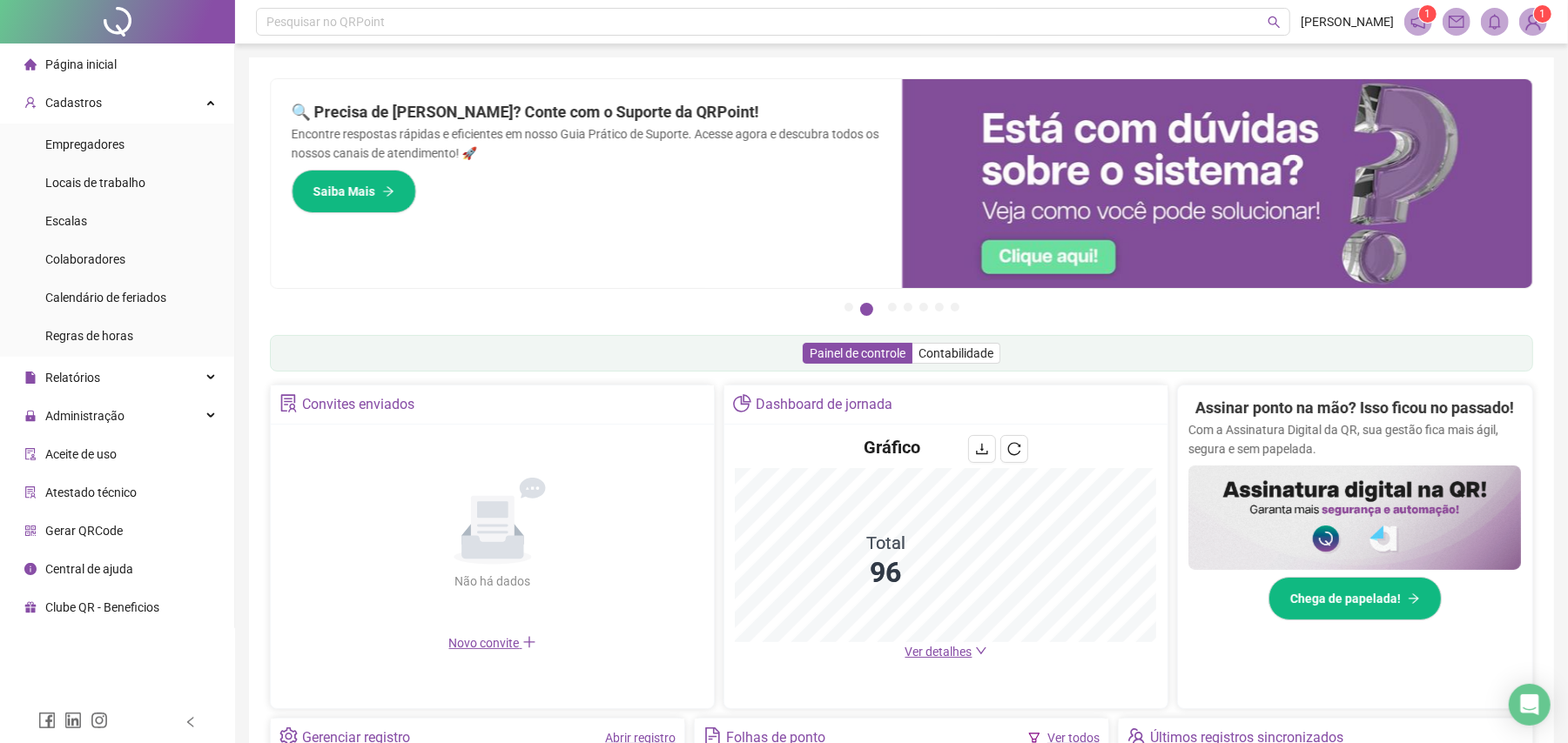
click at [959, 645] on span "Ver detalhes" at bounding box center [938, 652] width 67 height 14
